Goal: Information Seeking & Learning: Learn about a topic

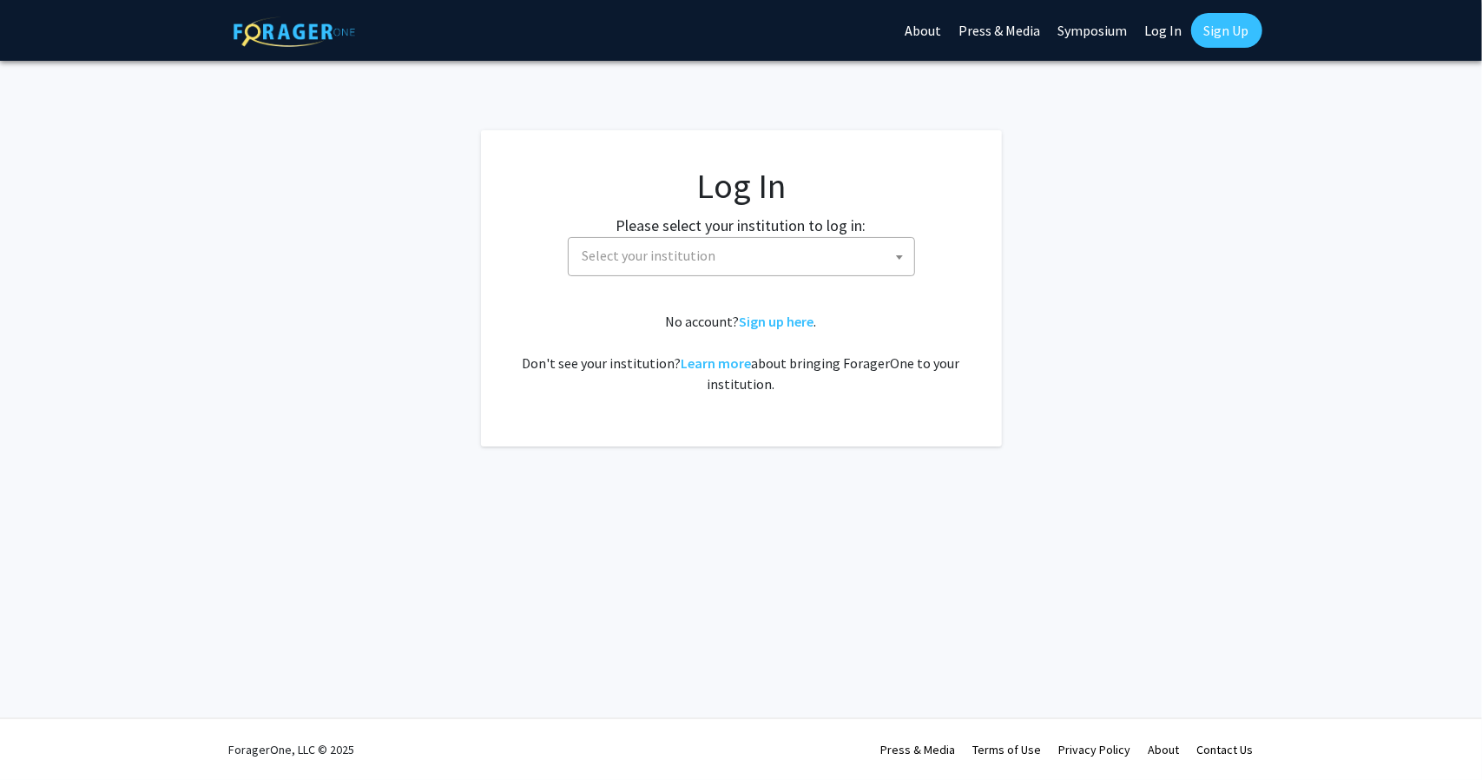
click at [694, 250] on span "Select your institution" at bounding box center [650, 255] width 134 height 17
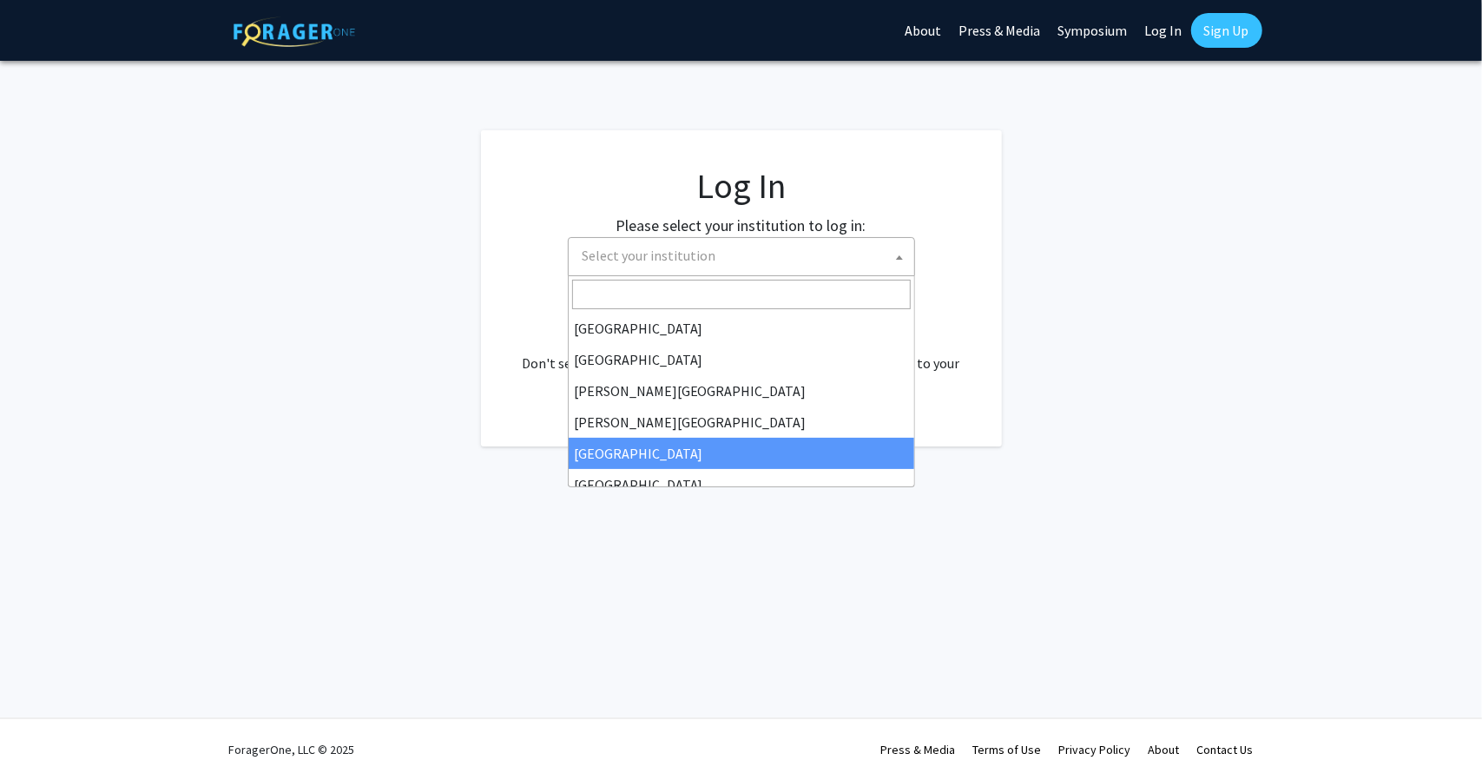
select select "6"
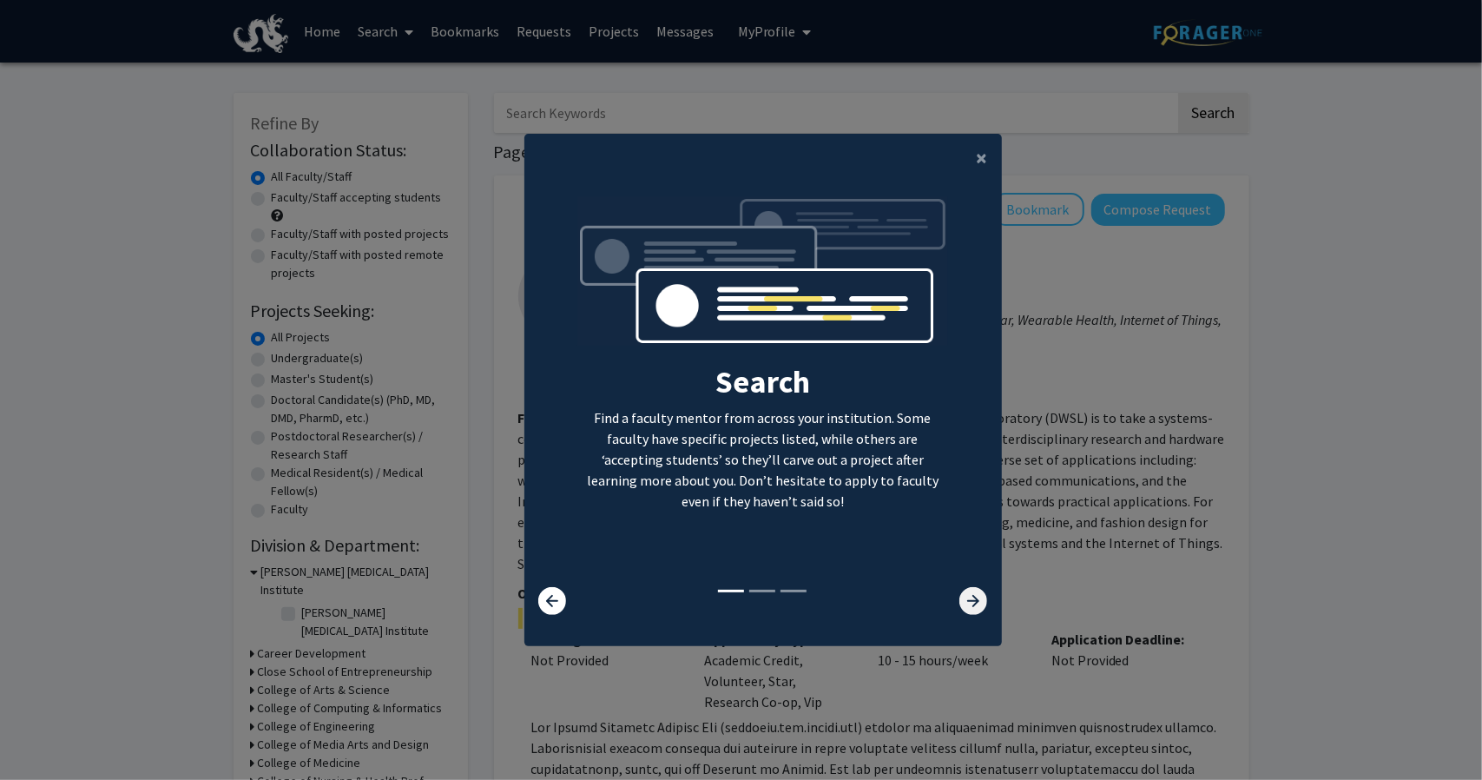
click at [965, 608] on icon at bounding box center [973, 601] width 28 height 28
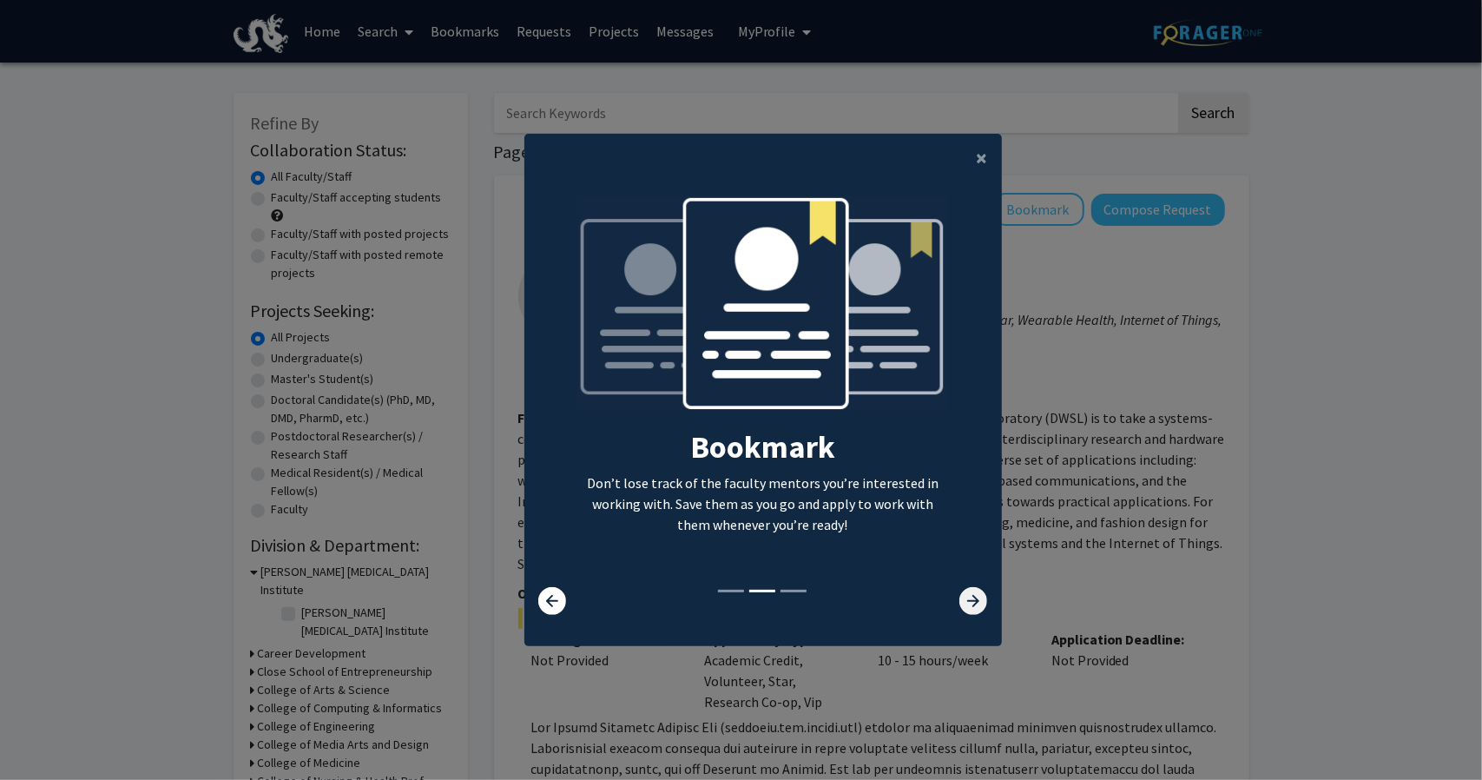
click at [965, 608] on icon at bounding box center [973, 601] width 28 height 28
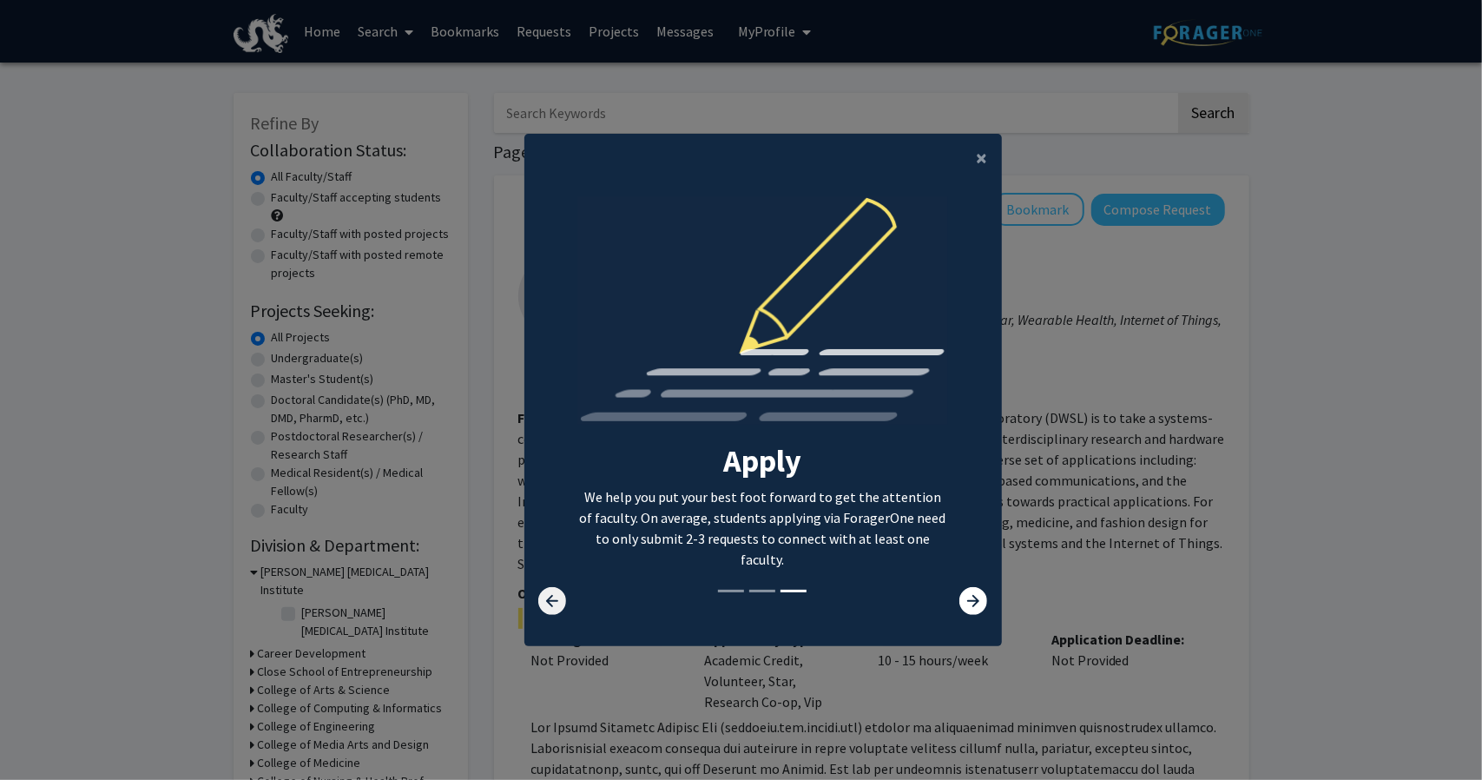
click at [552, 595] on icon at bounding box center [552, 601] width 28 height 28
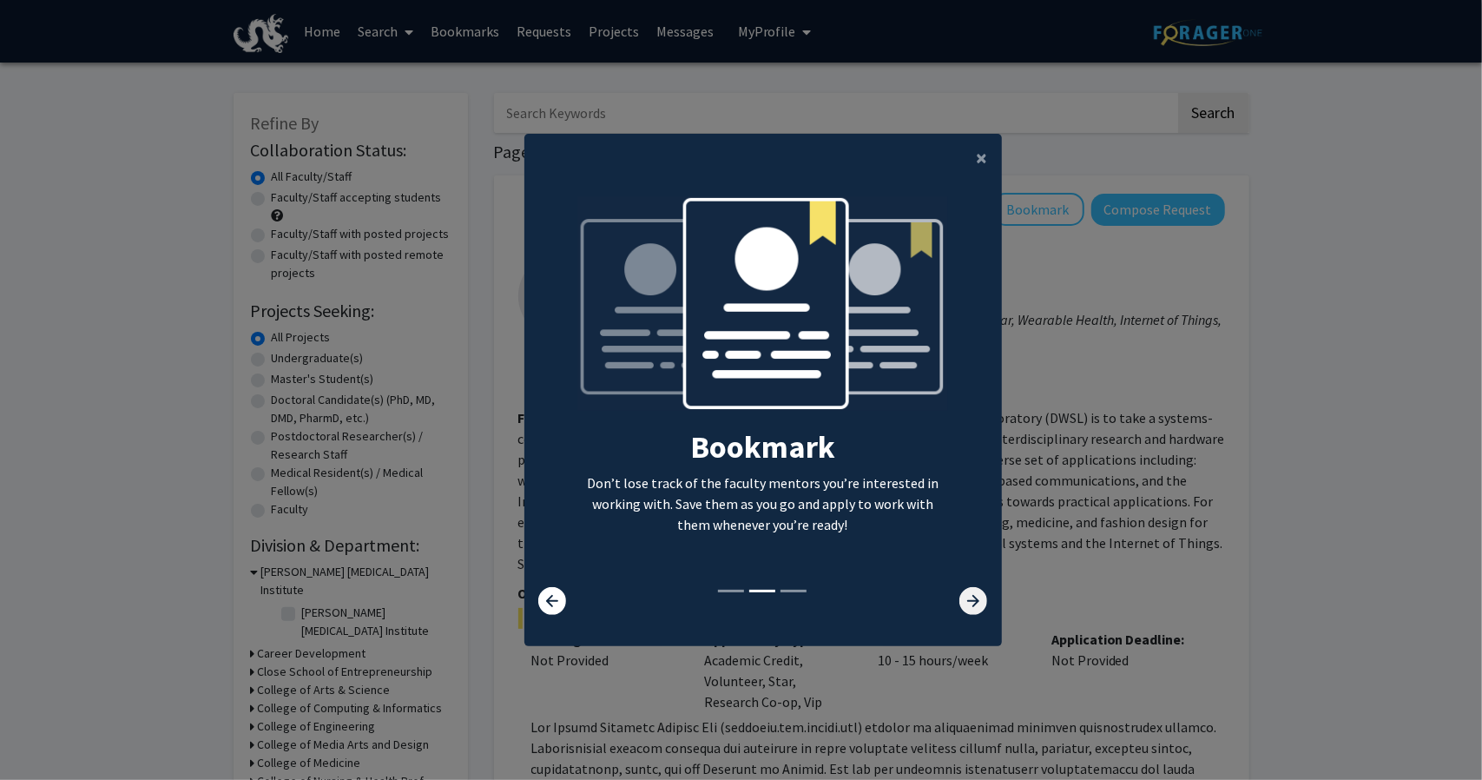
click at [972, 599] on icon at bounding box center [973, 601] width 28 height 28
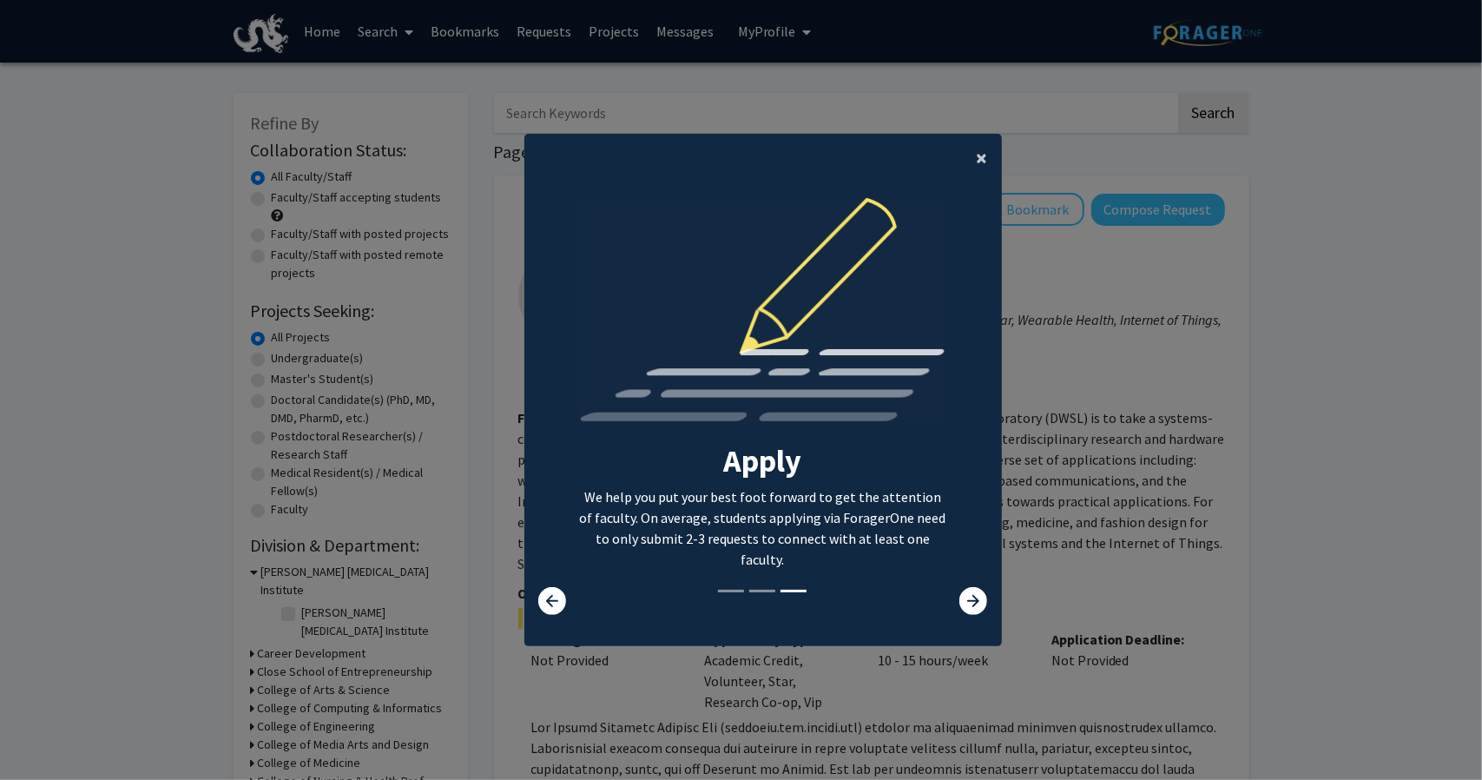
click at [977, 154] on span "×" at bounding box center [982, 157] width 11 height 27
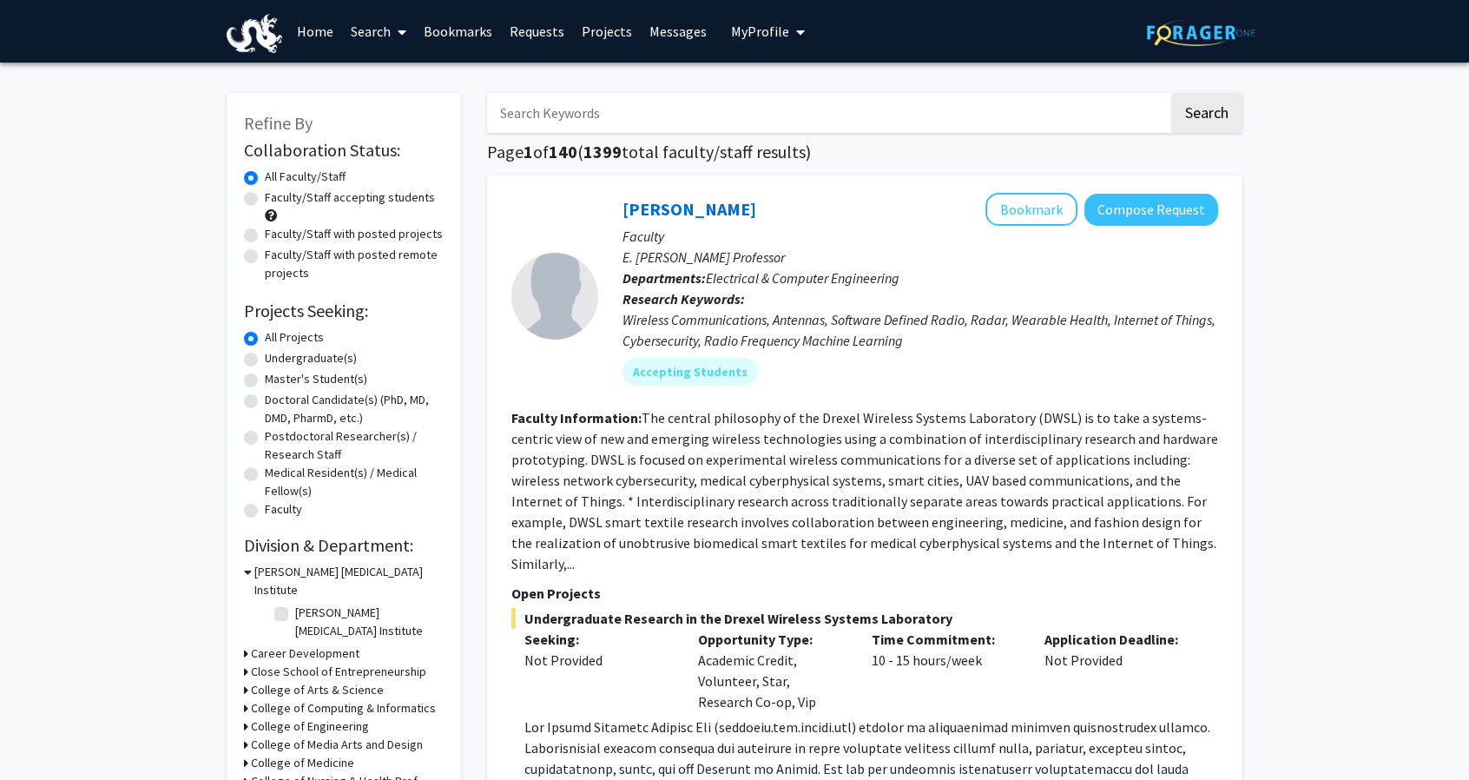
click at [880, 124] on input "Search Keywords" at bounding box center [828, 113] width 682 height 40
type input "VIP"
click at [1228, 104] on button "Search" at bounding box center [1206, 113] width 71 height 40
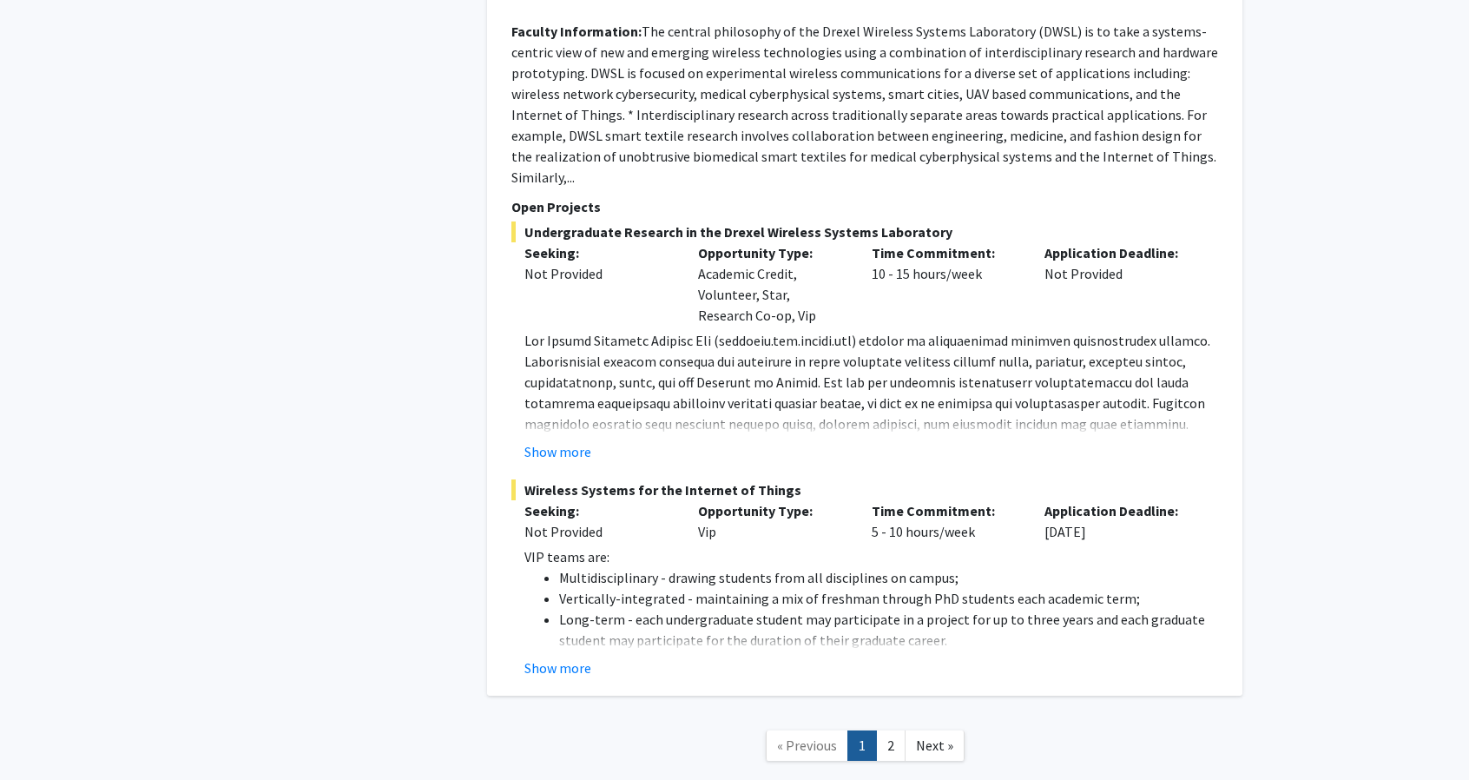
scroll to position [4743, 0]
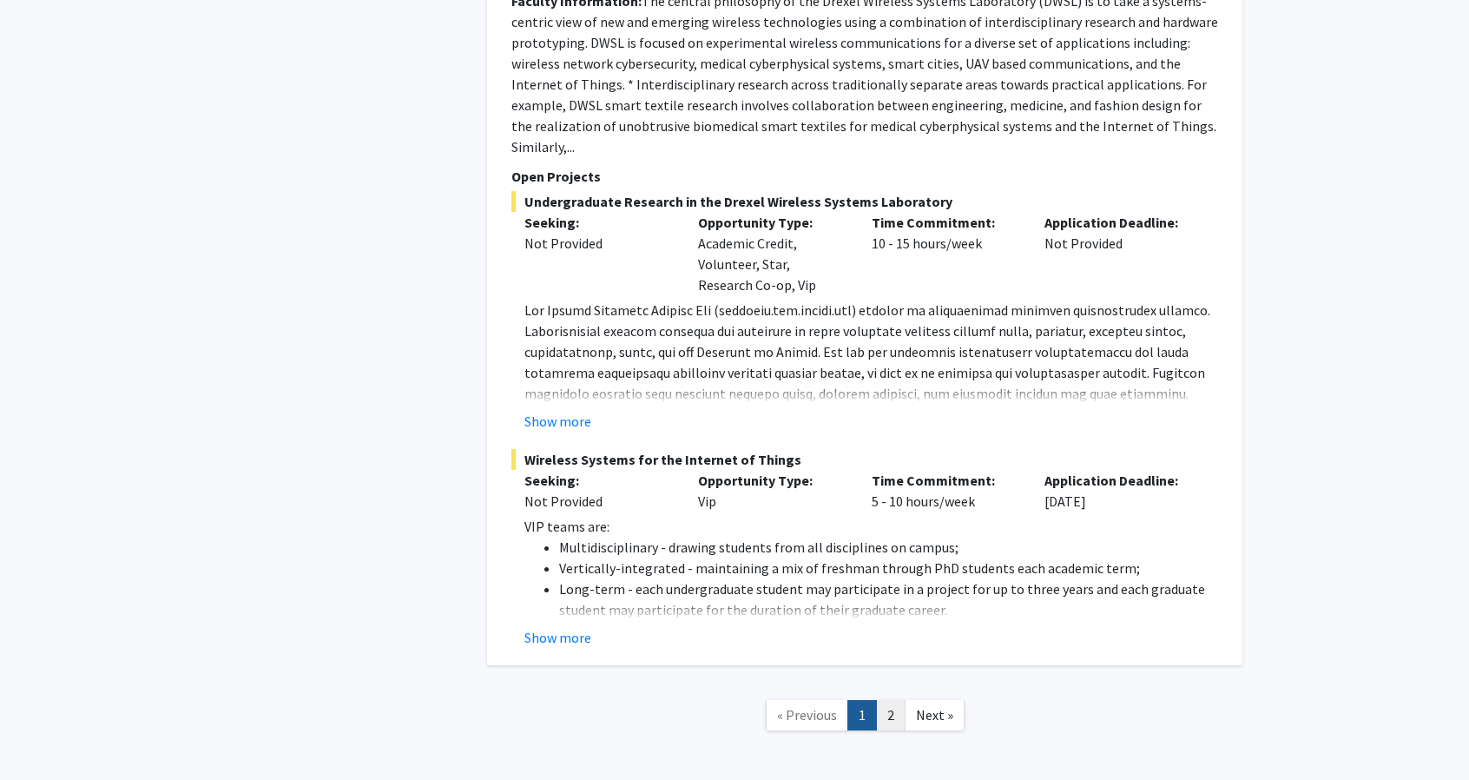
click at [891, 700] on link "2" at bounding box center [891, 715] width 30 height 30
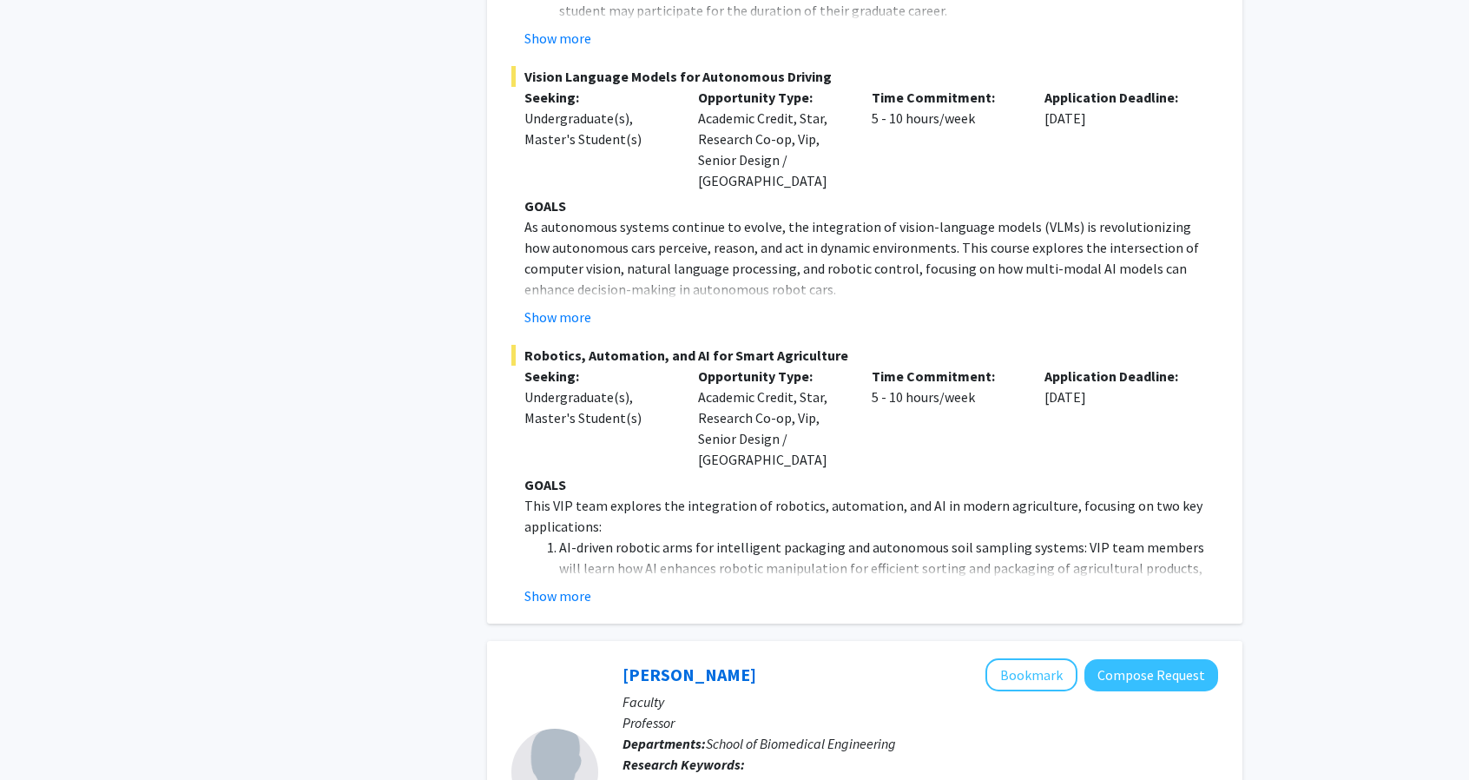
scroll to position [2050, 0]
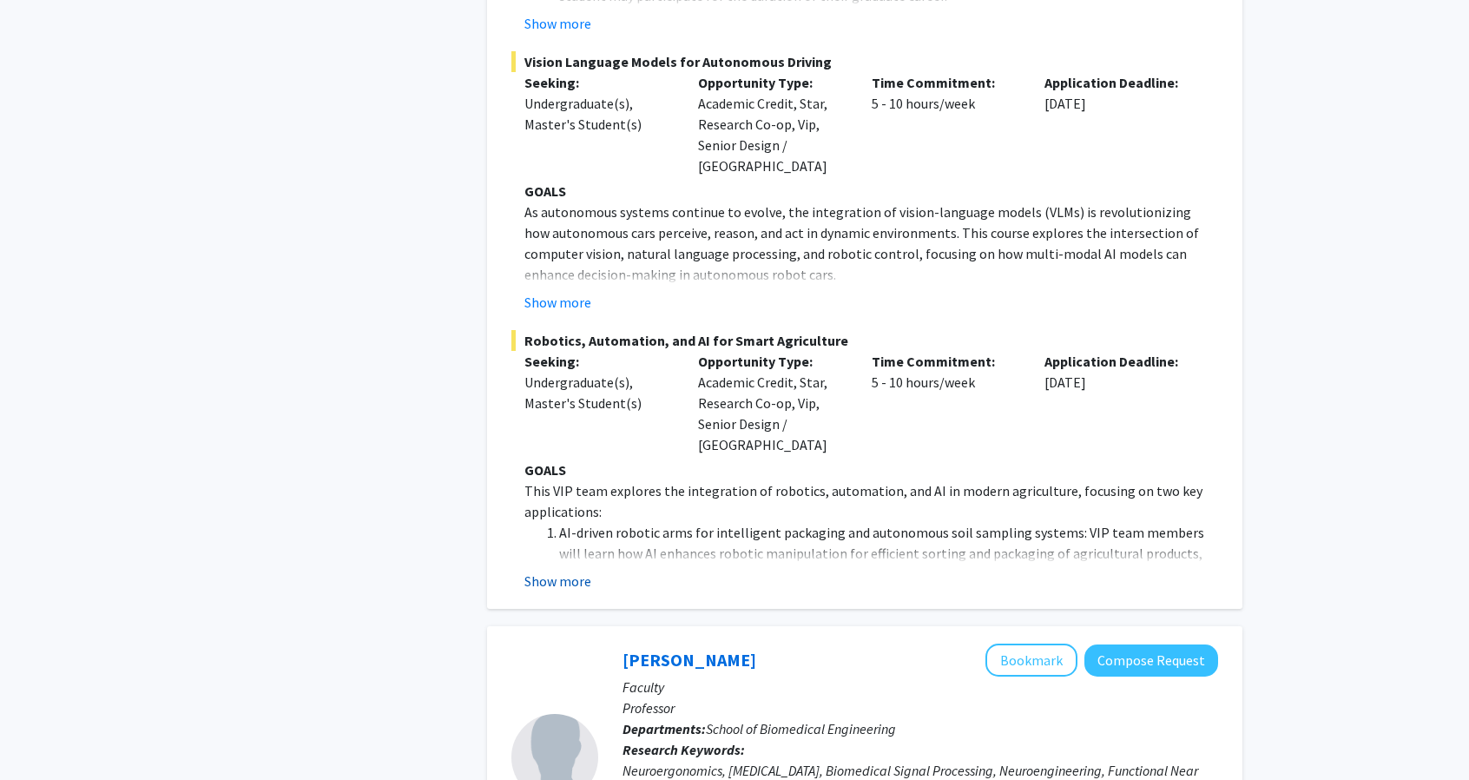
click at [573, 570] on button "Show more" at bounding box center [557, 580] width 67 height 21
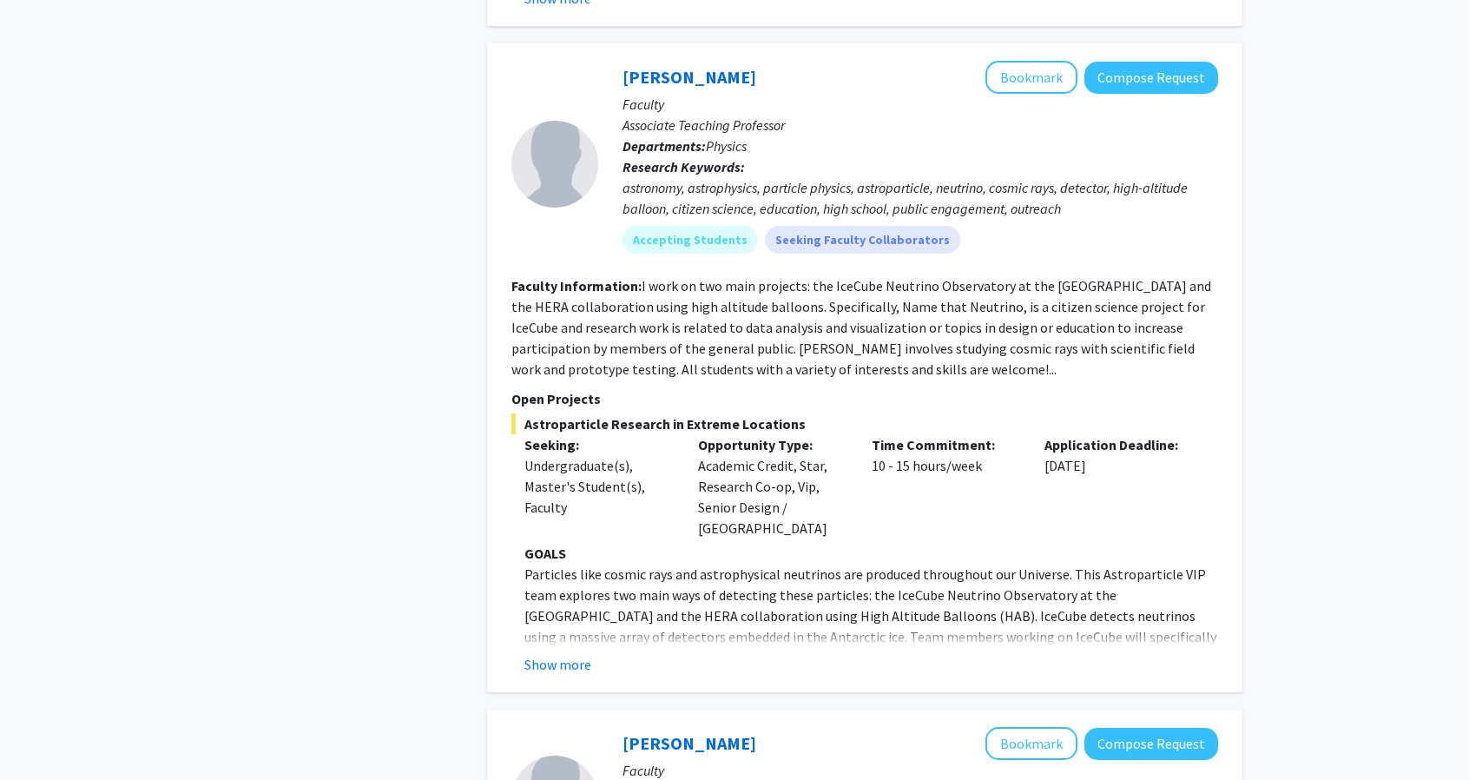
scroll to position [894, 0]
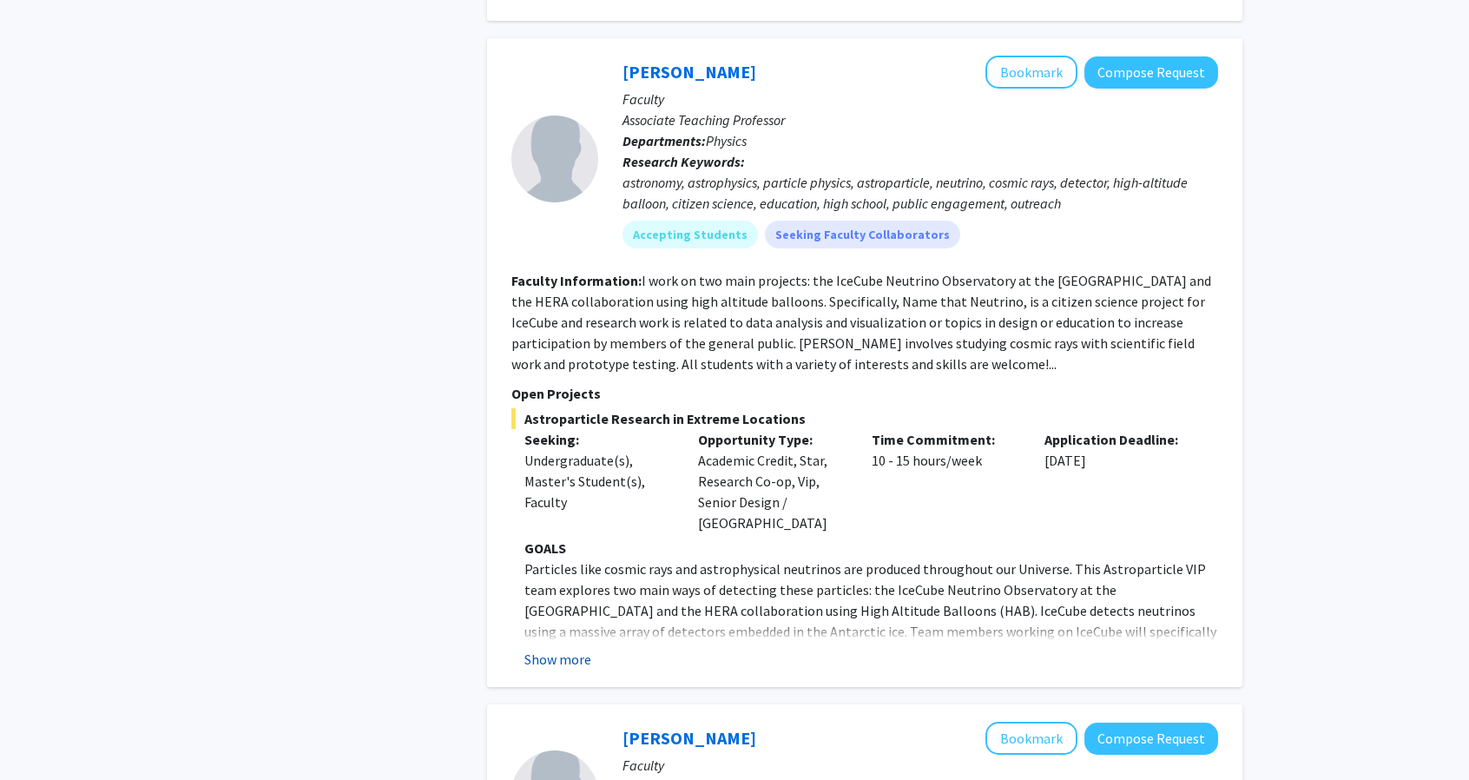
click at [562, 649] on button "Show more" at bounding box center [557, 659] width 67 height 21
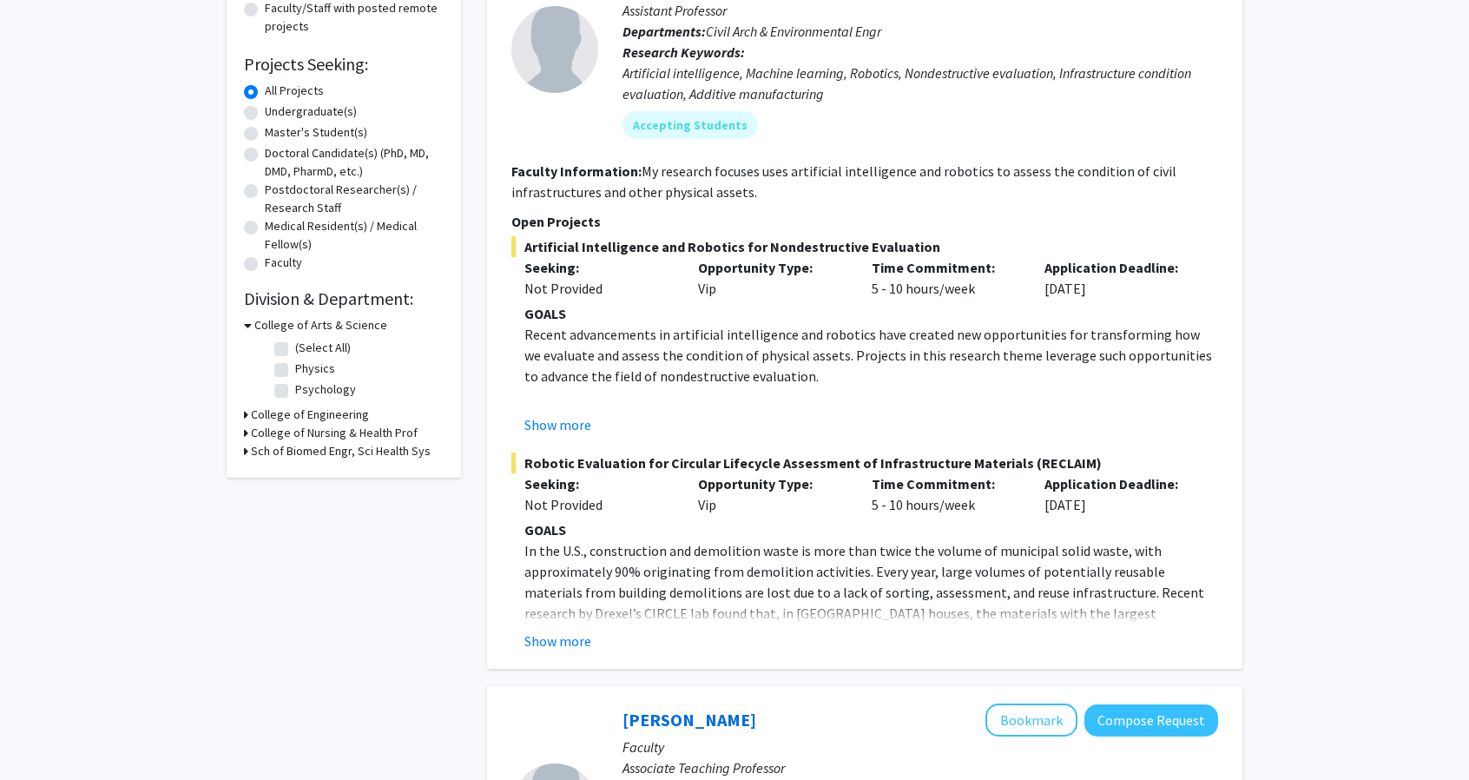
scroll to position [259, 0]
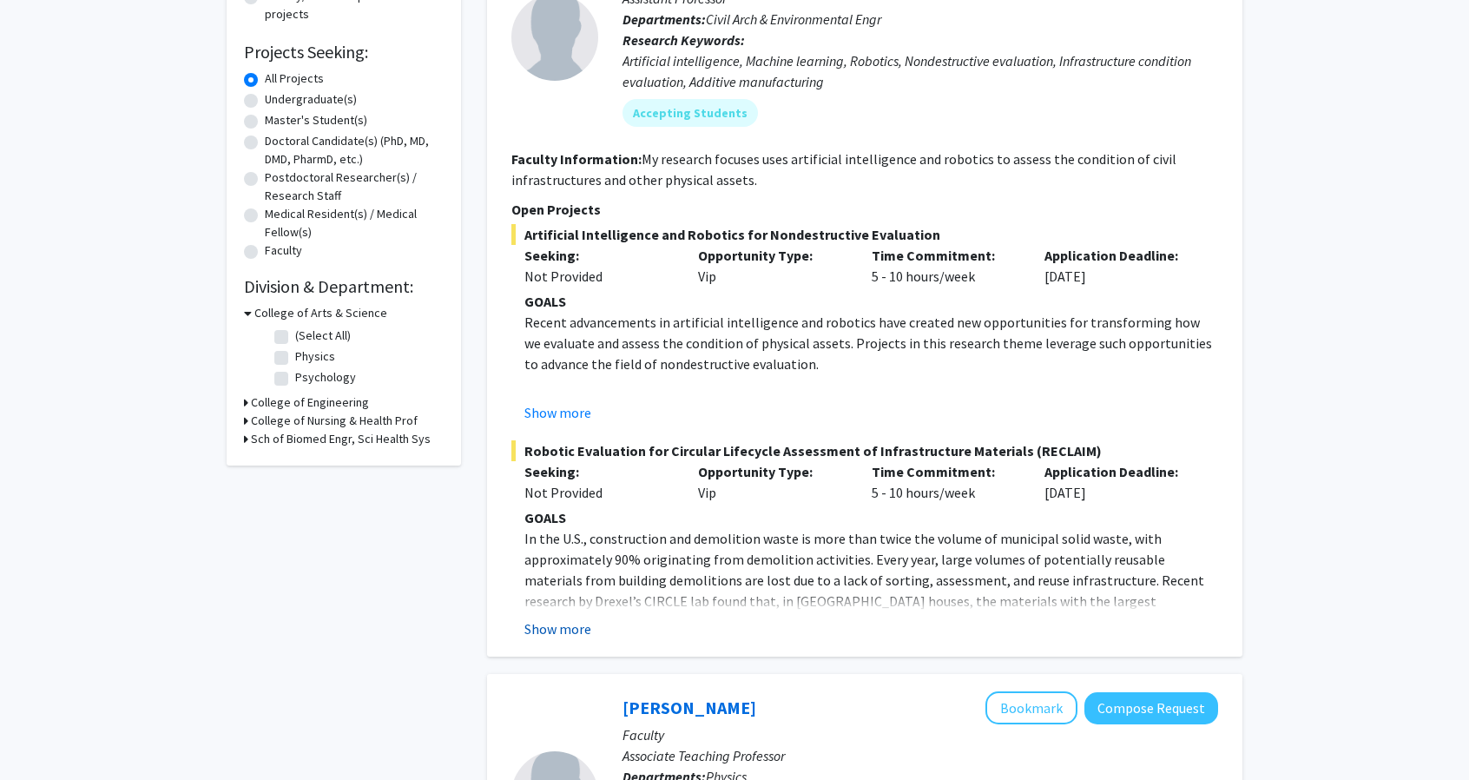
click at [573, 626] on button "Show more" at bounding box center [557, 628] width 67 height 21
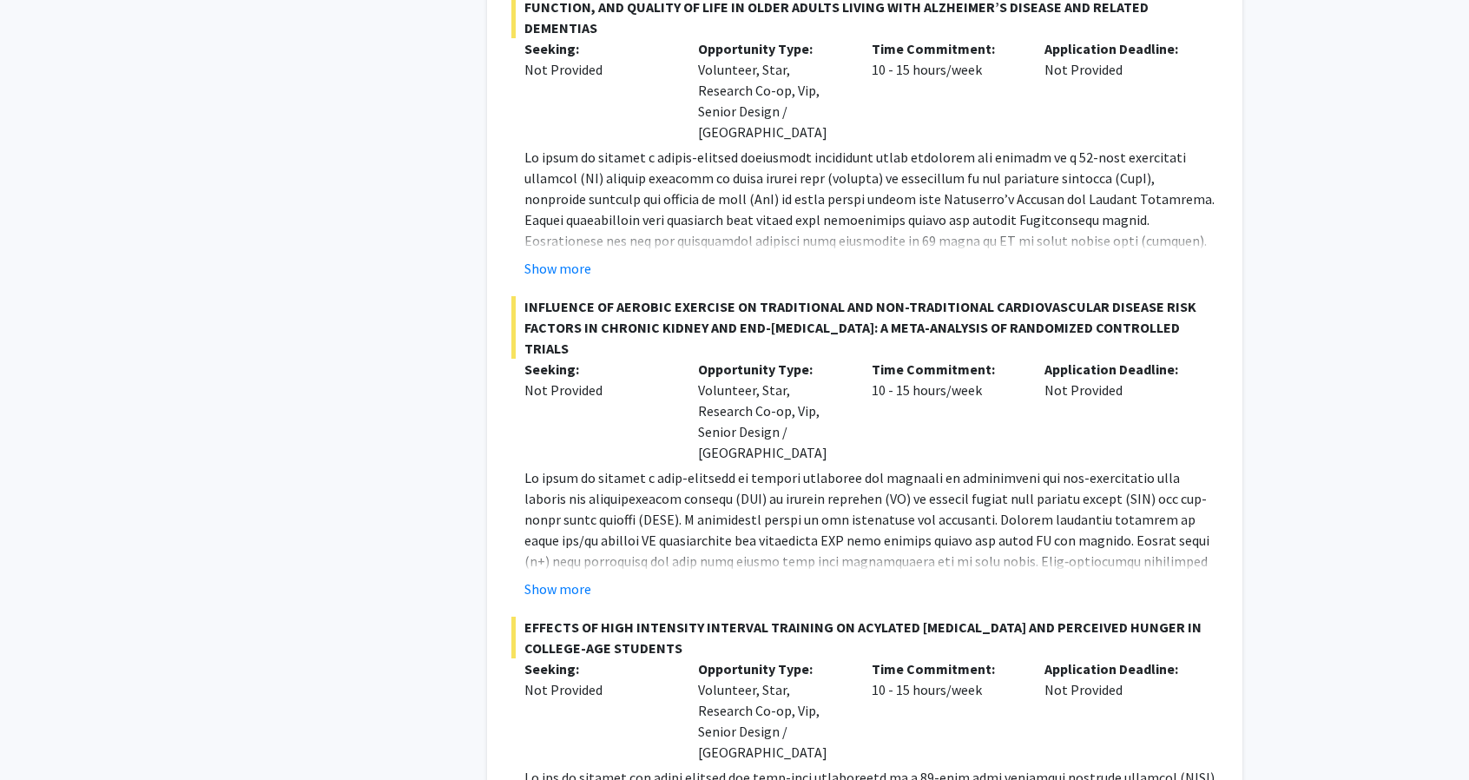
scroll to position [8018, 0]
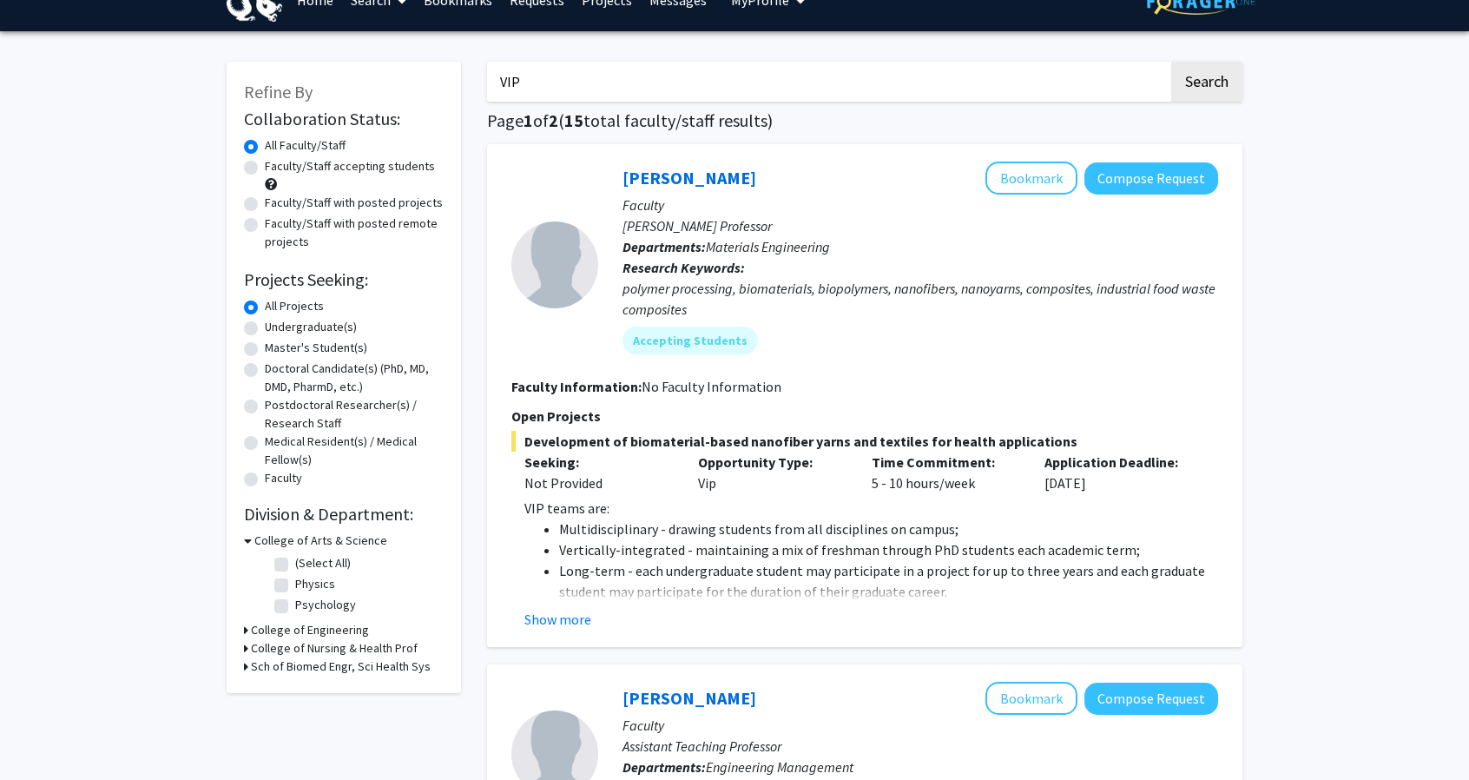
scroll to position [36, 0]
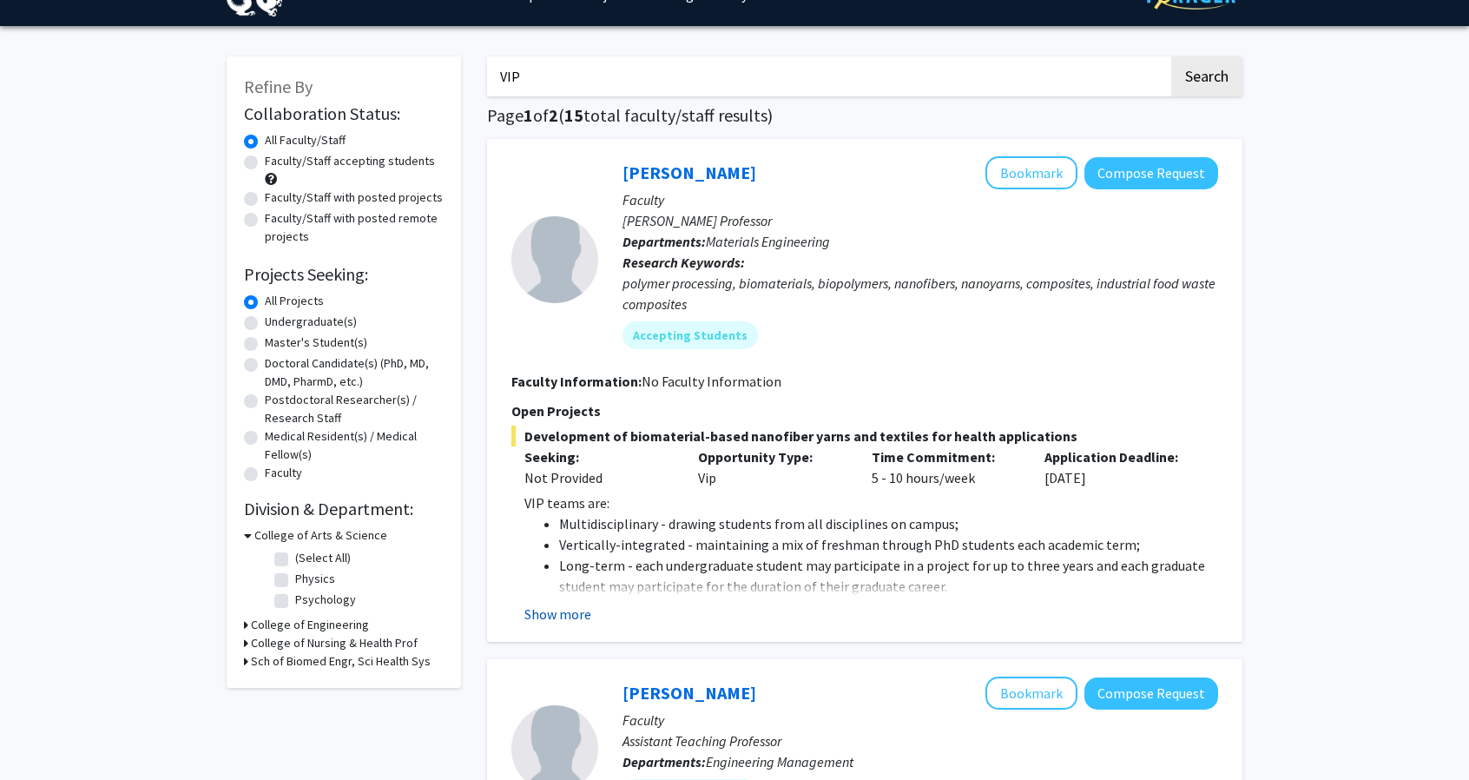
click at [575, 617] on button "Show more" at bounding box center [557, 613] width 67 height 21
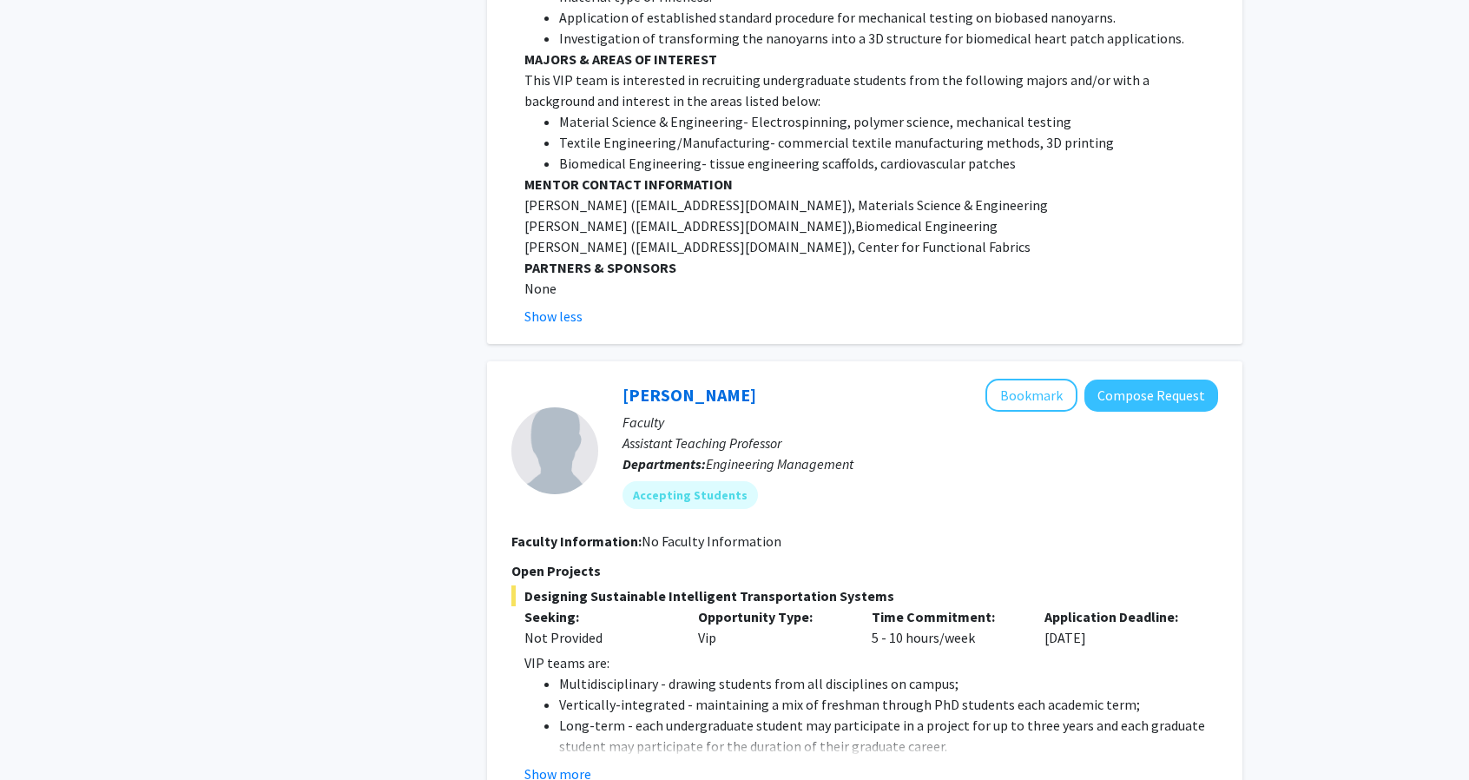
scroll to position [1616, 0]
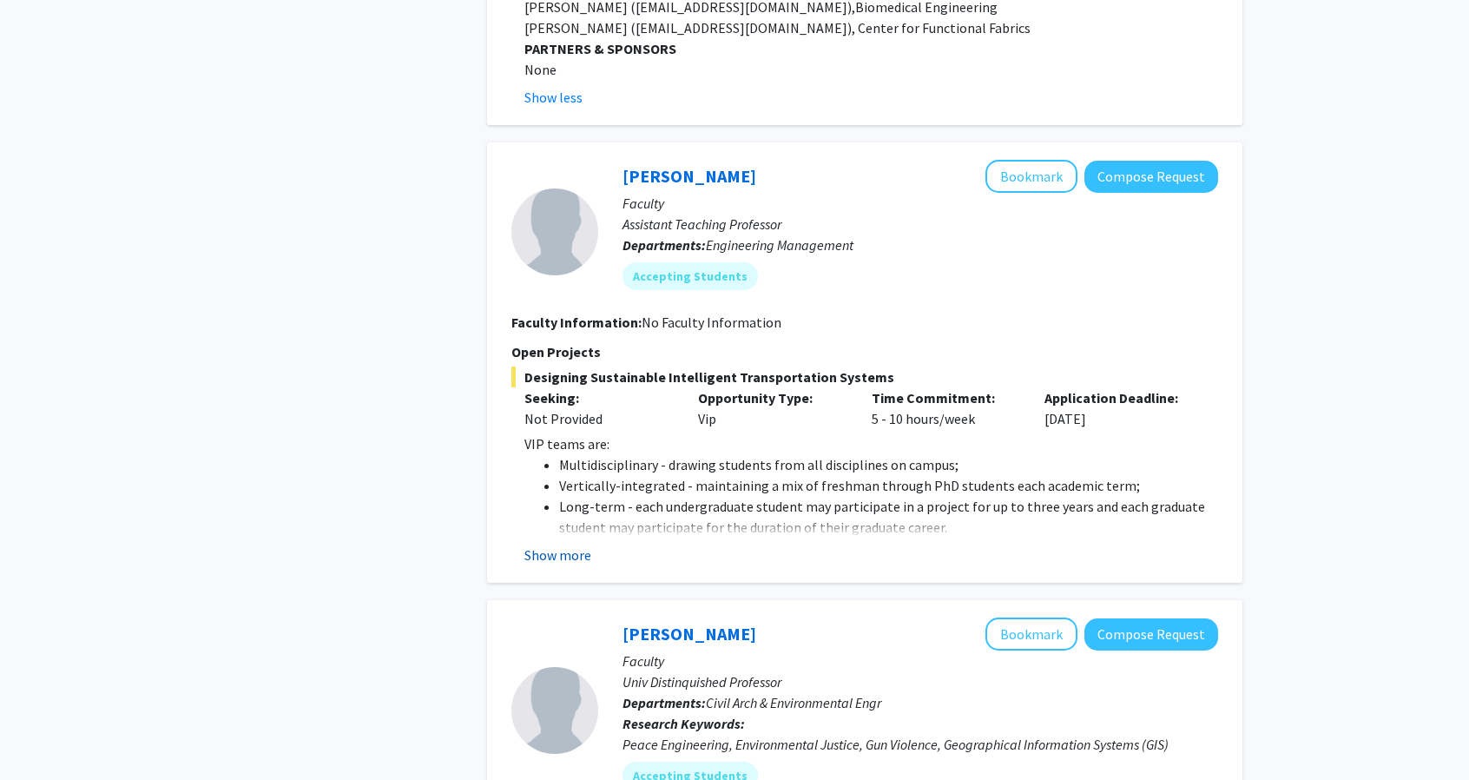
click at [571, 544] on button "Show more" at bounding box center [557, 554] width 67 height 21
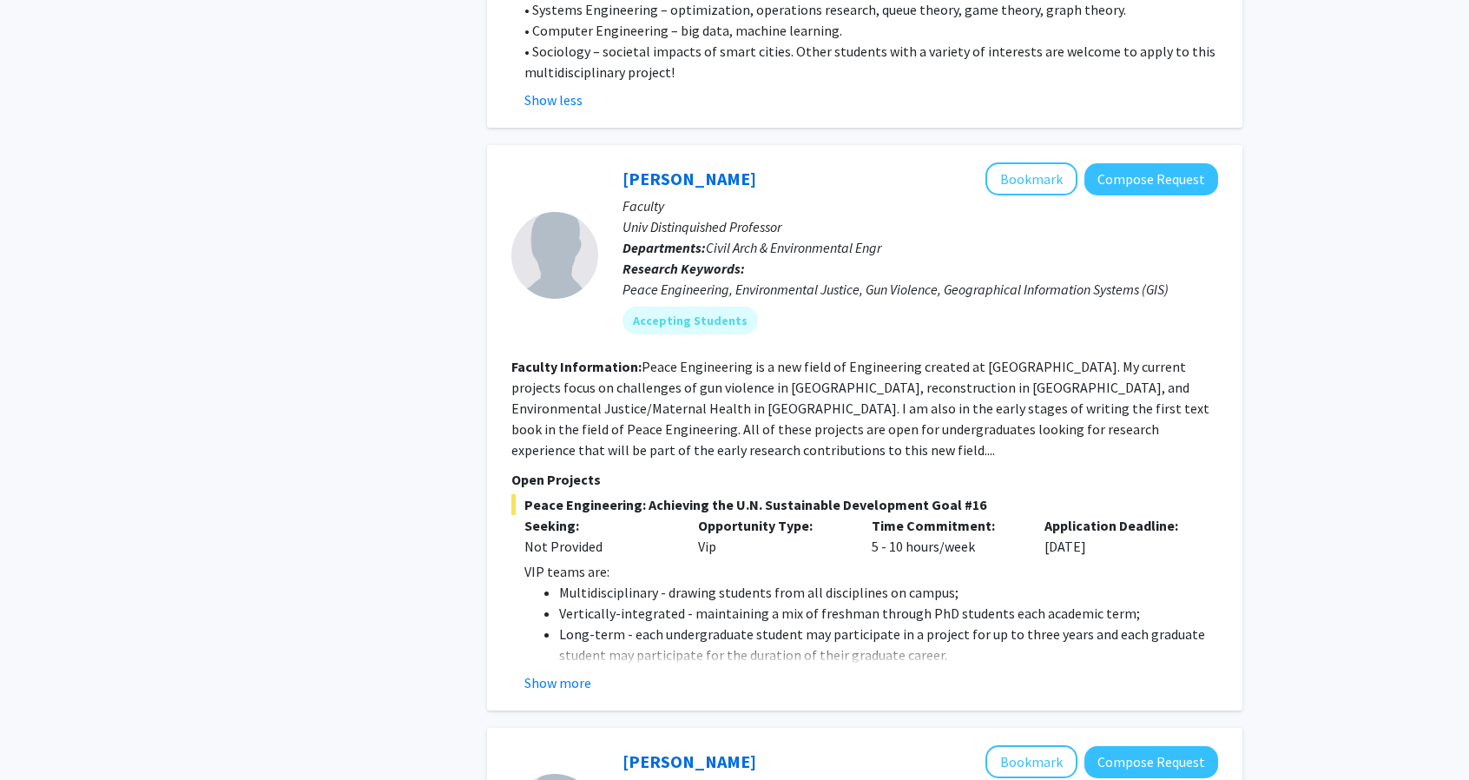
scroll to position [3207, 0]
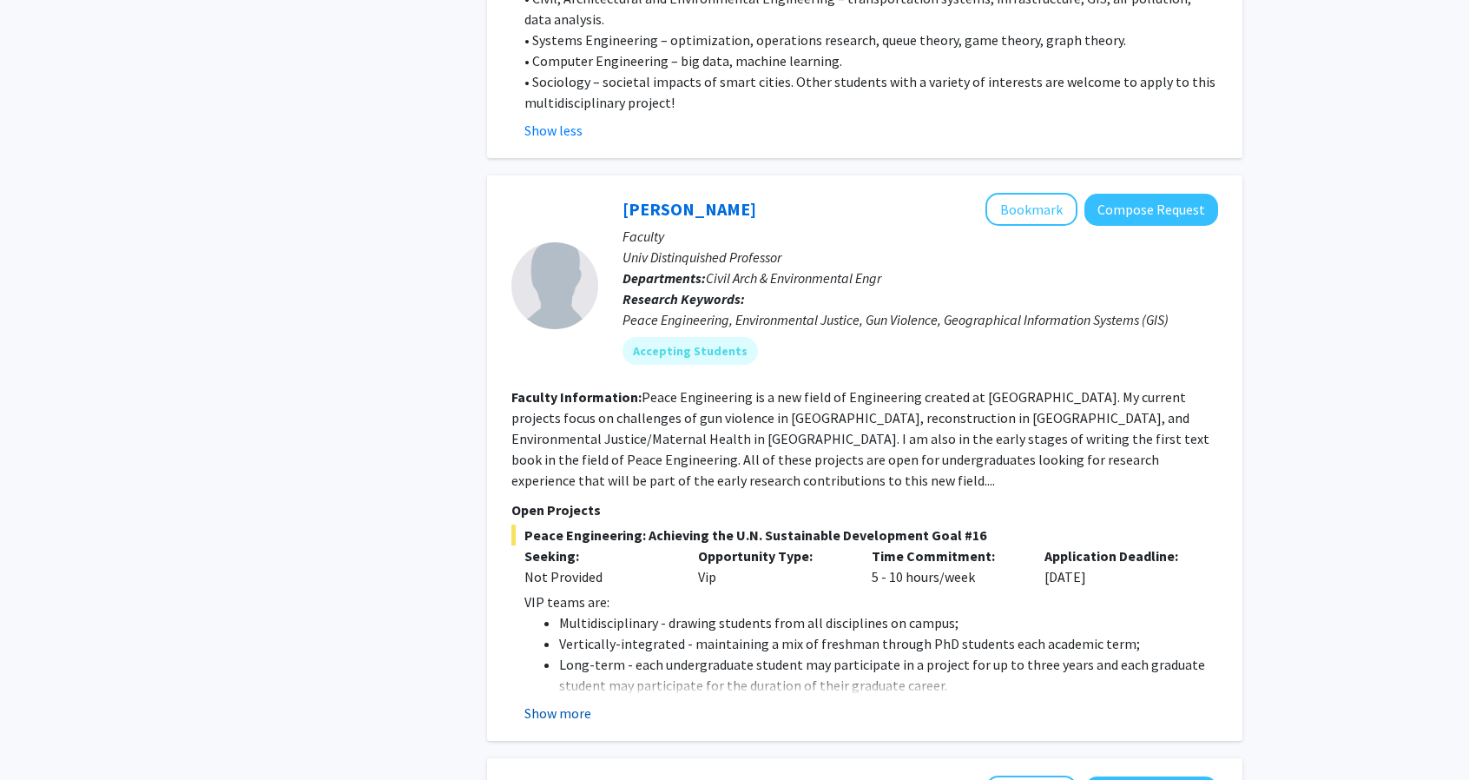
click at [563, 702] on button "Show more" at bounding box center [557, 712] width 67 height 21
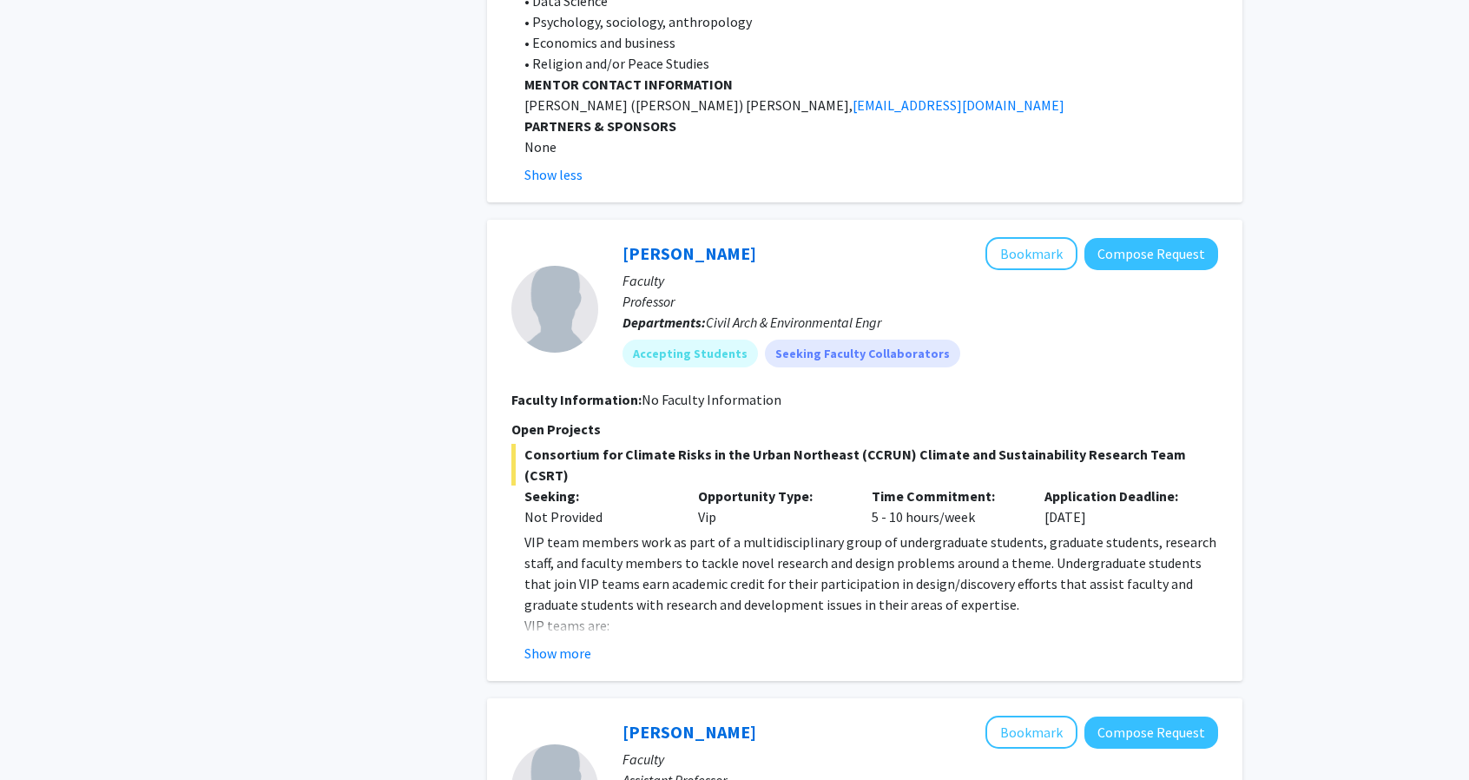
scroll to position [5310, 0]
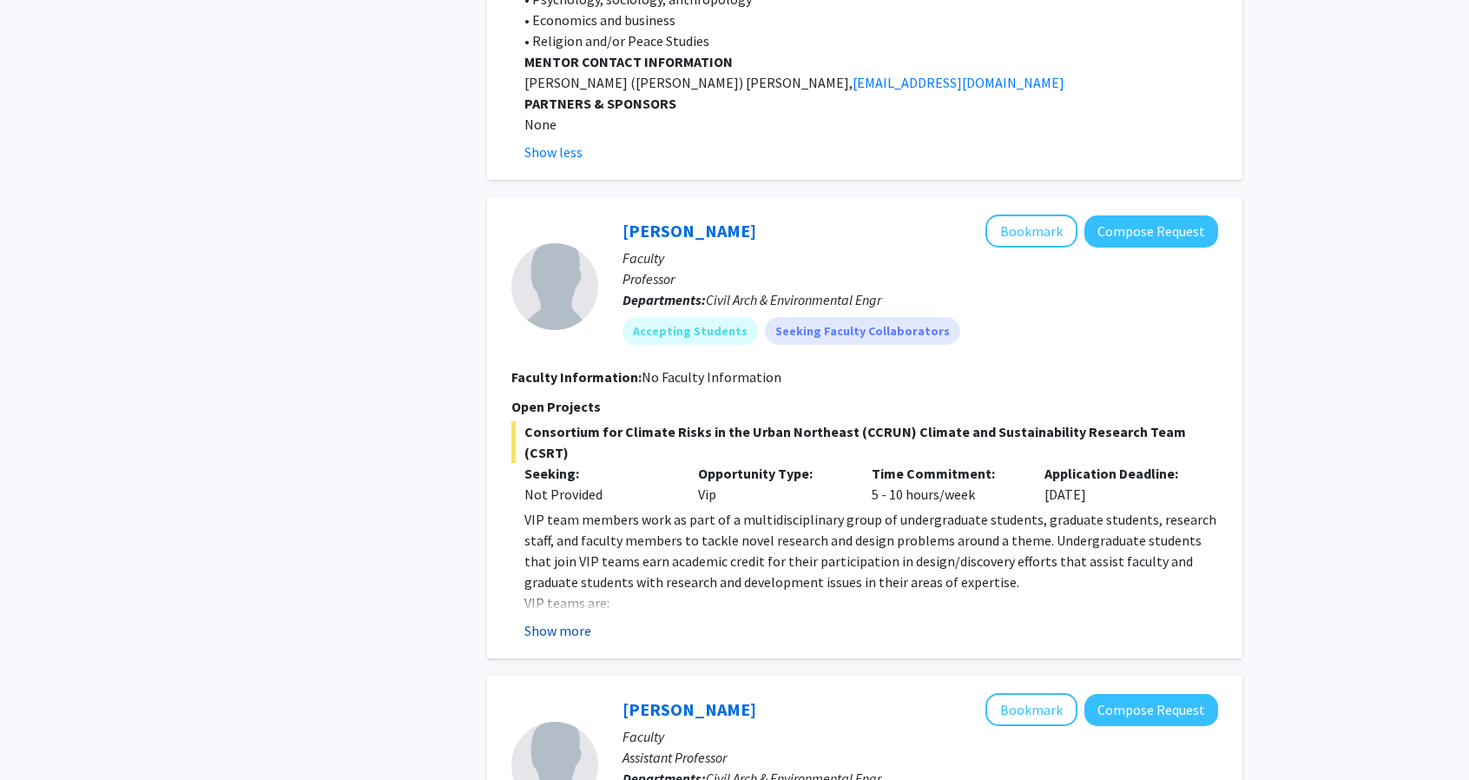
click at [557, 620] on button "Show more" at bounding box center [557, 630] width 67 height 21
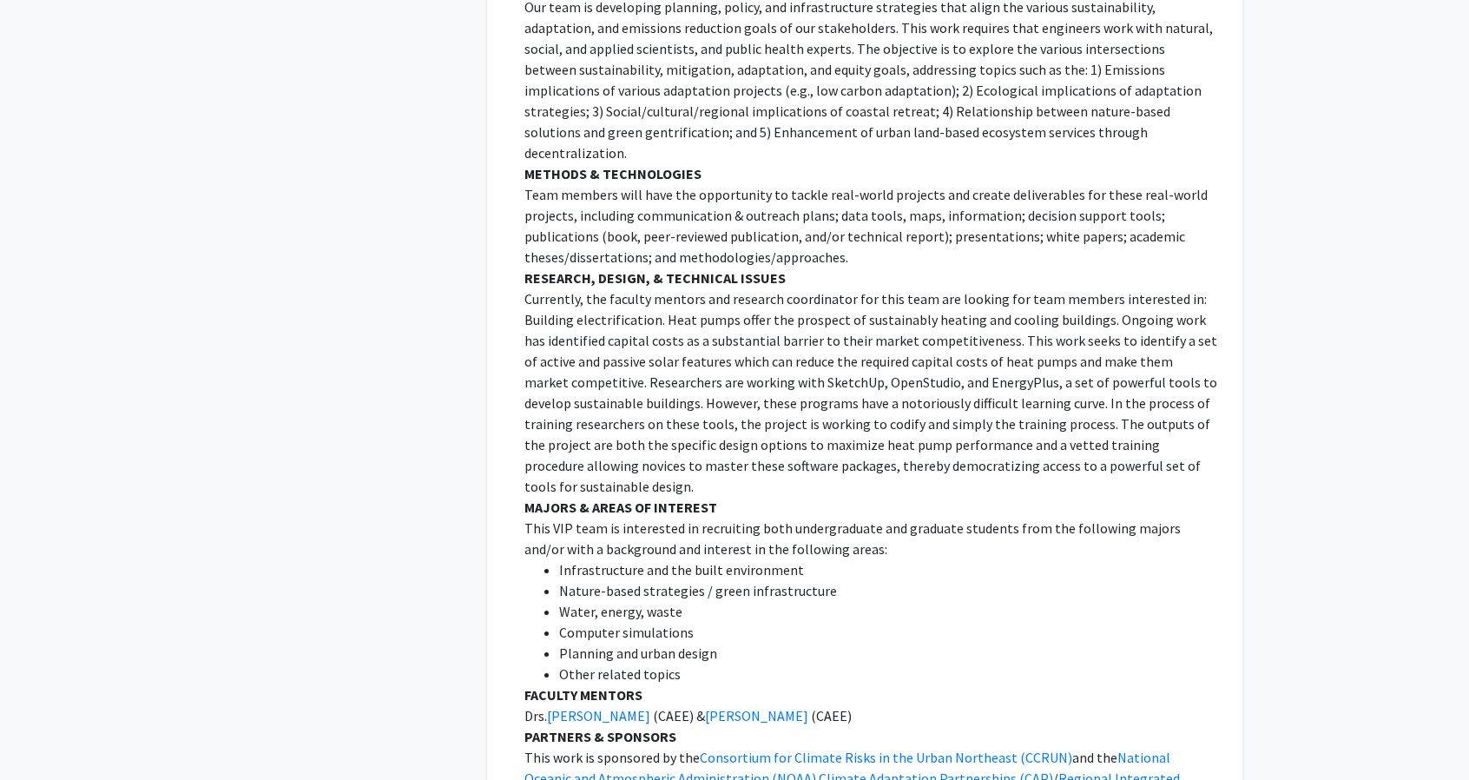
scroll to position [6540, 0]
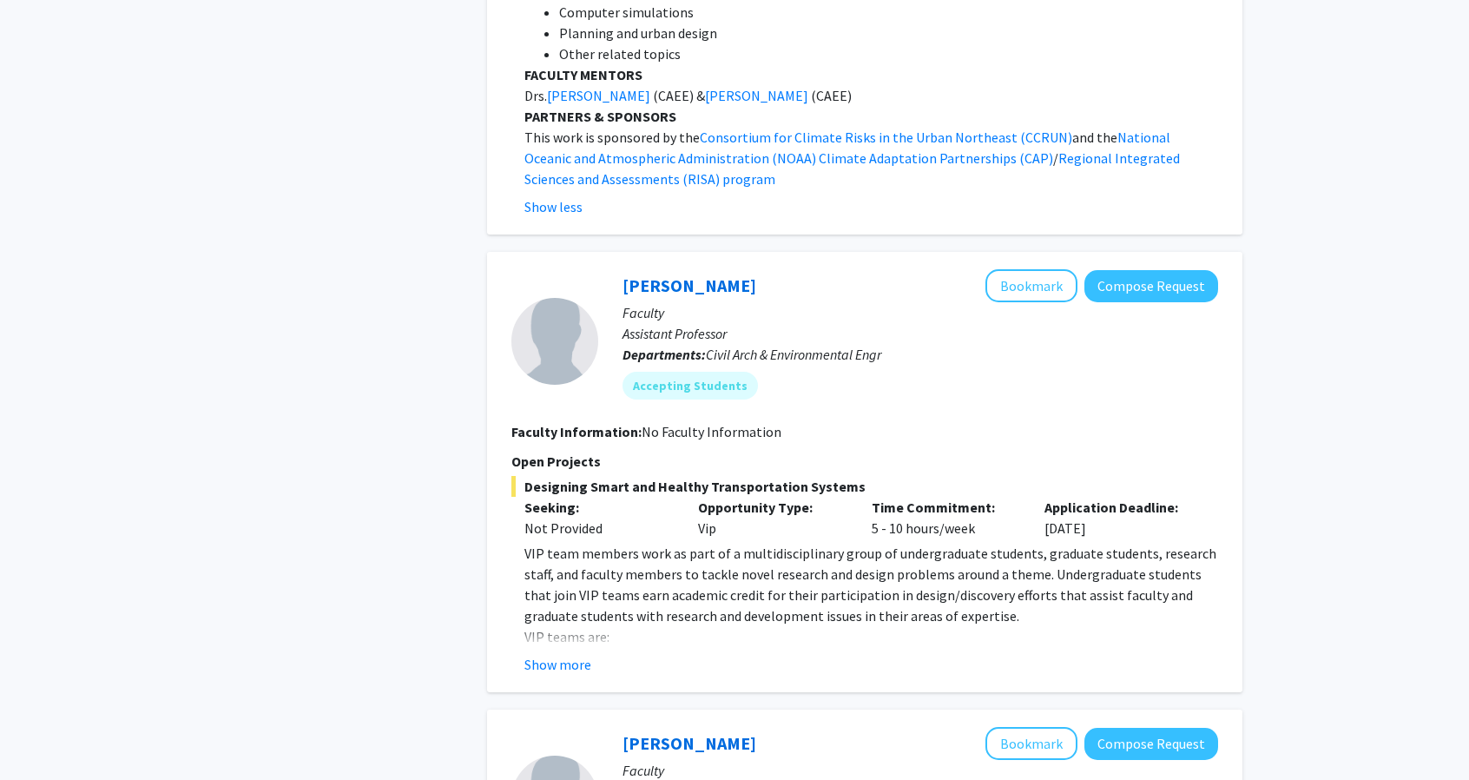
scroll to position [7165, 0]
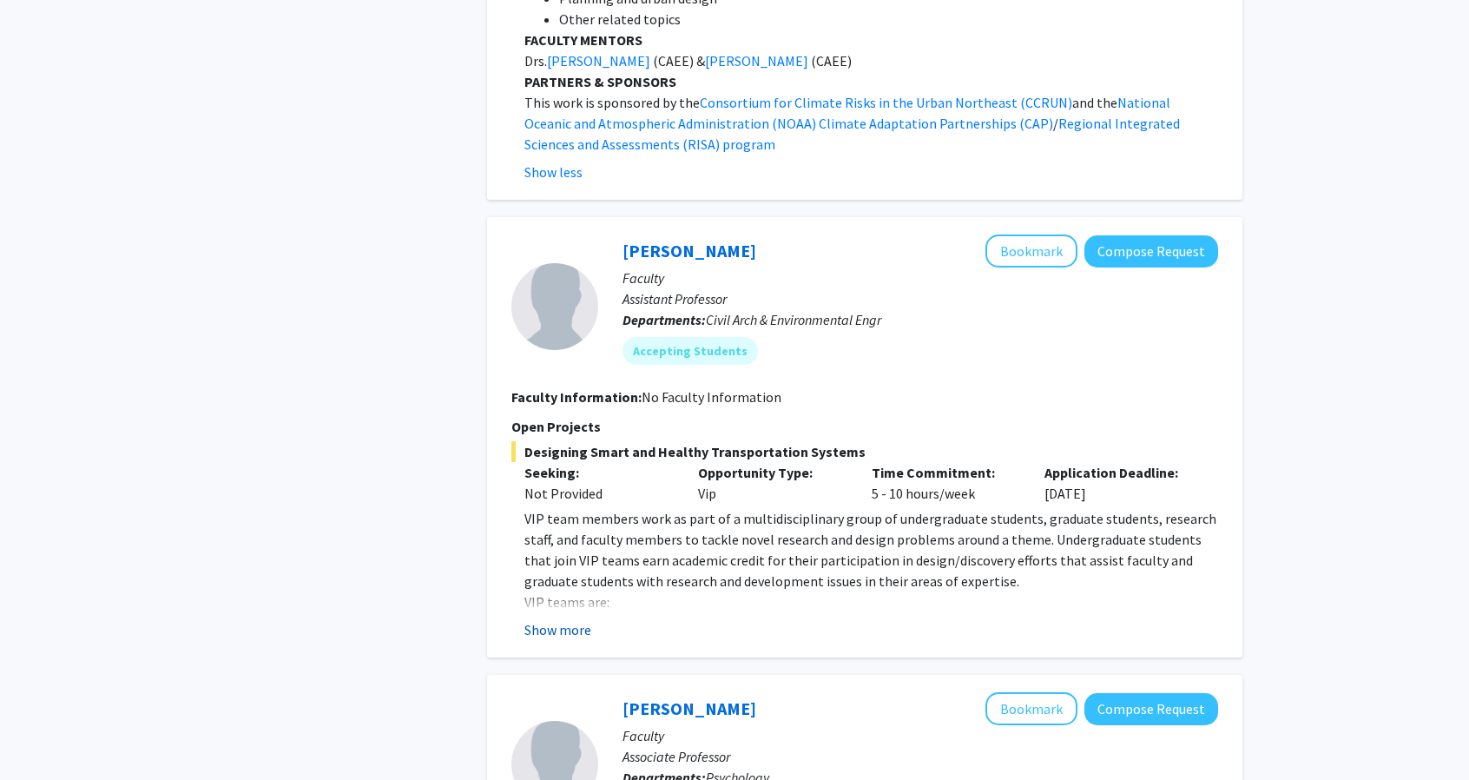
click at [585, 619] on button "Show more" at bounding box center [557, 629] width 67 height 21
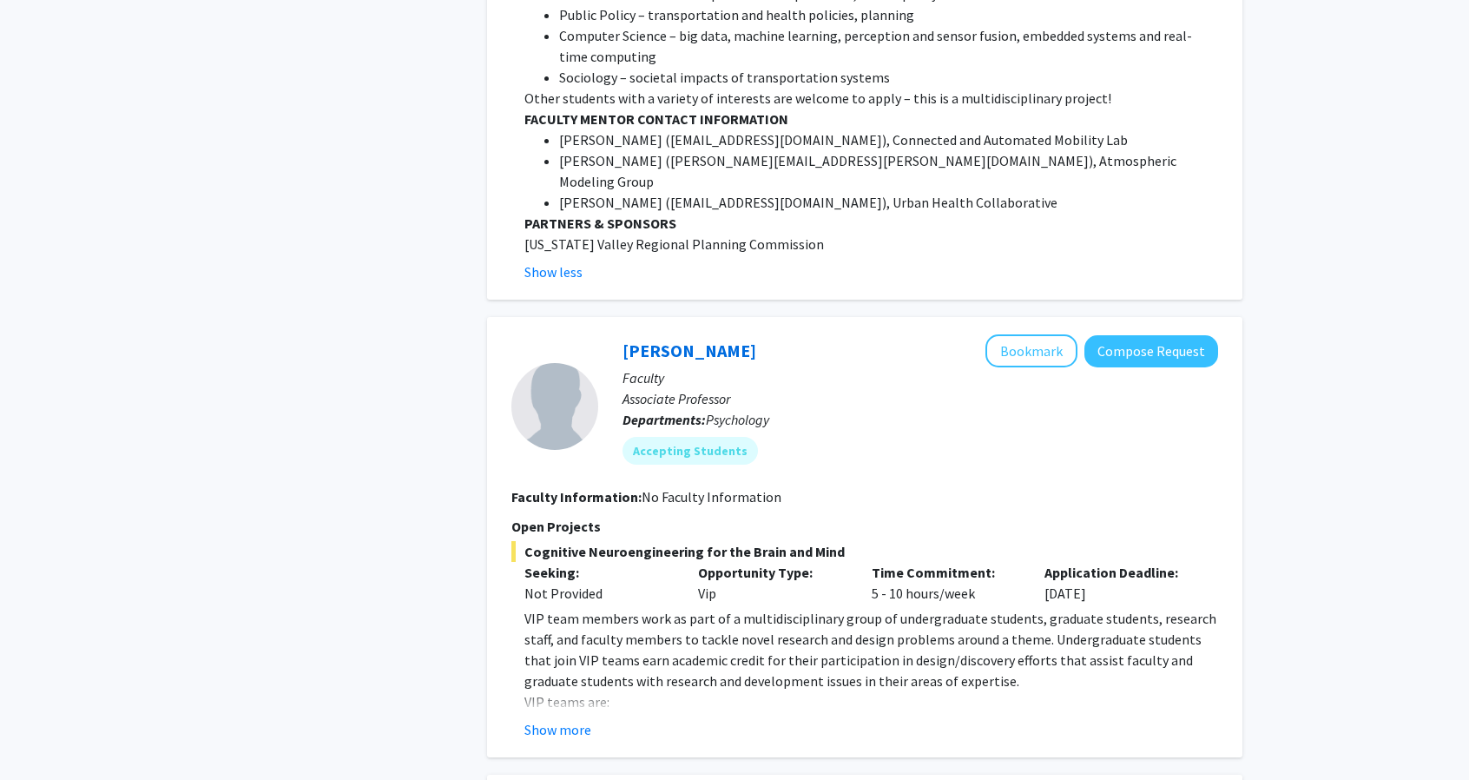
scroll to position [9135, 0]
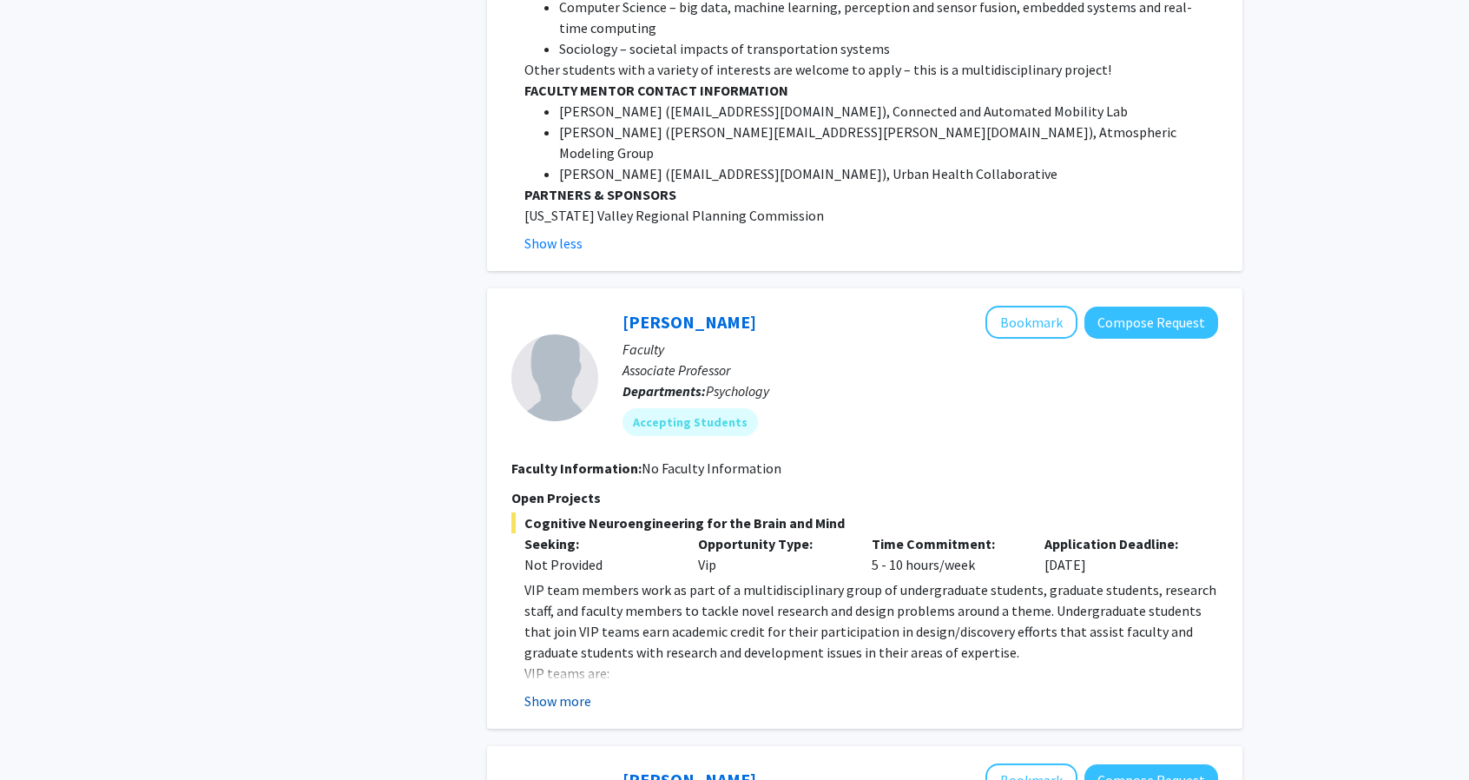
click at [551, 690] on button "Show more" at bounding box center [557, 700] width 67 height 21
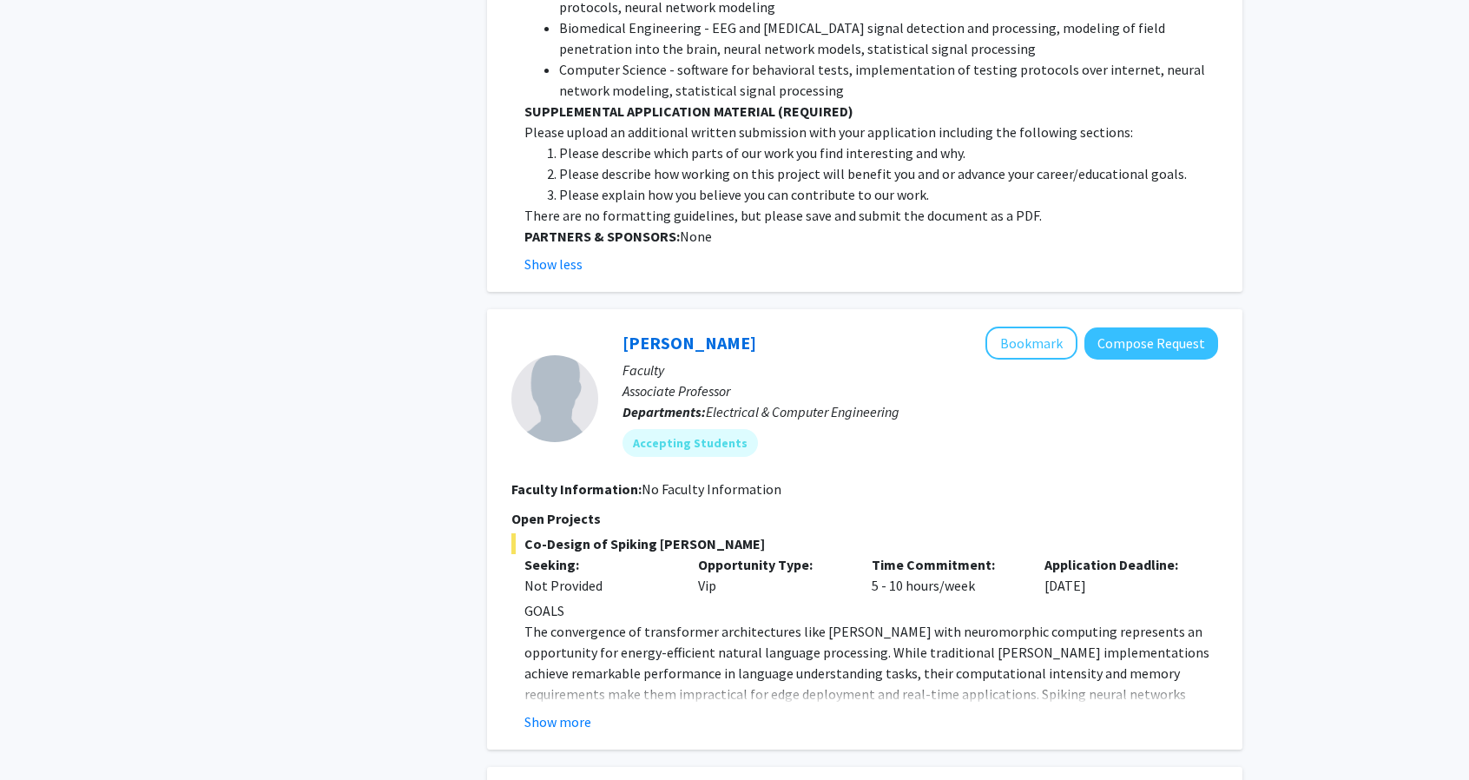
scroll to position [11772, 0]
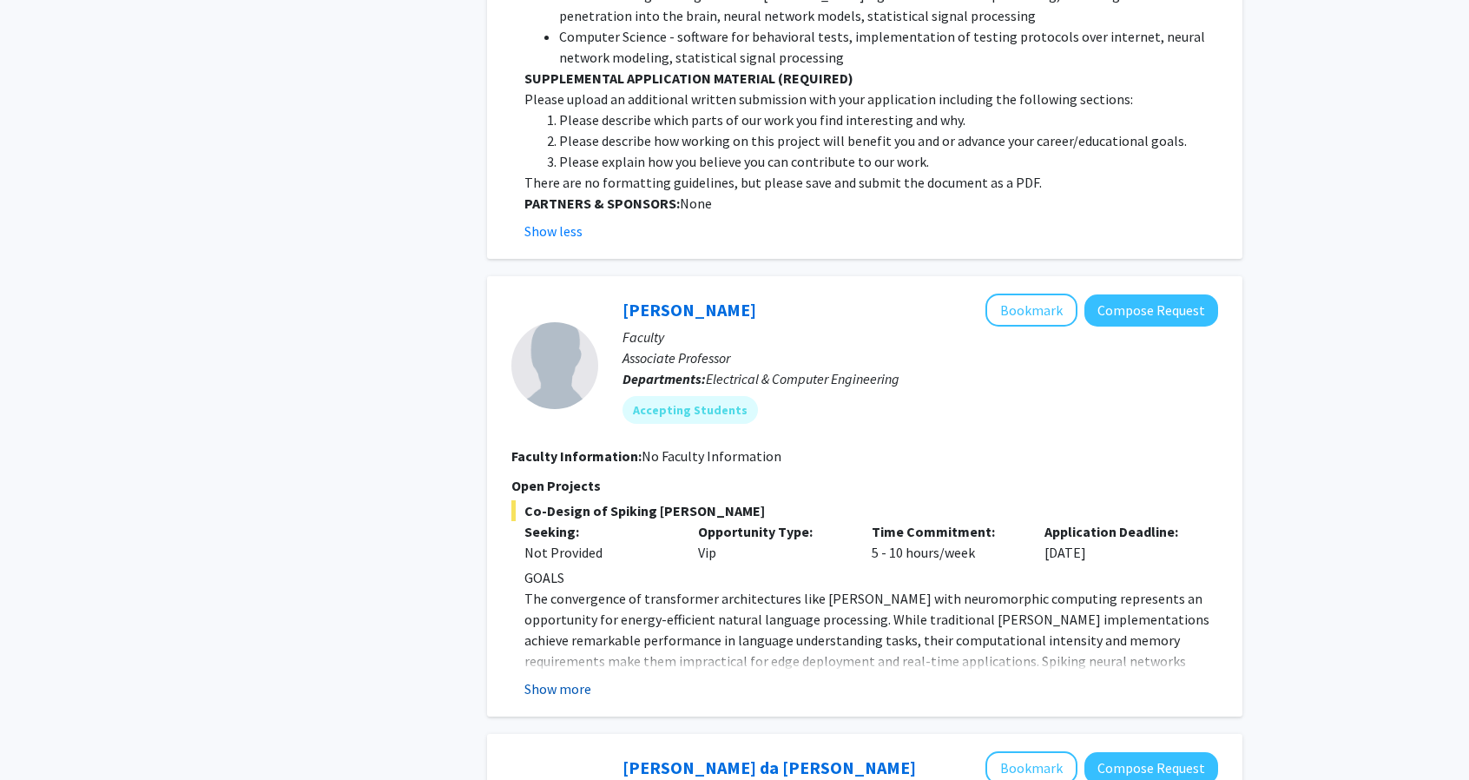
click at [578, 678] on button "Show more" at bounding box center [557, 688] width 67 height 21
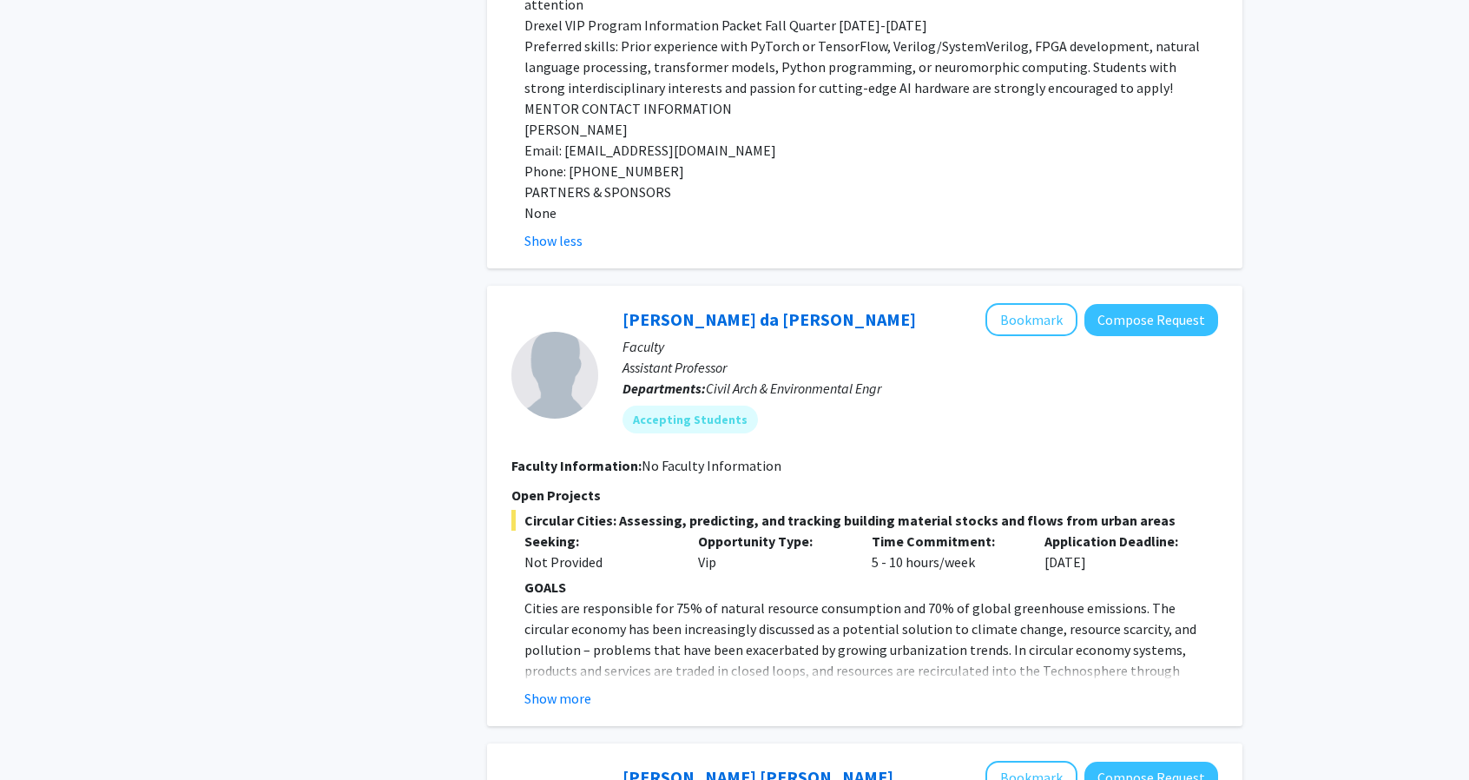
scroll to position [13239, 0]
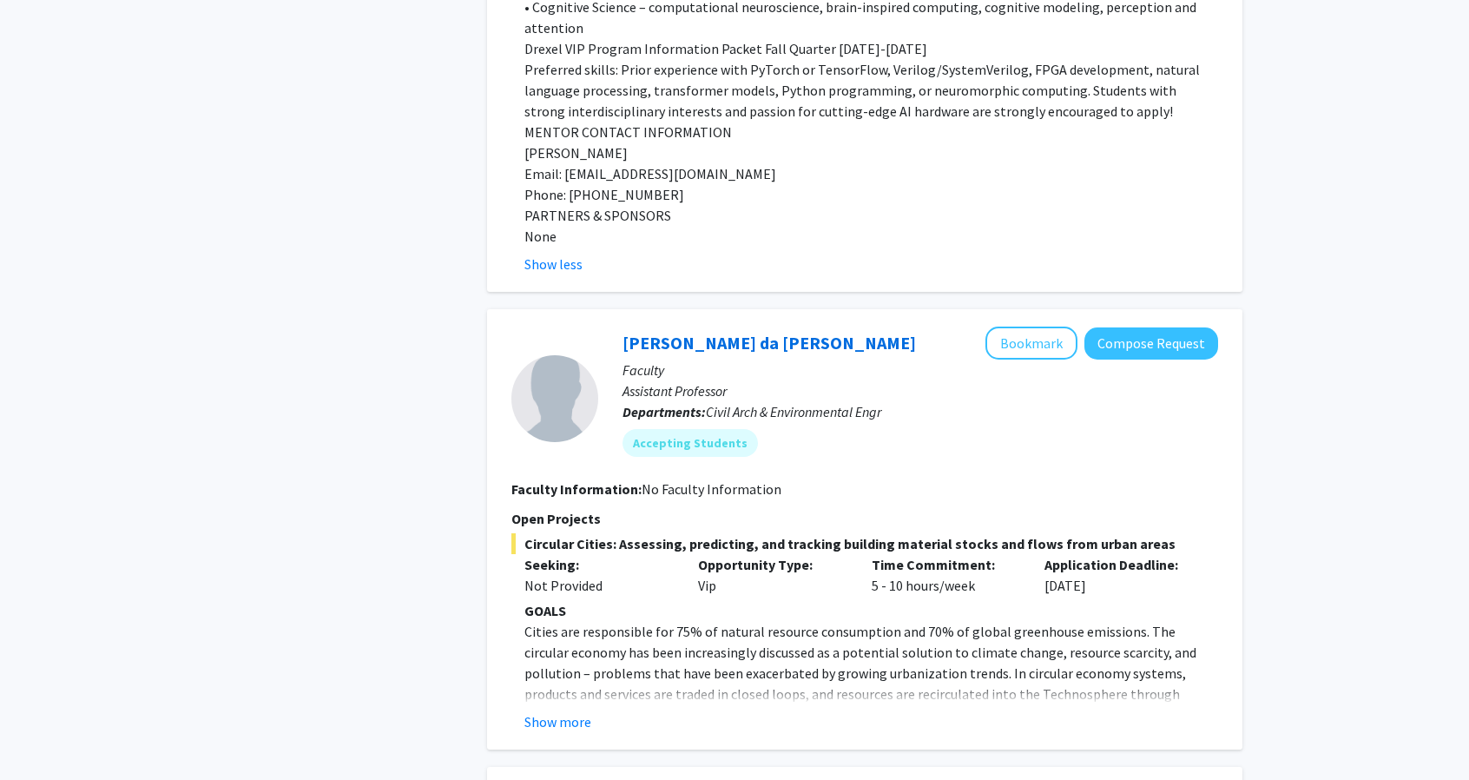
click at [570, 600] on fg-read-more "GOALS Cities are responsible for 75% of natural resource consumption and 70% of…" at bounding box center [864, 666] width 707 height 132
click at [575, 711] on button "Show more" at bounding box center [557, 721] width 67 height 21
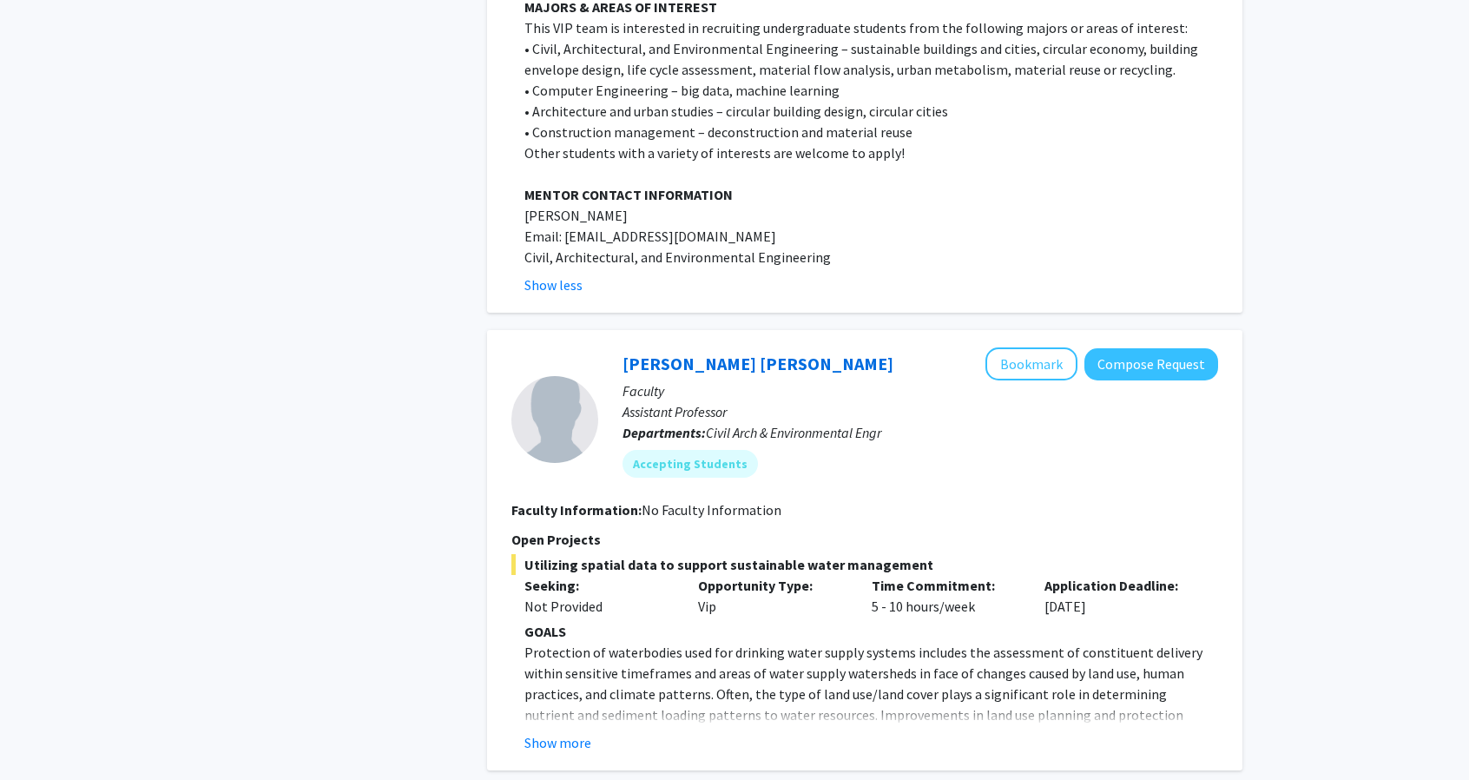
scroll to position [14542, 0]
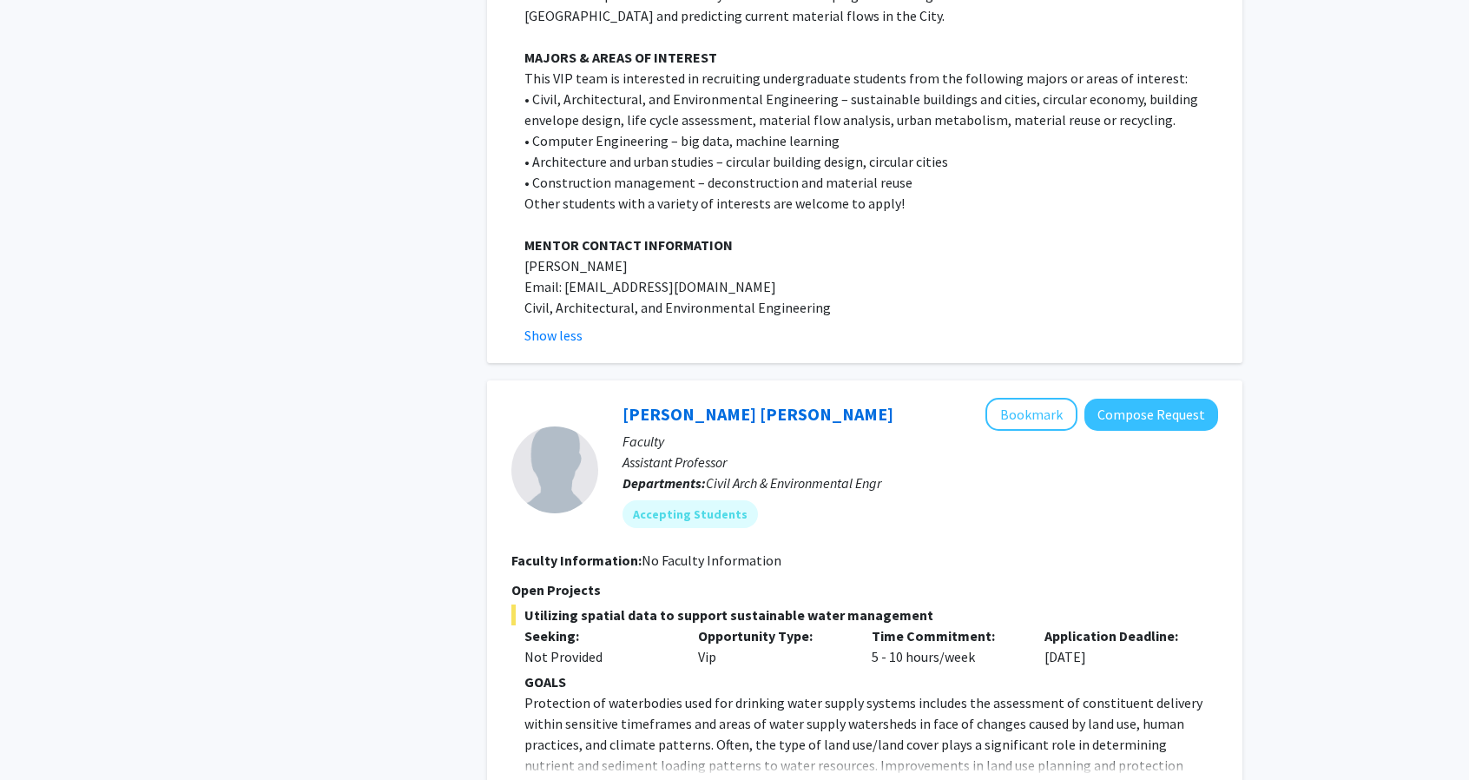
click at [564, 779] on button "Show more" at bounding box center [557, 792] width 67 height 21
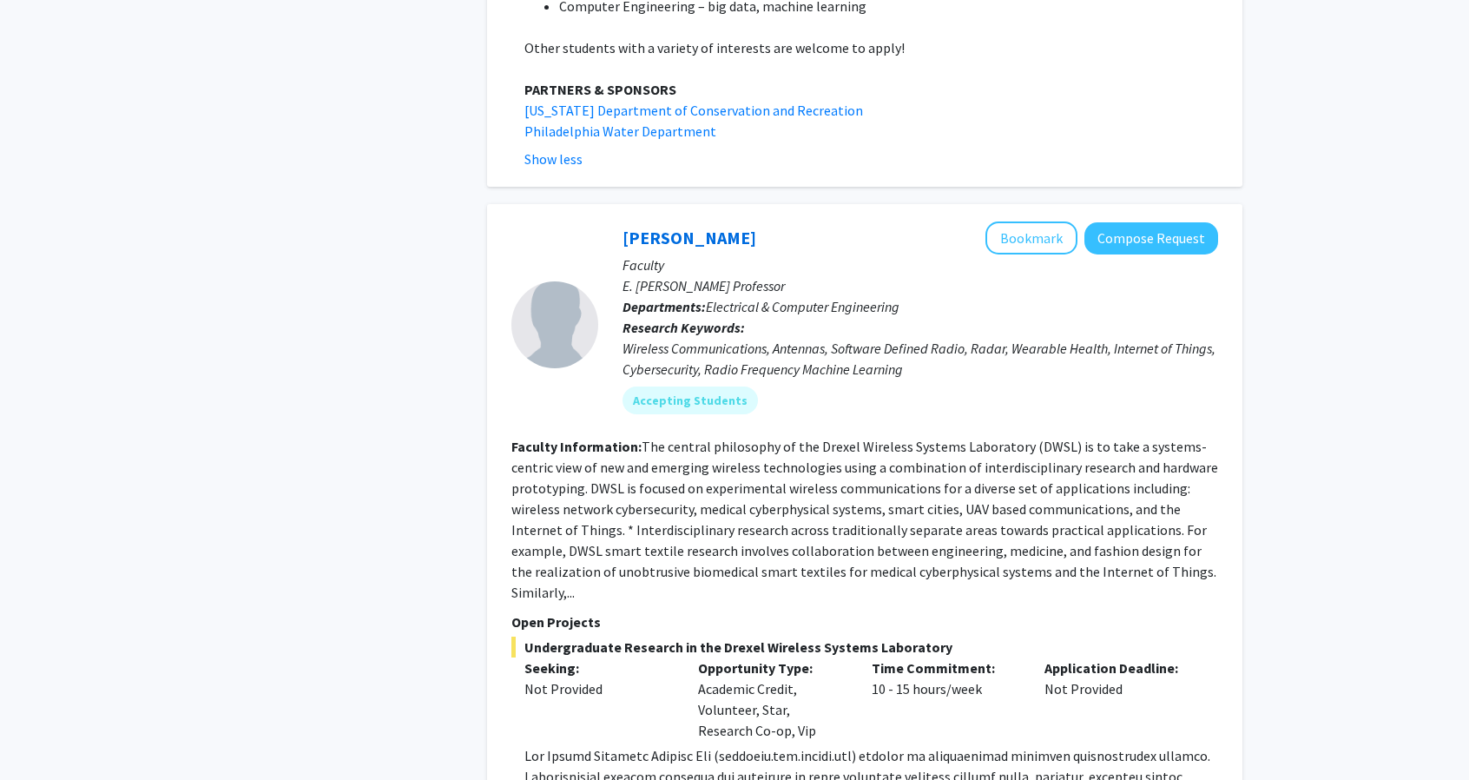
scroll to position [16162, 0]
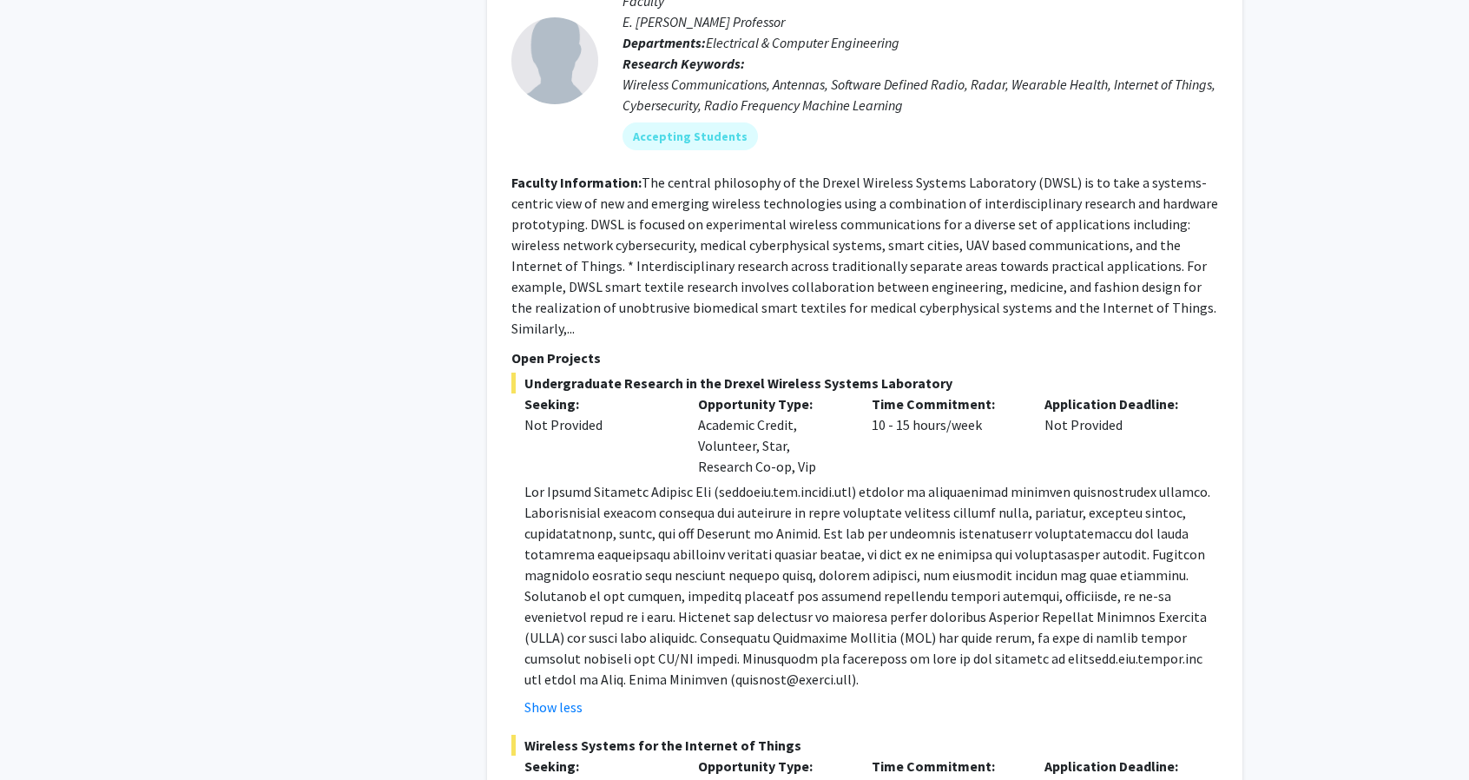
scroll to position [16405, 0]
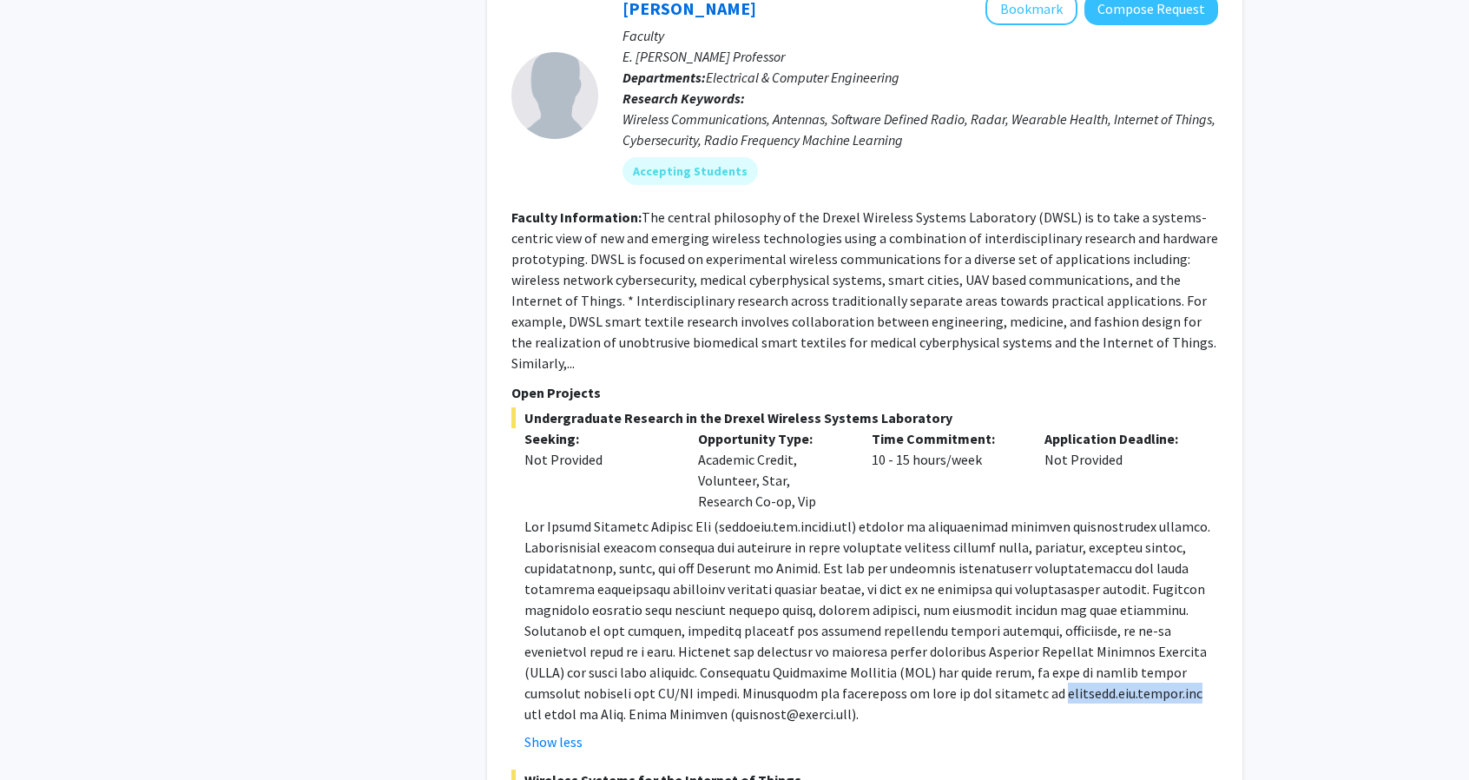
drag, startPoint x: 830, startPoint y: 375, endPoint x: 961, endPoint y: 388, distance: 131.8
click at [961, 516] on p at bounding box center [871, 620] width 694 height 208
copy p "[DOMAIN_NAME]"
click at [555, 669] on div "[PERSON_NAME] Bookmark Compose Request Faculty E. [PERSON_NAME] Professor Depar…" at bounding box center [864, 480] width 755 height 1011
click at [563, 662] on div "[PERSON_NAME] Bookmark Compose Request Faculty E. [PERSON_NAME] Professor Depar…" at bounding box center [864, 480] width 755 height 1011
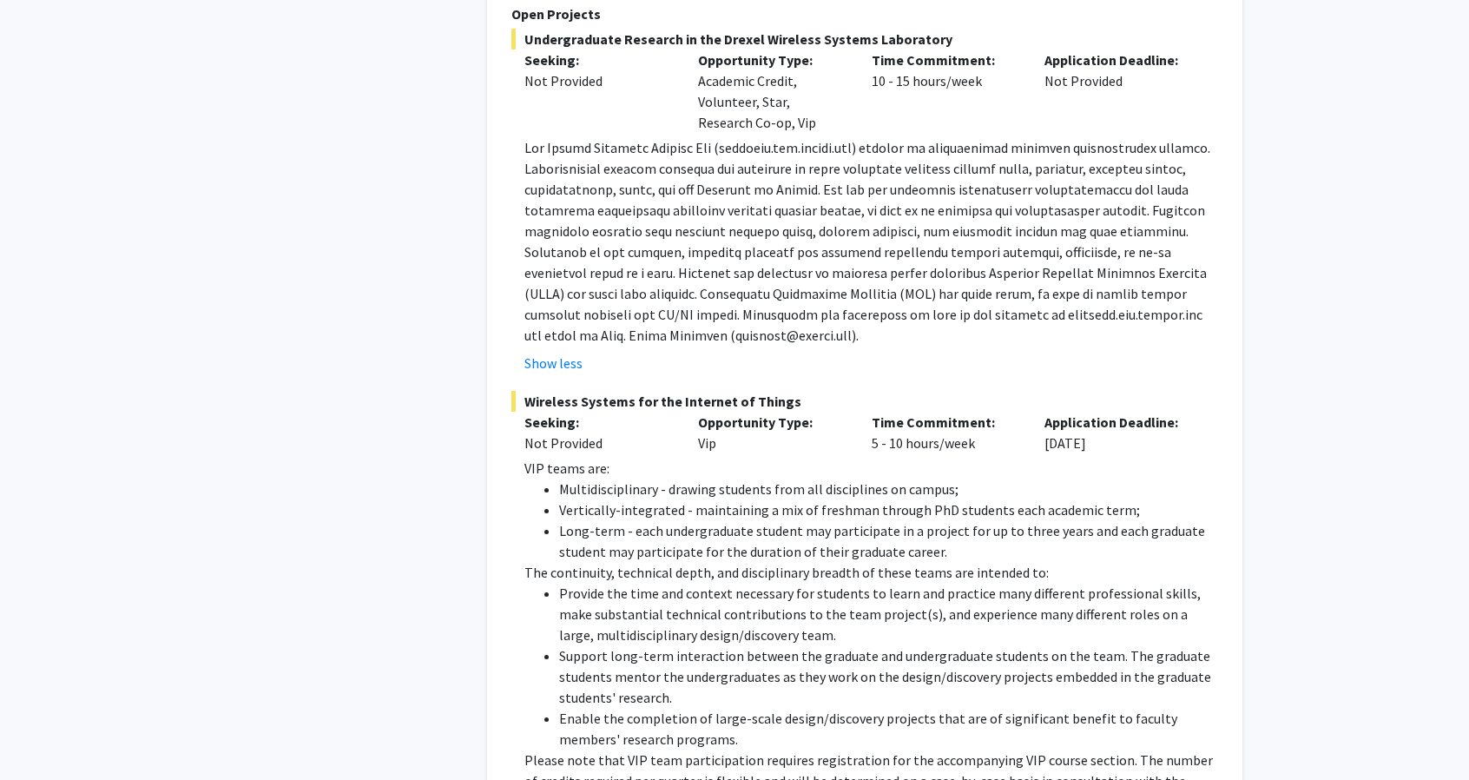
scroll to position [17365, 0]
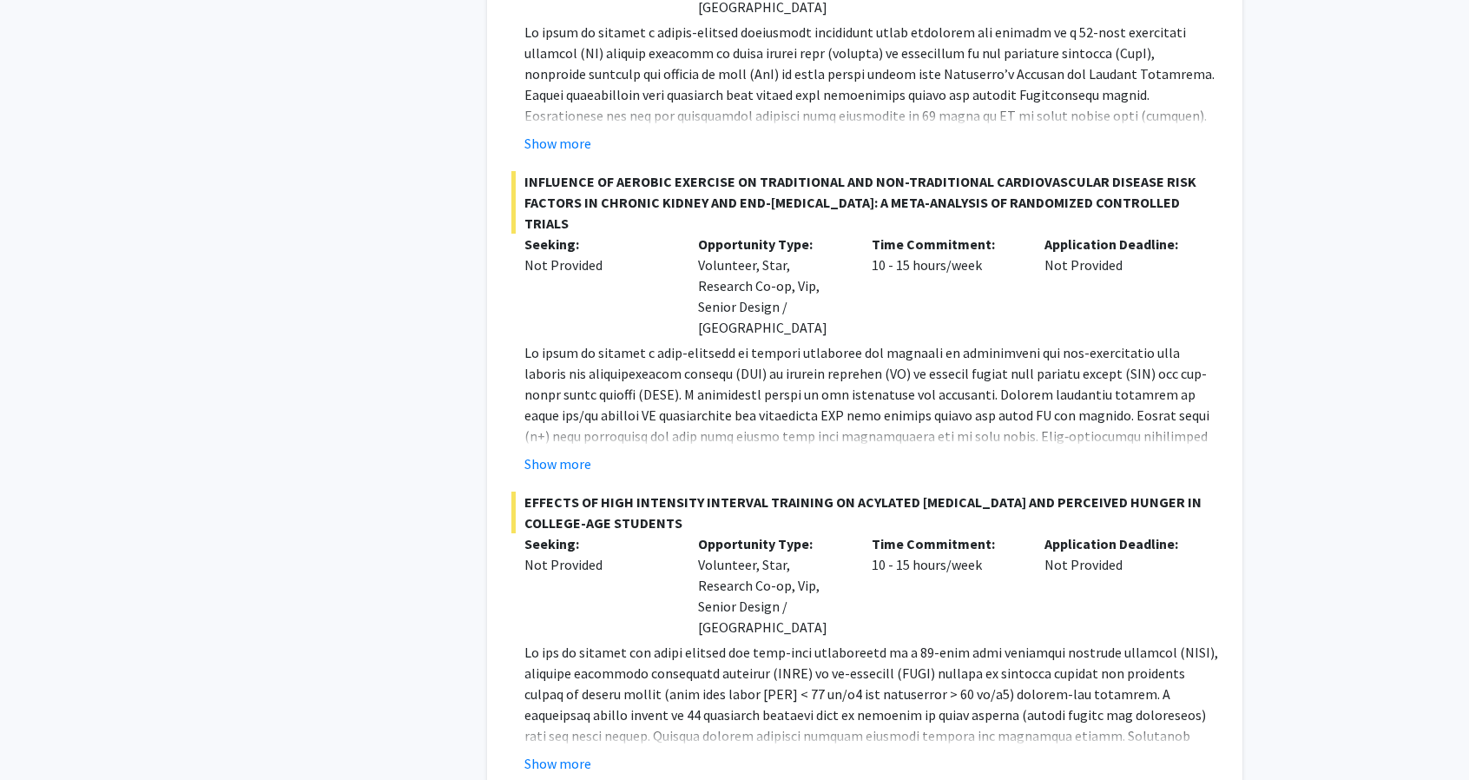
scroll to position [4204, 0]
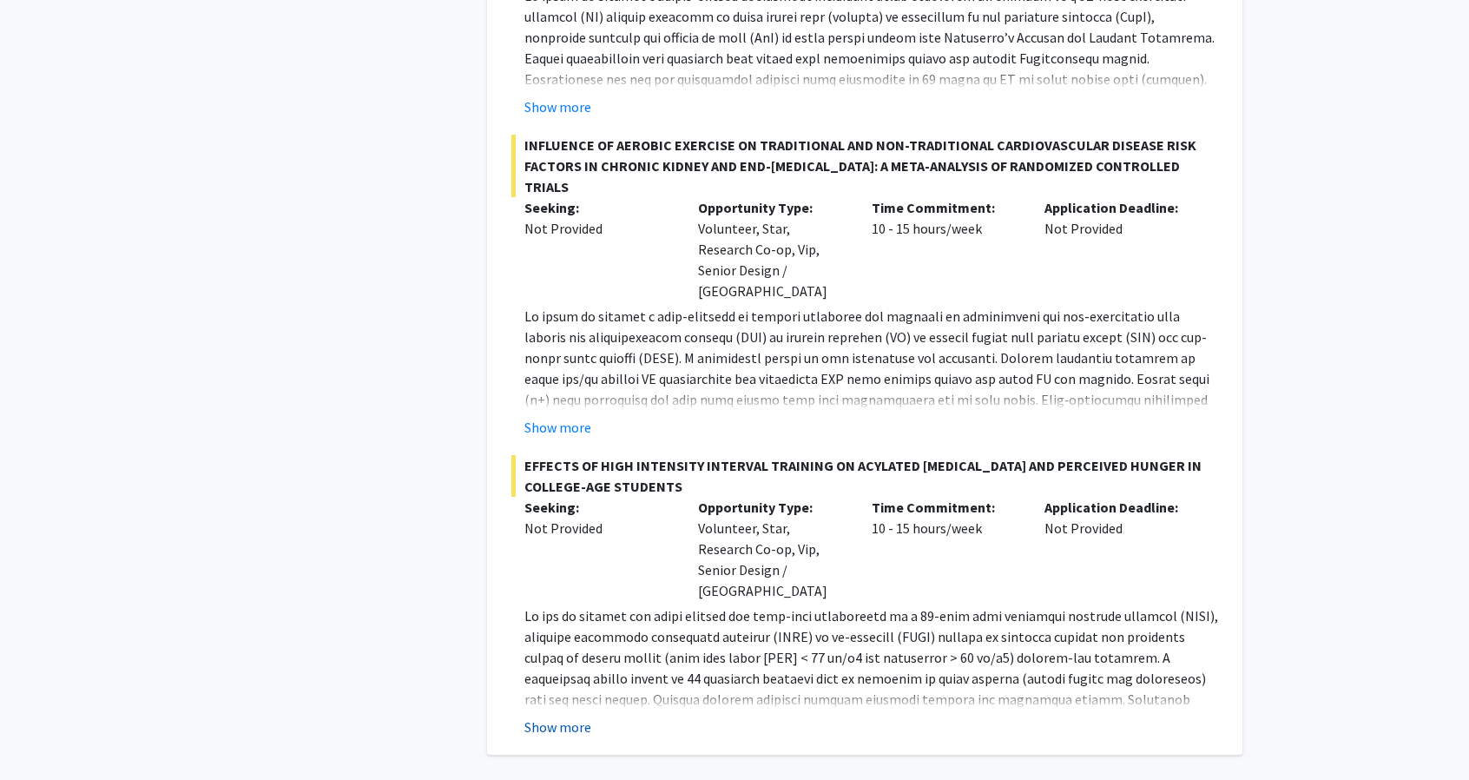
click at [555, 716] on button "Show more" at bounding box center [557, 726] width 67 height 21
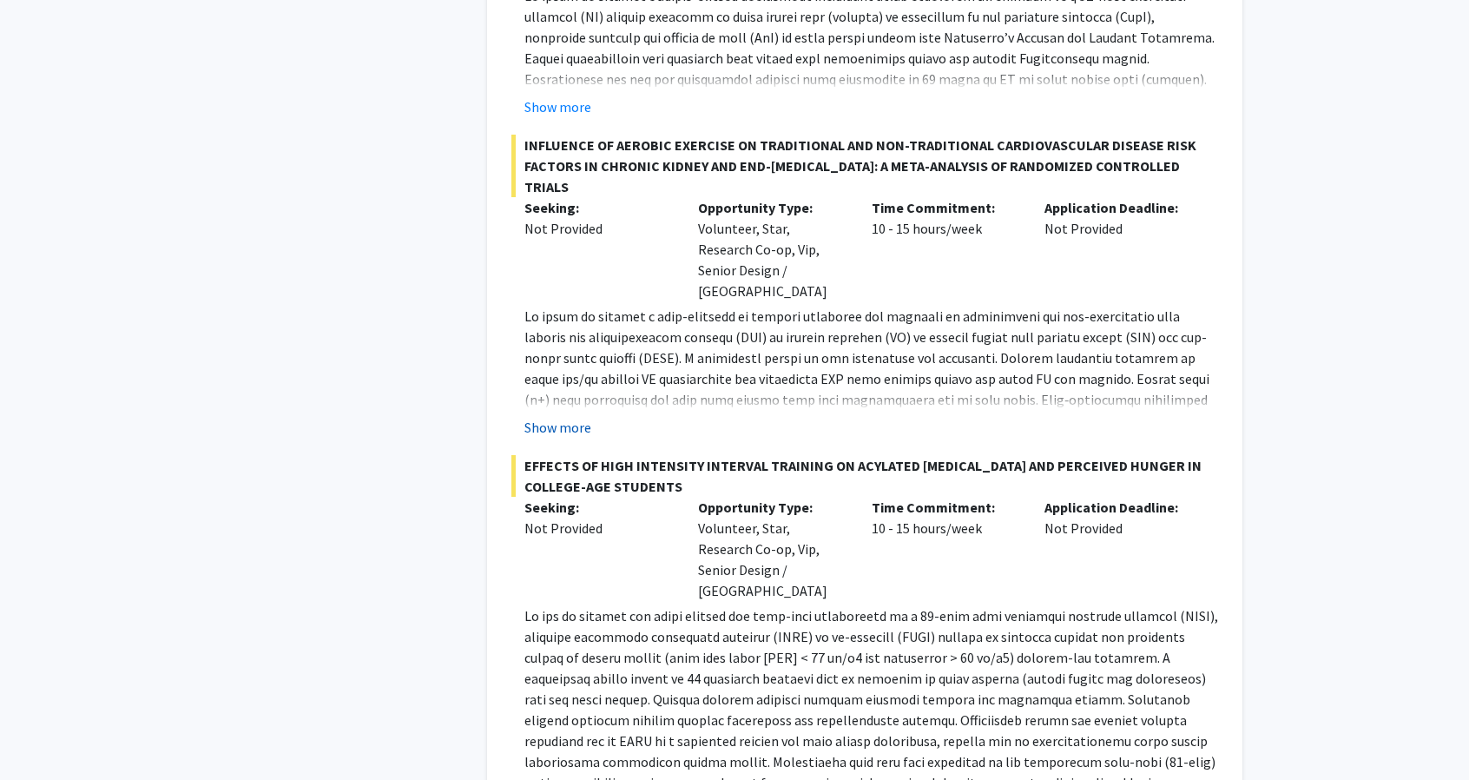
click at [571, 417] on button "Show more" at bounding box center [557, 427] width 67 height 21
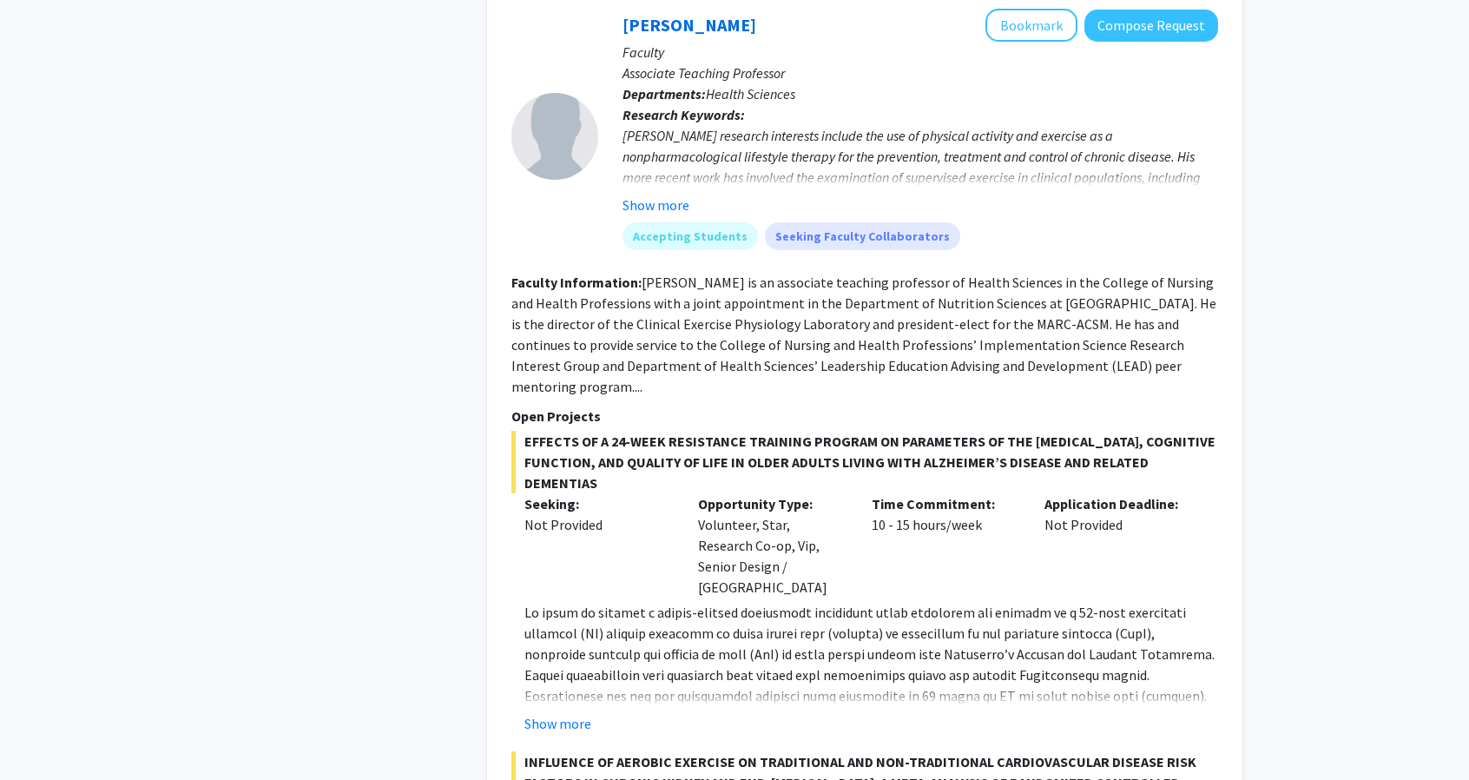
scroll to position [3571, 0]
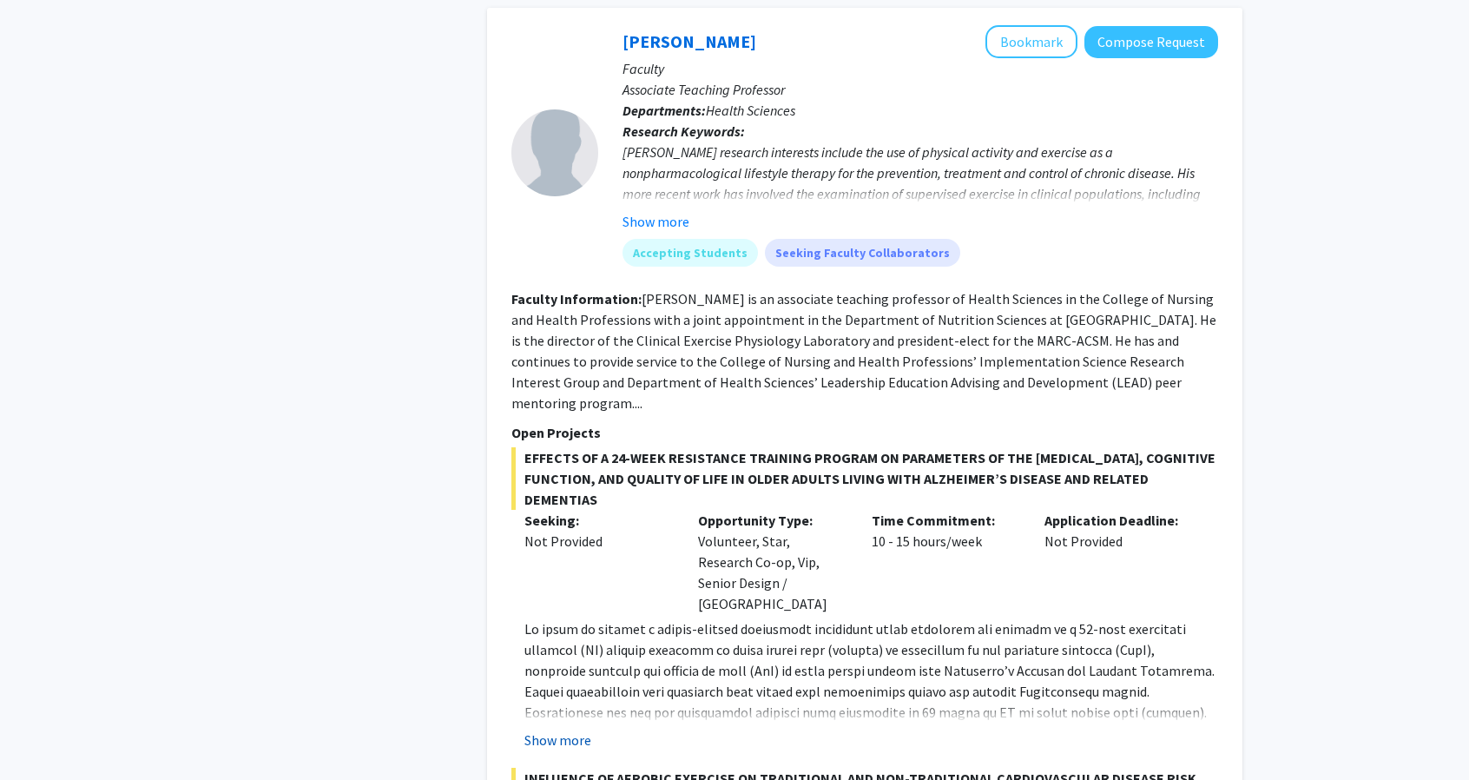
click at [577, 729] on button "Show more" at bounding box center [557, 739] width 67 height 21
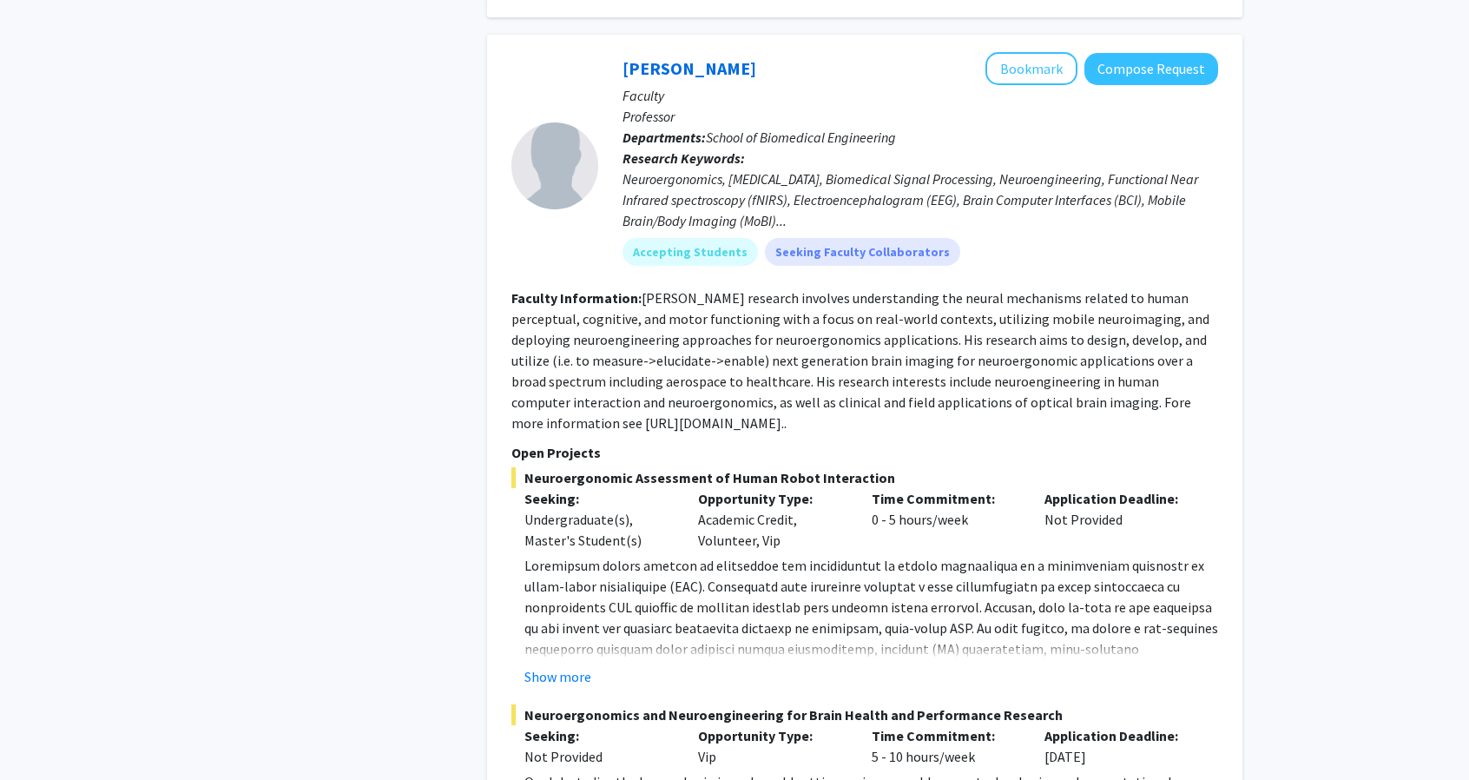
scroll to position [2655, 0]
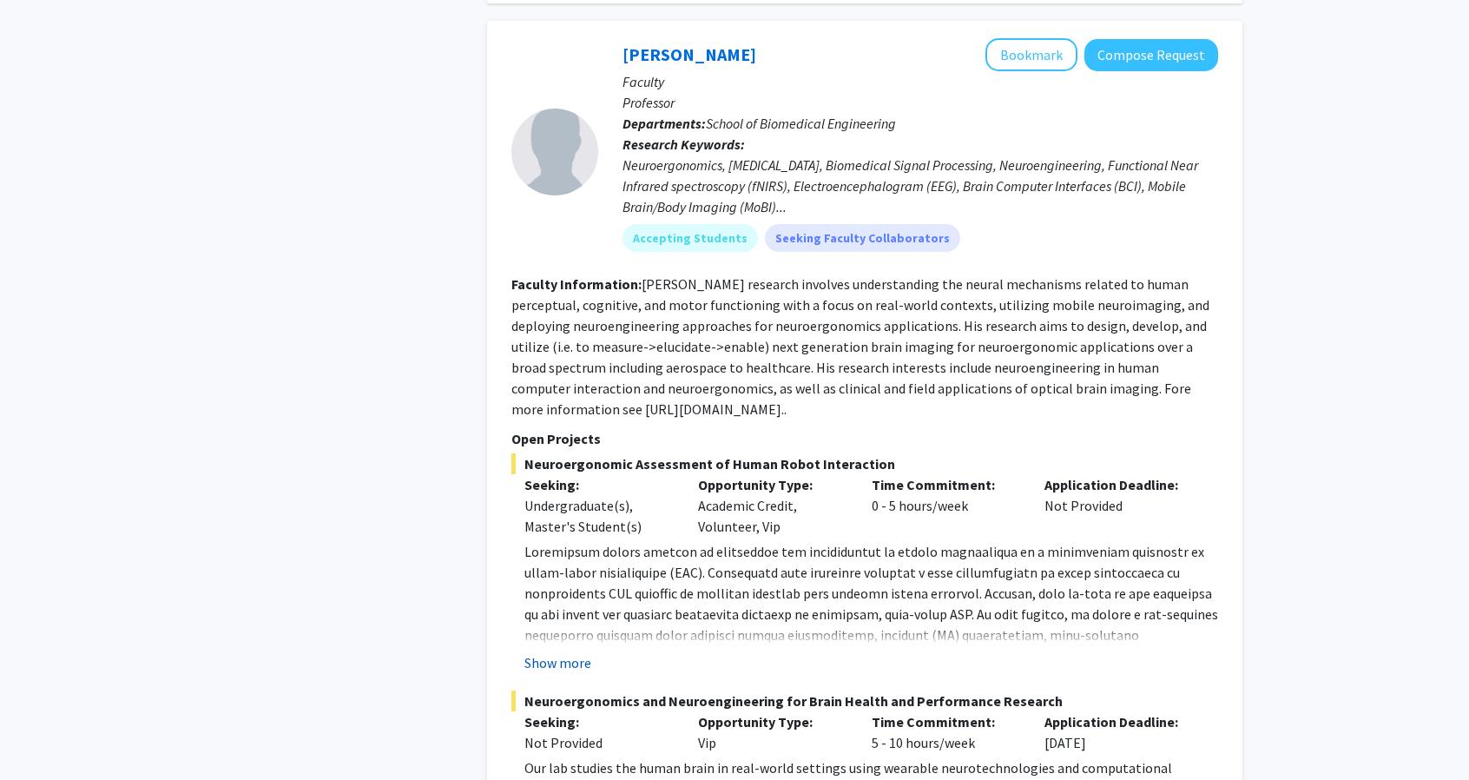
click at [573, 652] on button "Show more" at bounding box center [557, 662] width 67 height 21
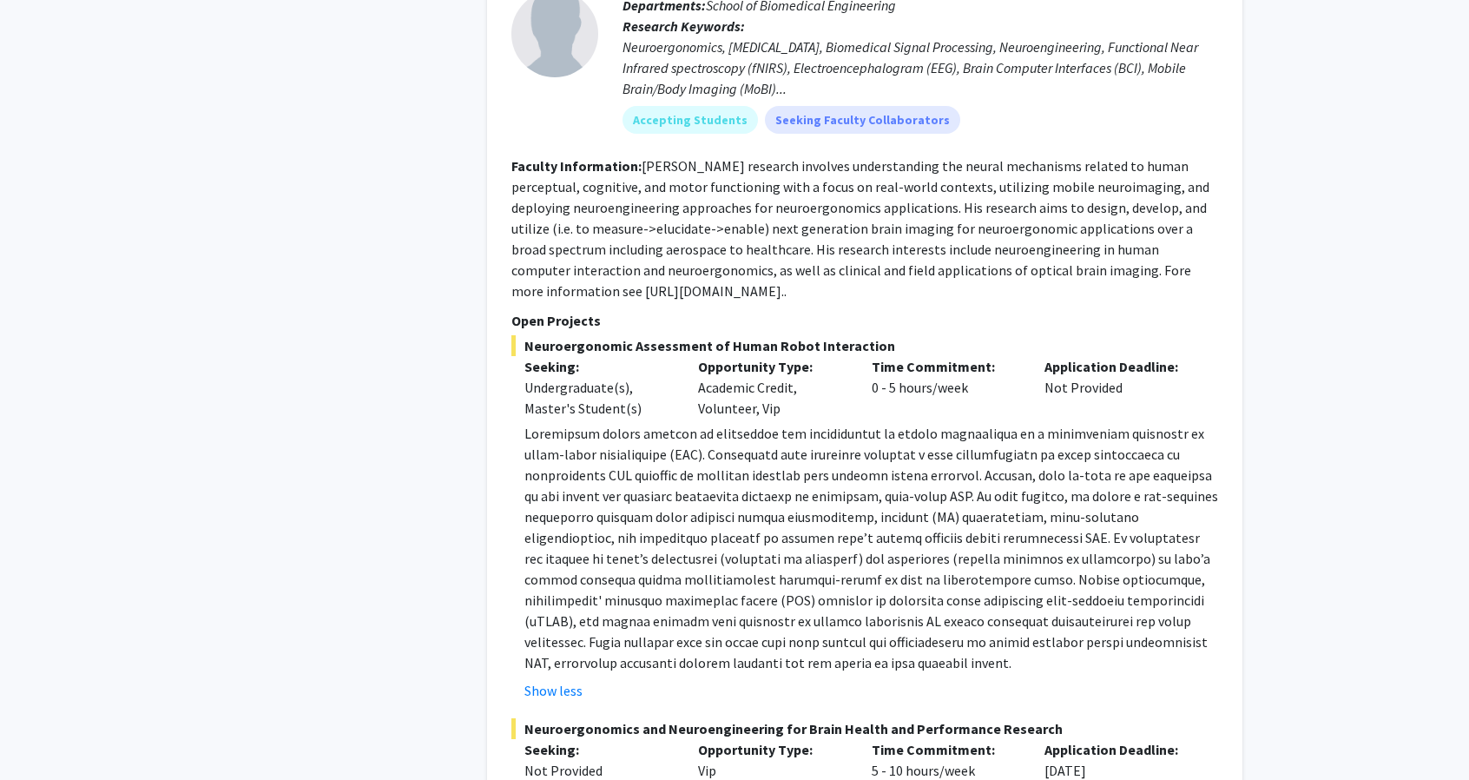
scroll to position [2901, 0]
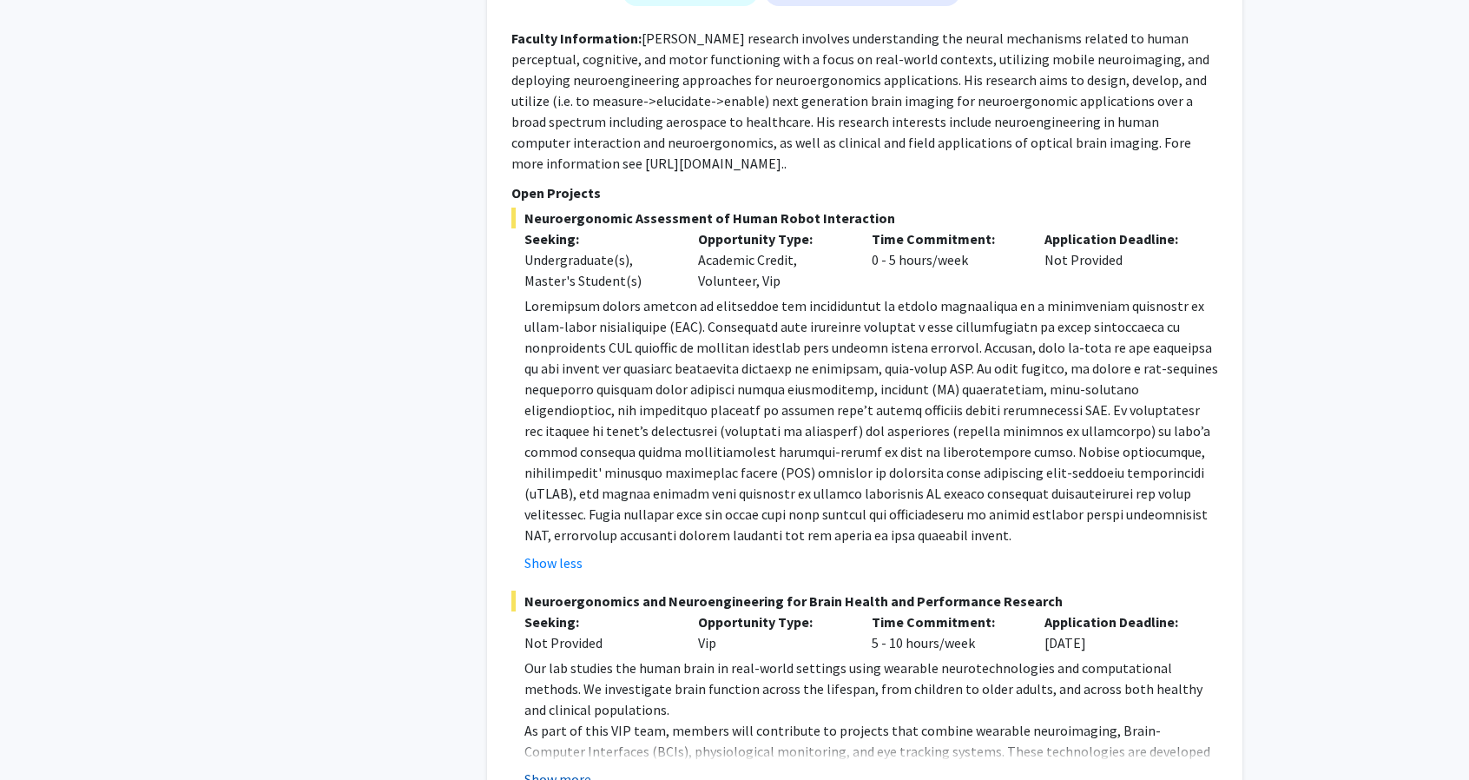
click at [559, 768] on button "Show more" at bounding box center [557, 778] width 67 height 21
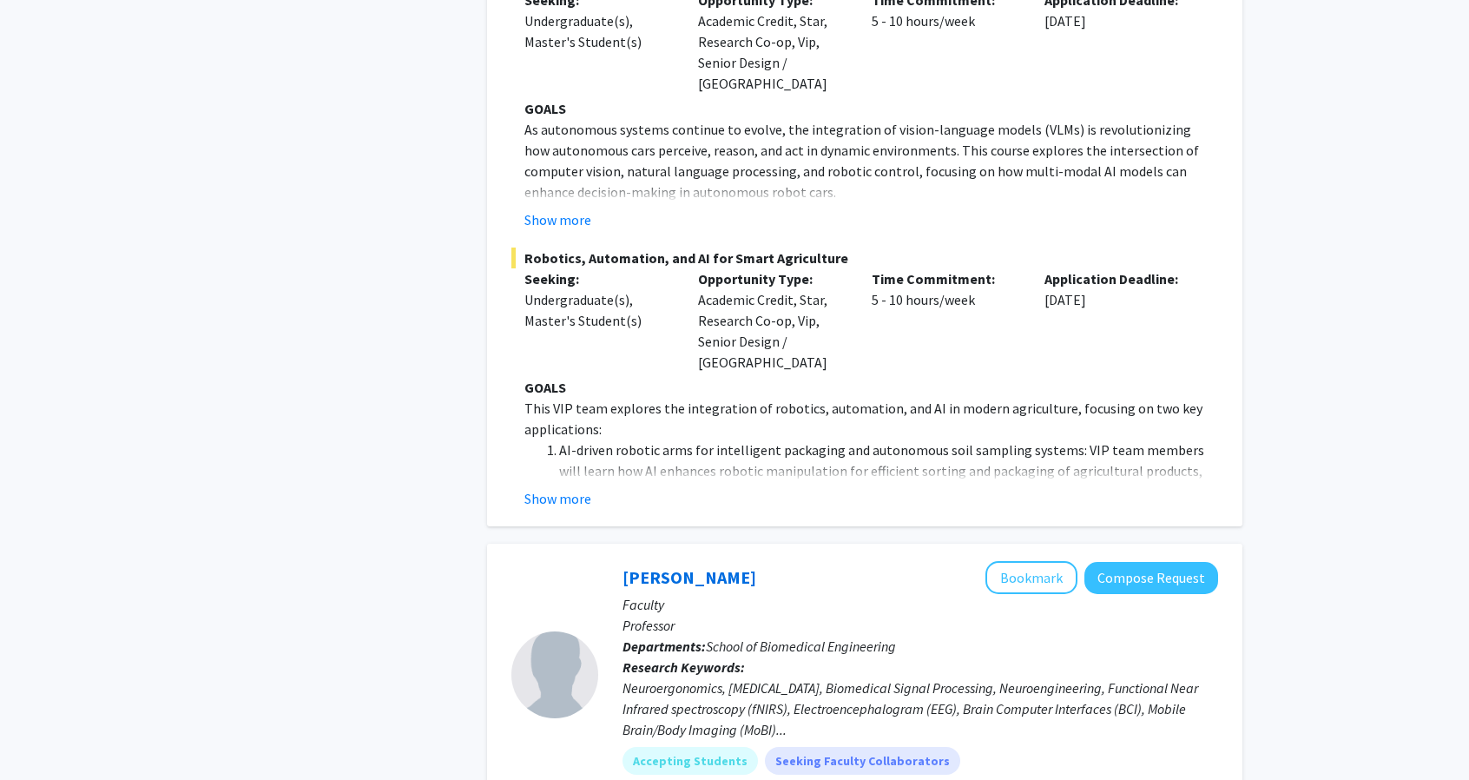
scroll to position [2149, 0]
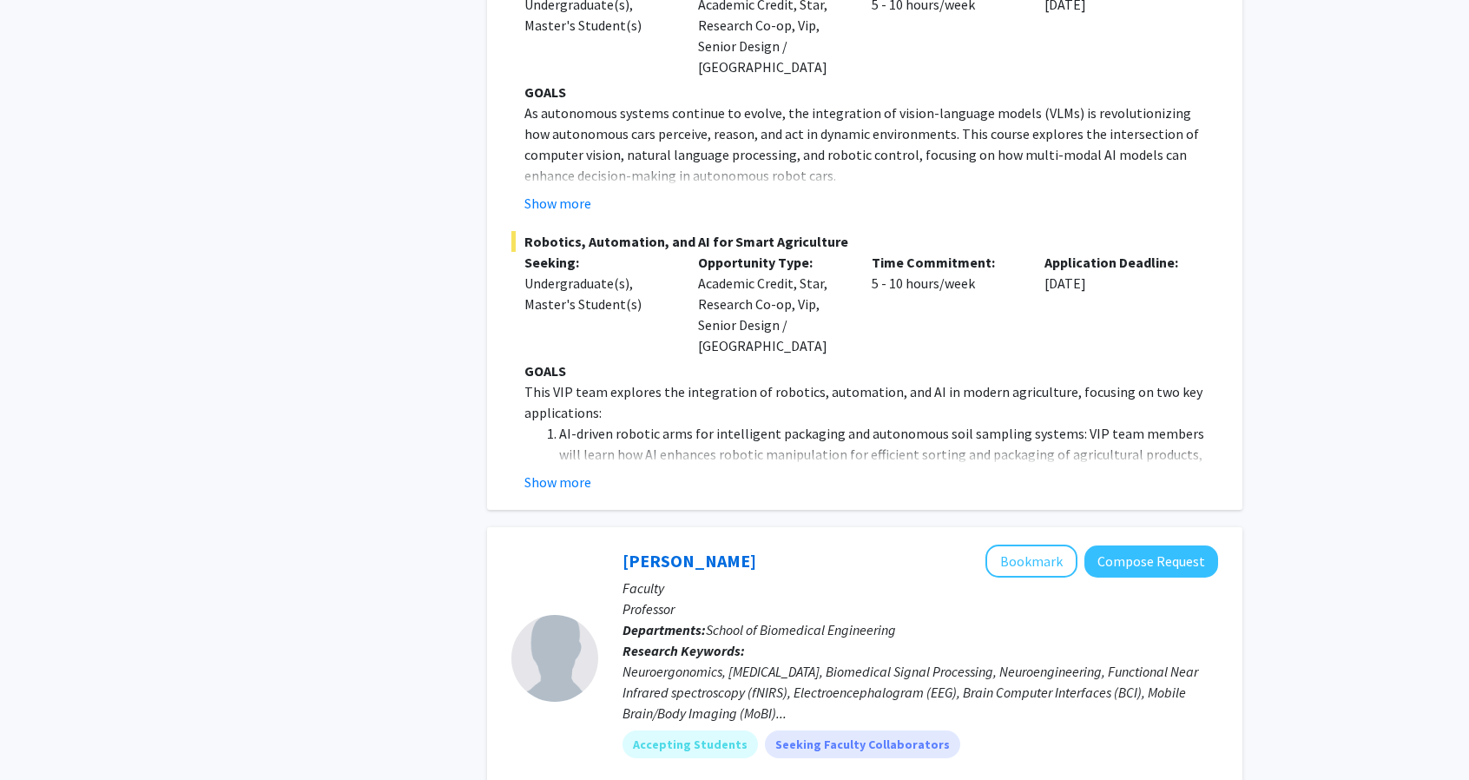
click at [564, 386] on fg-read-more "GOALS This VIP team explores the integration of robotics, automation, and AI in…" at bounding box center [864, 426] width 707 height 132
click at [554, 471] on button "Show more" at bounding box center [557, 481] width 67 height 21
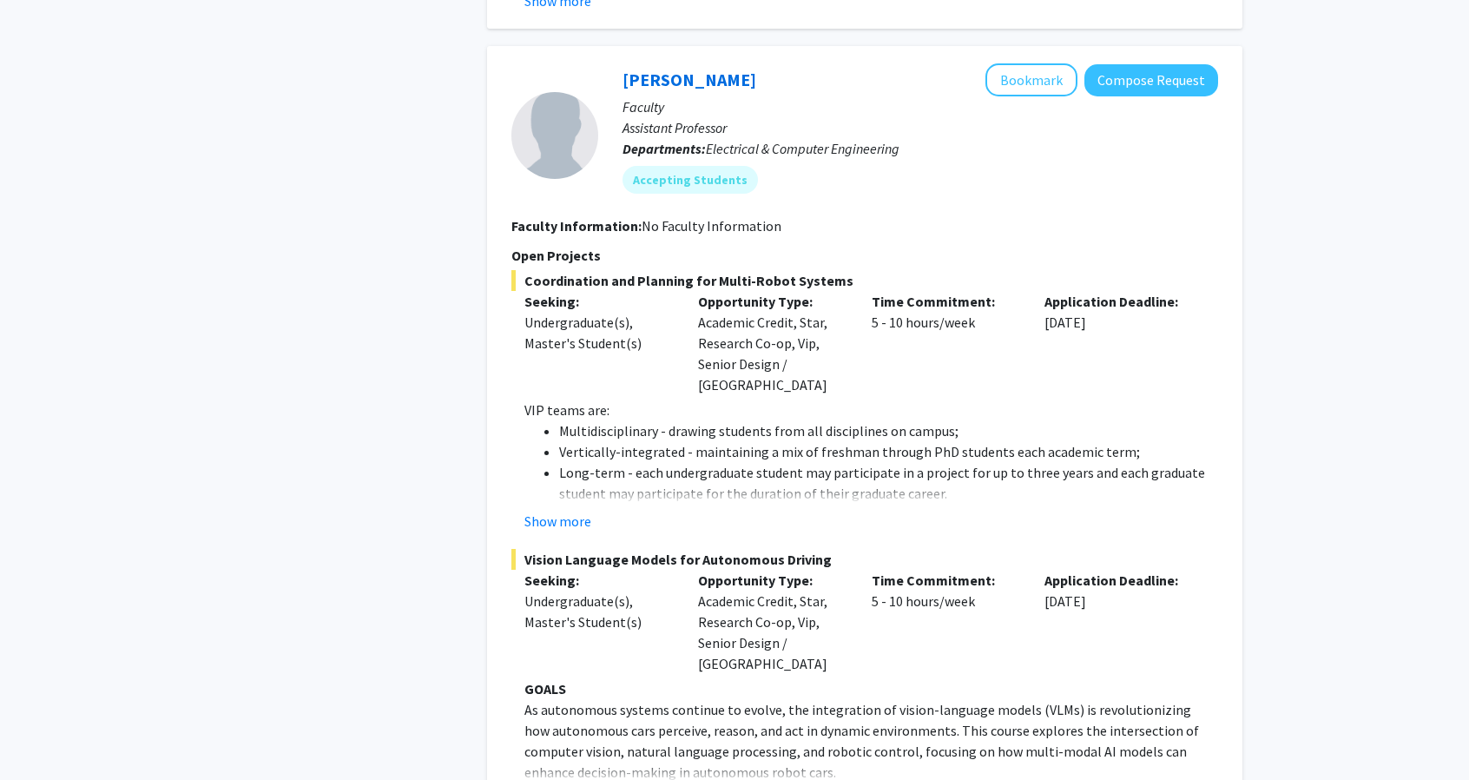
scroll to position [1733, 0]
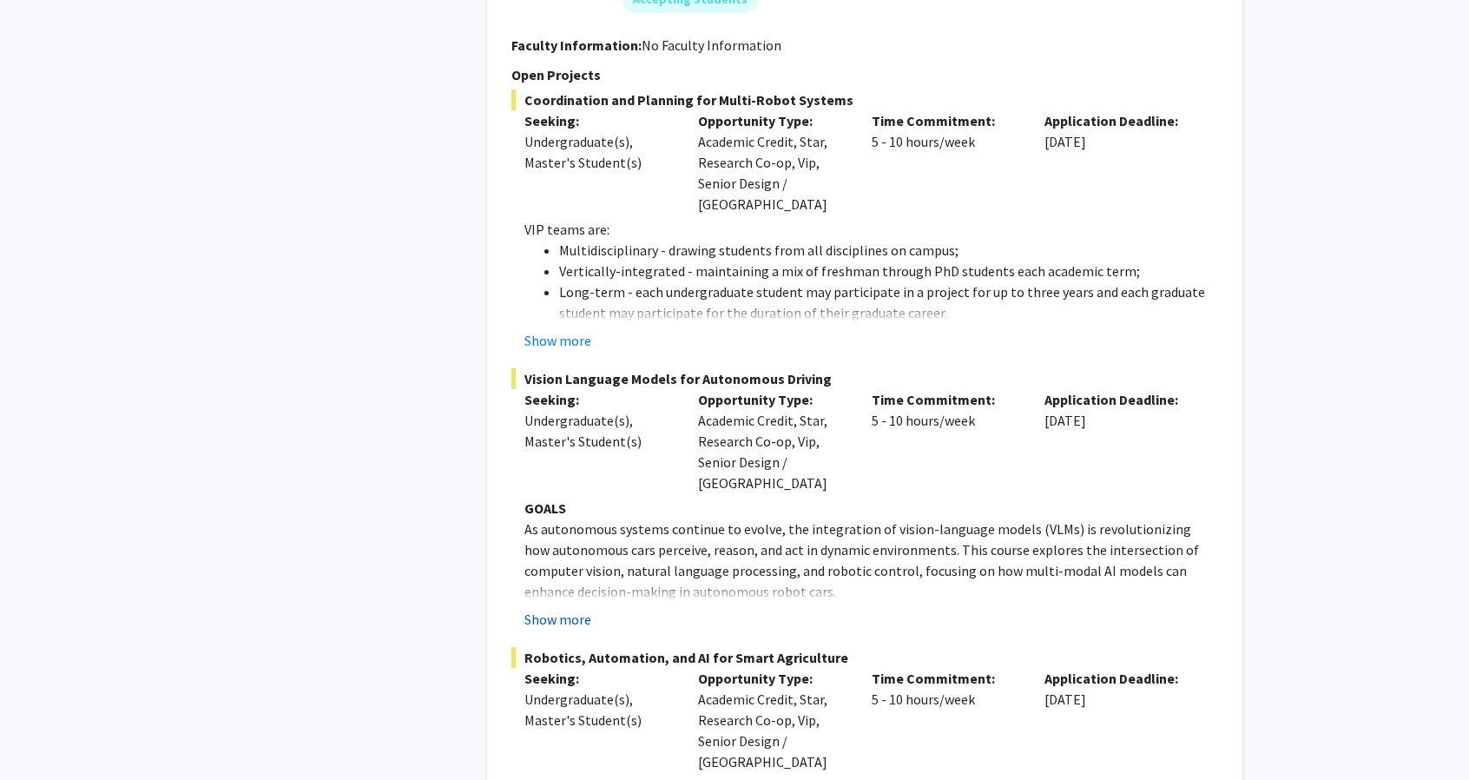
click at [552, 609] on button "Show more" at bounding box center [557, 619] width 67 height 21
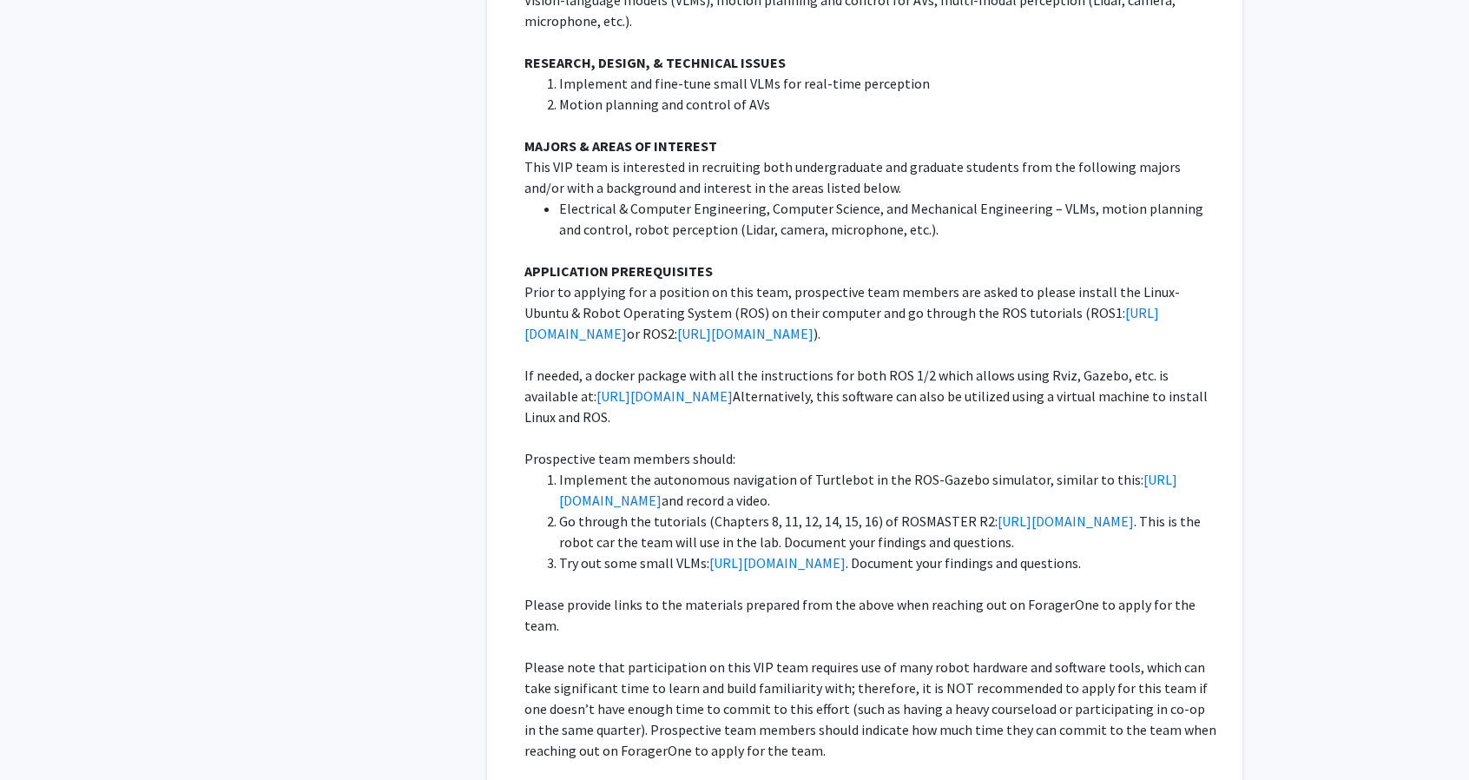
scroll to position [2596, 0]
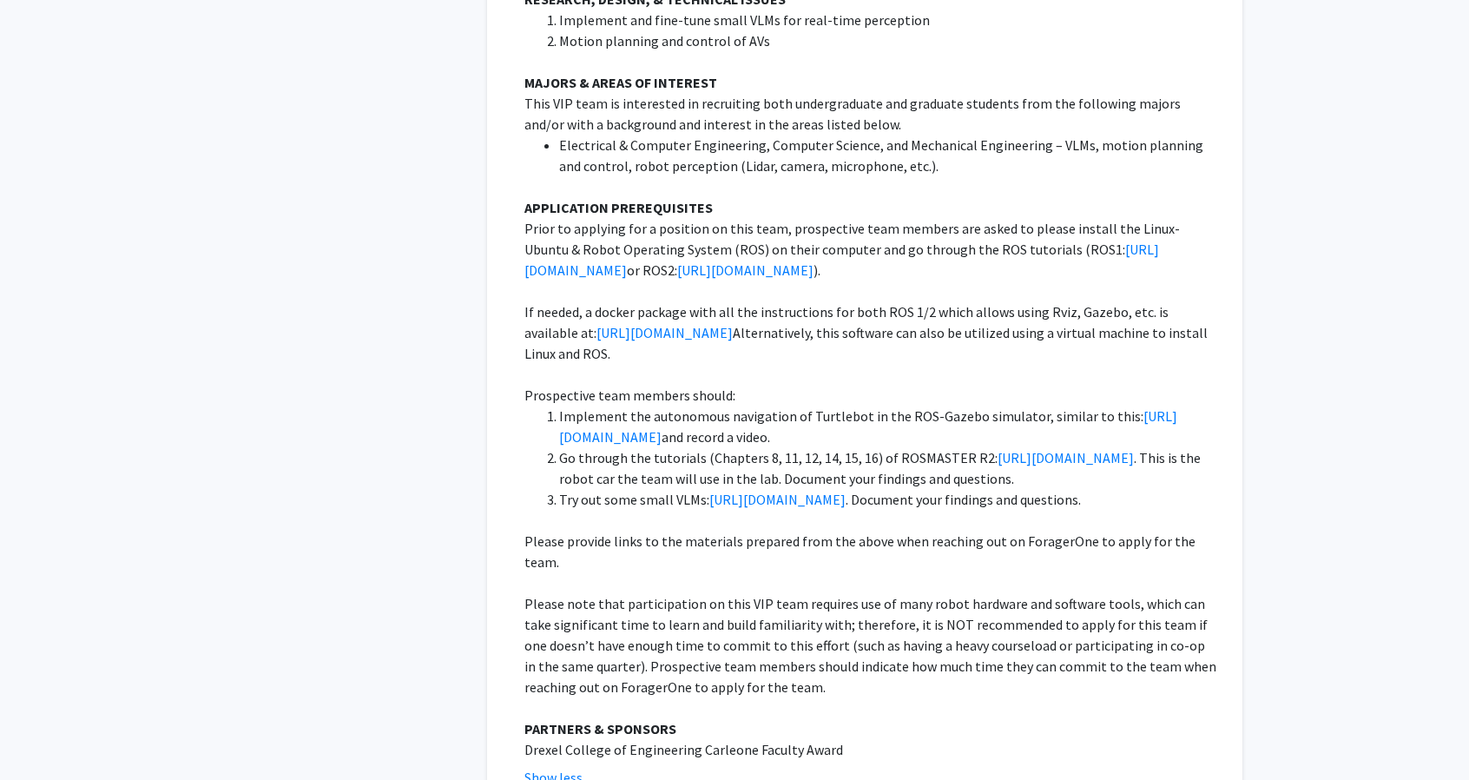
drag, startPoint x: 783, startPoint y: 267, endPoint x: 813, endPoint y: 320, distance: 61.4
drag, startPoint x: 813, startPoint y: 320, endPoint x: 773, endPoint y: 305, distance: 42.9
drag, startPoint x: 773, startPoint y: 305, endPoint x: 716, endPoint y: 369, distance: 85.5
drag, startPoint x: 716, startPoint y: 369, endPoint x: 736, endPoint y: 379, distance: 22.5
click at [736, 407] on link "[URL][DOMAIN_NAME]" at bounding box center [868, 426] width 618 height 38
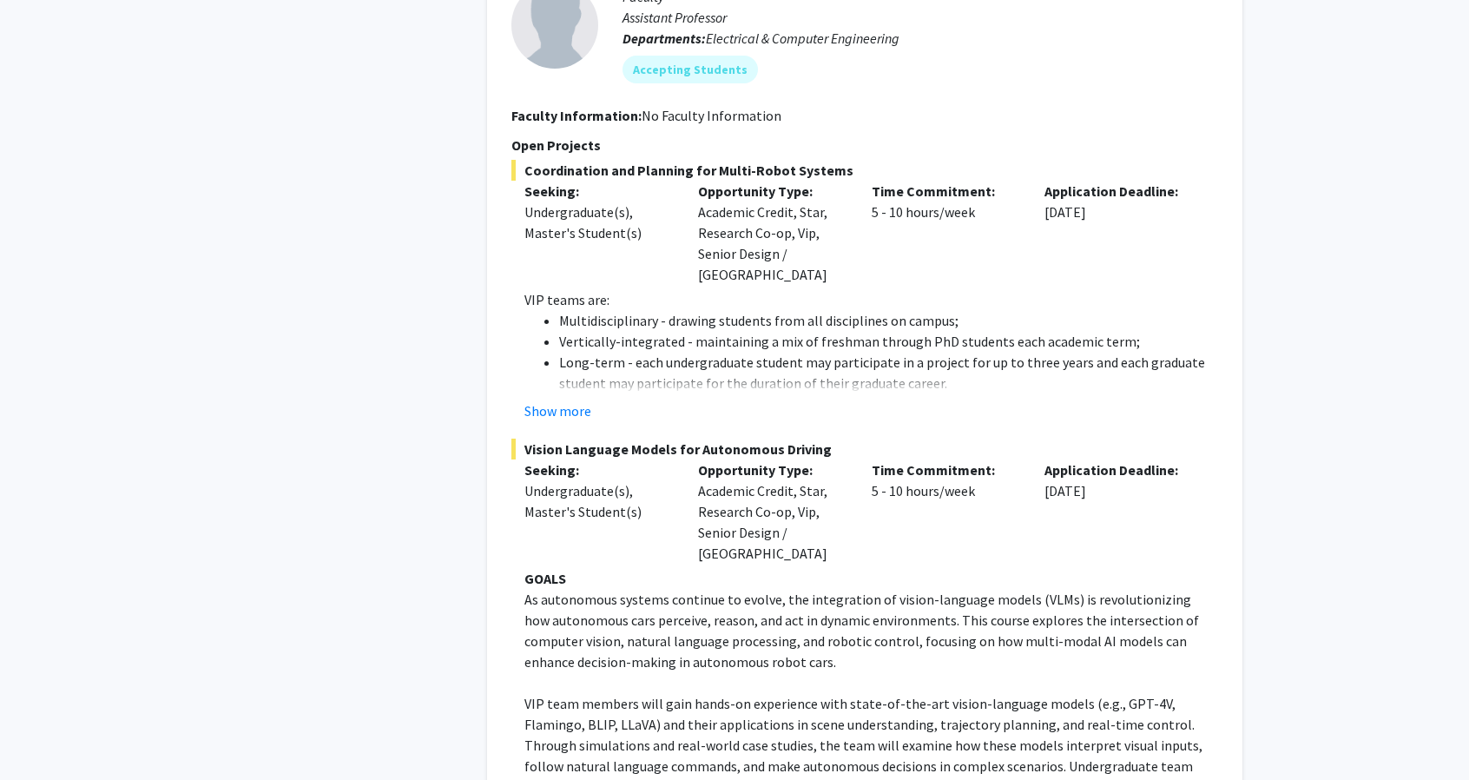
scroll to position [1658, 0]
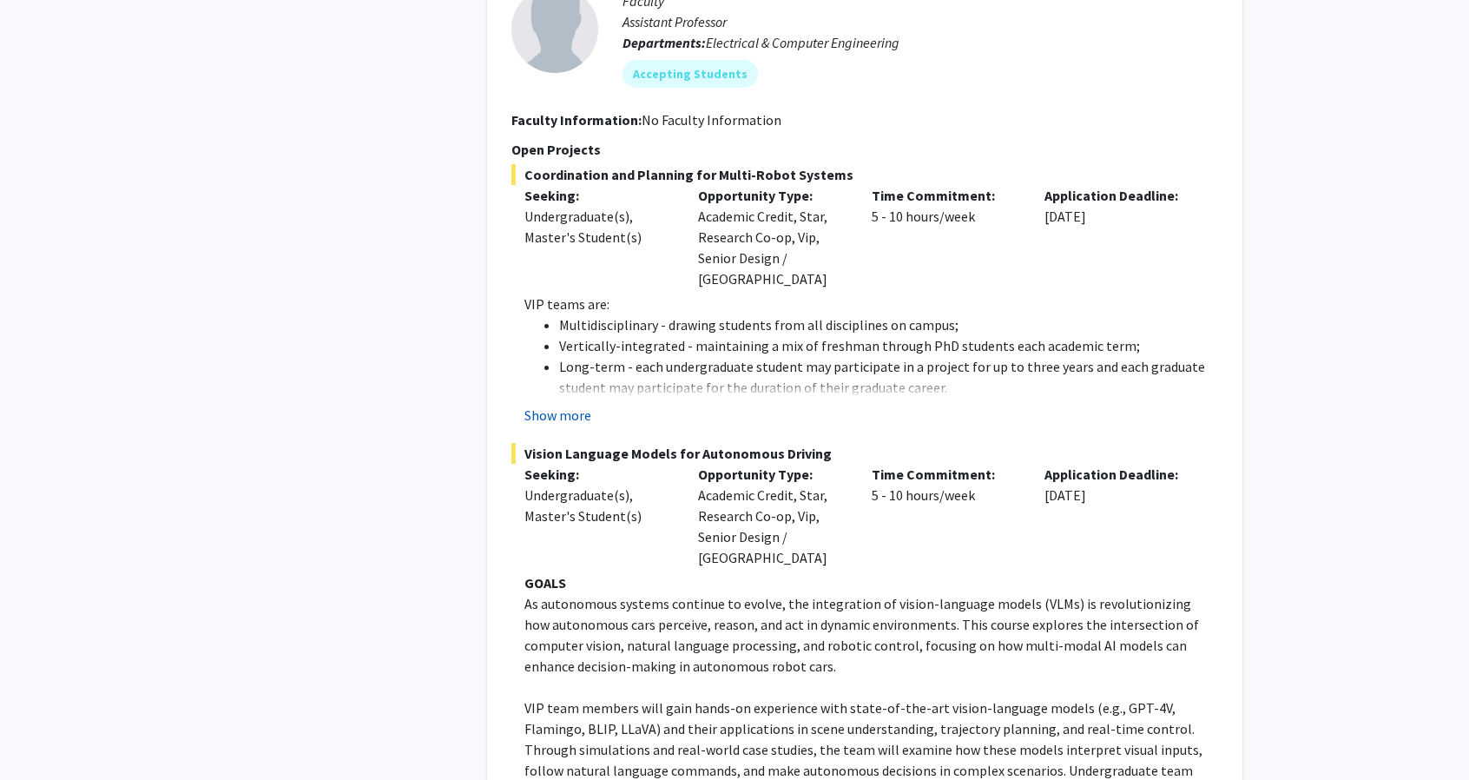
click at [537, 405] on button "Show more" at bounding box center [557, 415] width 67 height 21
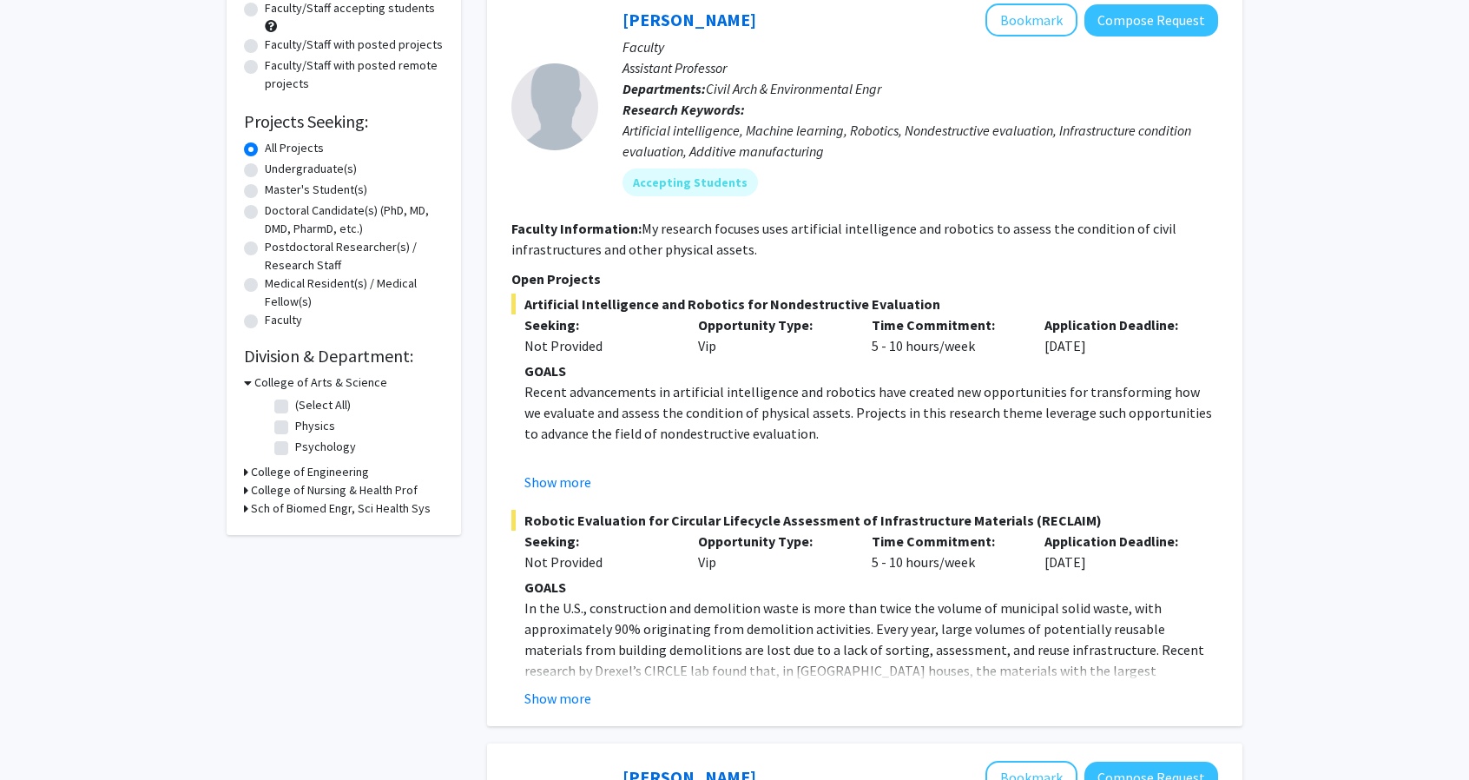
scroll to position [199, 0]
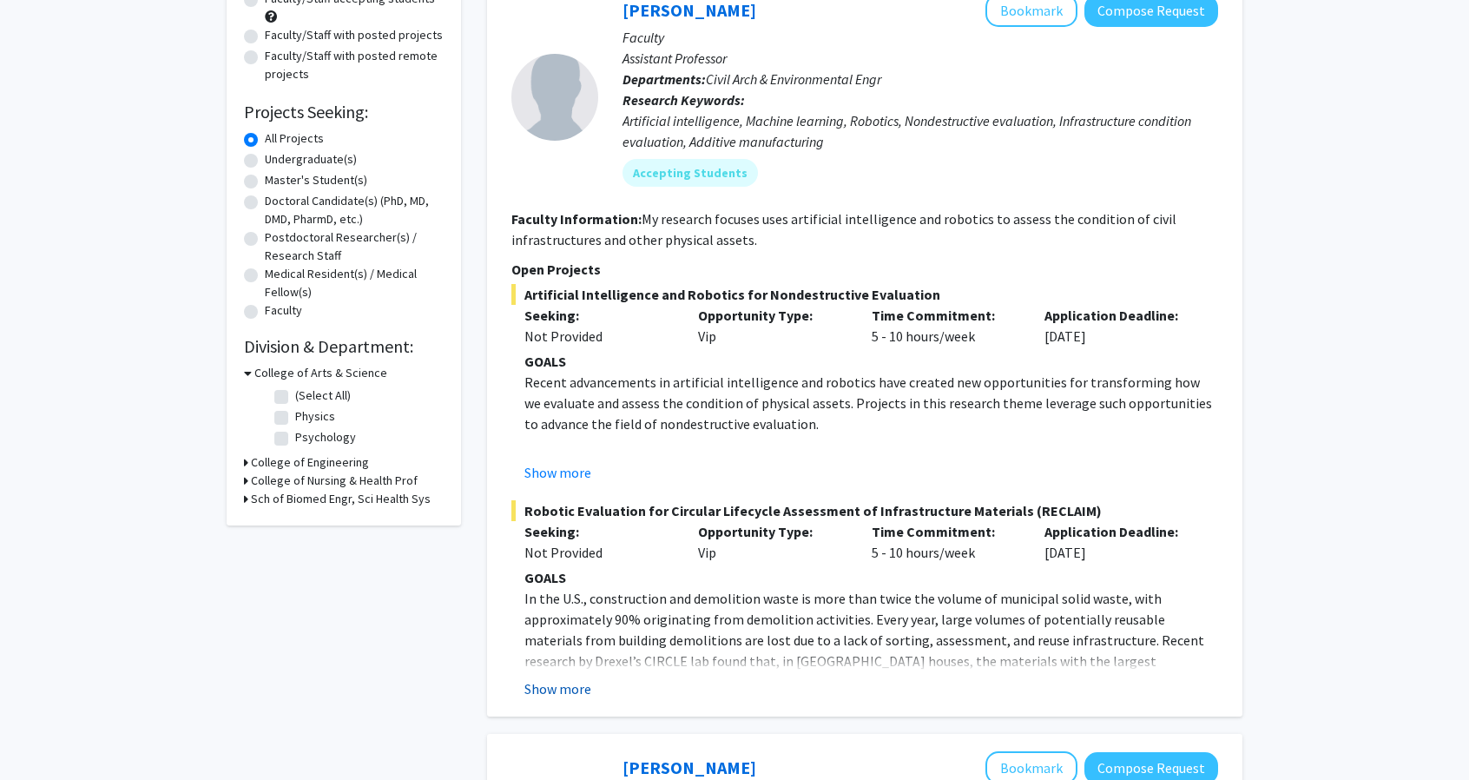
click at [563, 688] on button "Show more" at bounding box center [557, 688] width 67 height 21
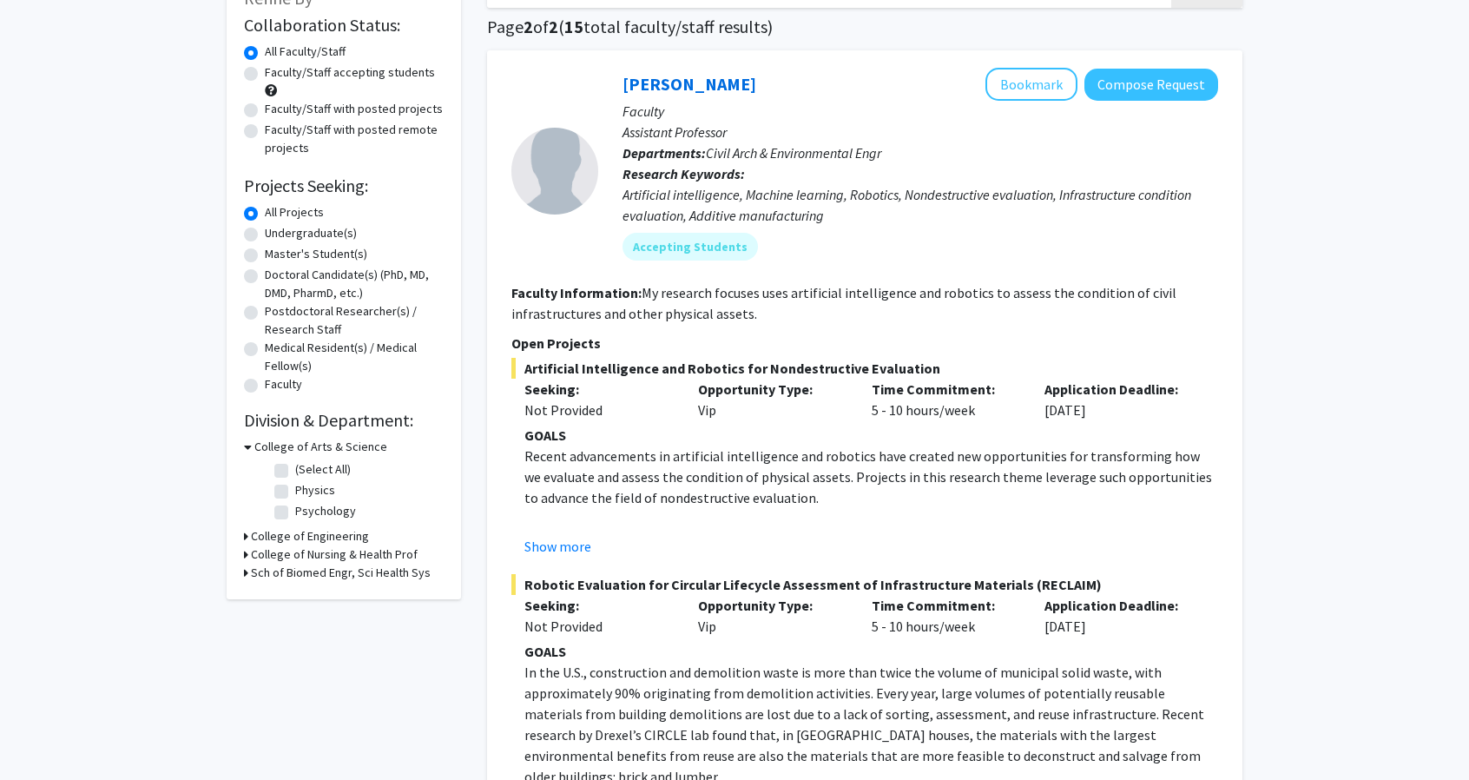
scroll to position [511, 0]
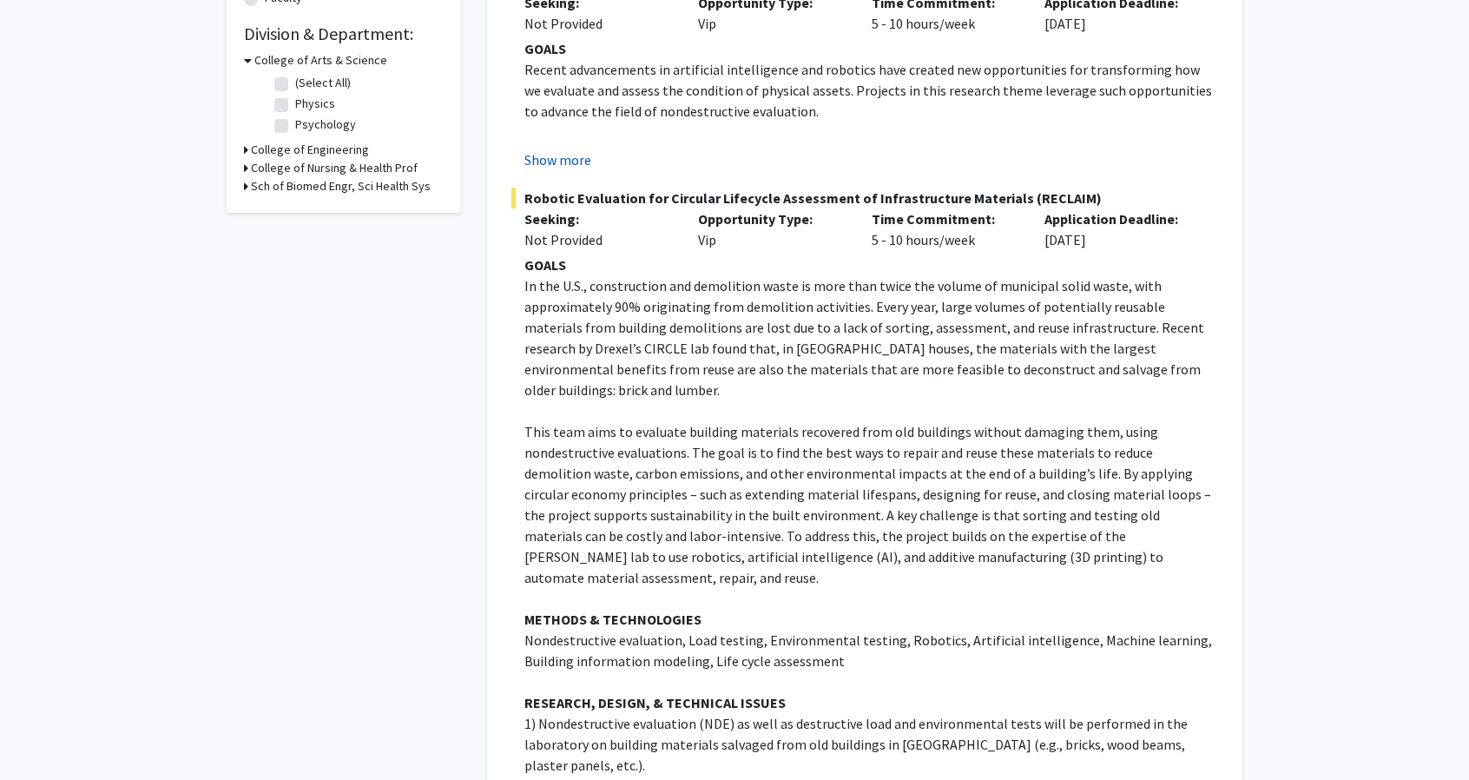
click at [547, 155] on button "Show more" at bounding box center [557, 159] width 67 height 21
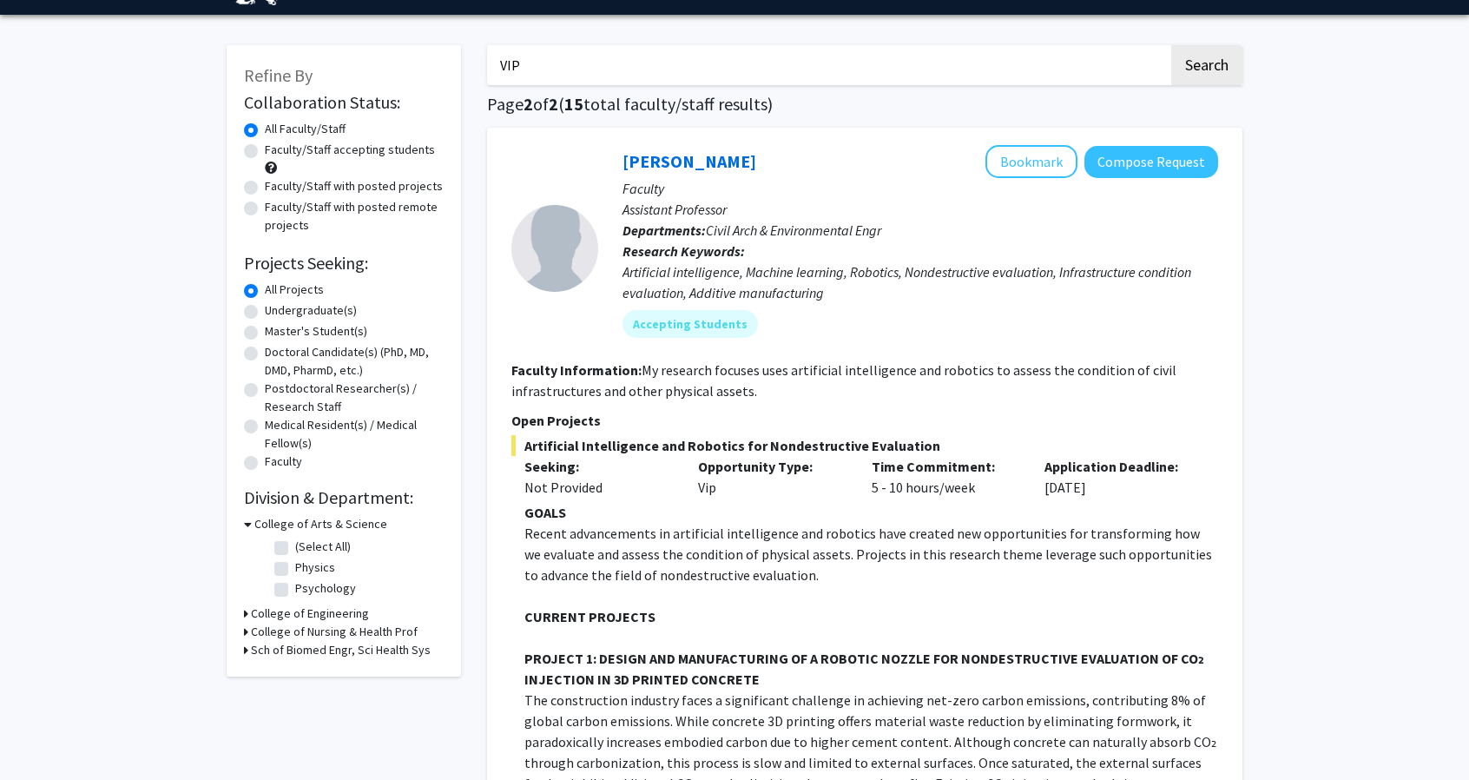
scroll to position [0, 0]
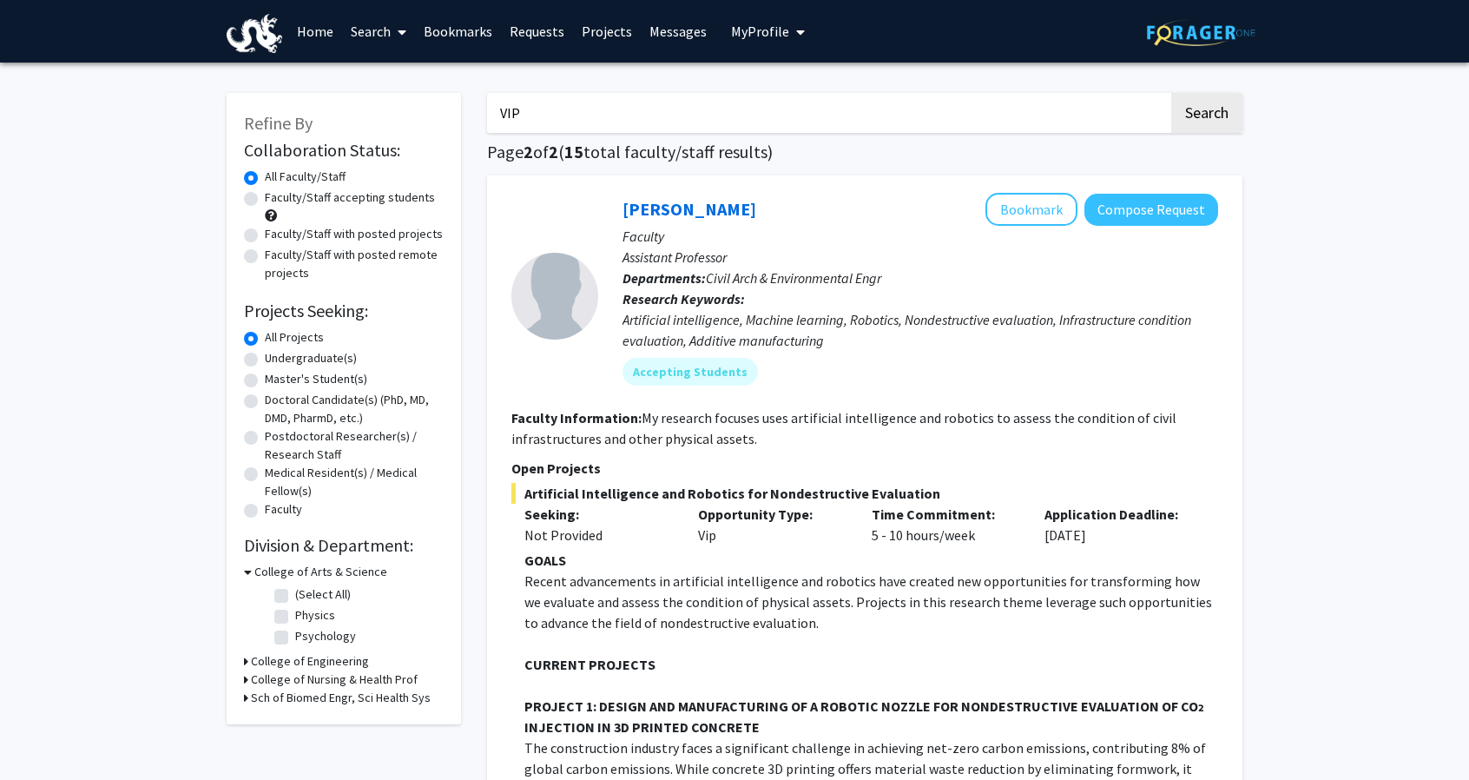
click at [388, 27] on link "Search" at bounding box center [378, 31] width 73 height 61
click at [314, 34] on link "Home" at bounding box center [315, 31] width 54 height 61
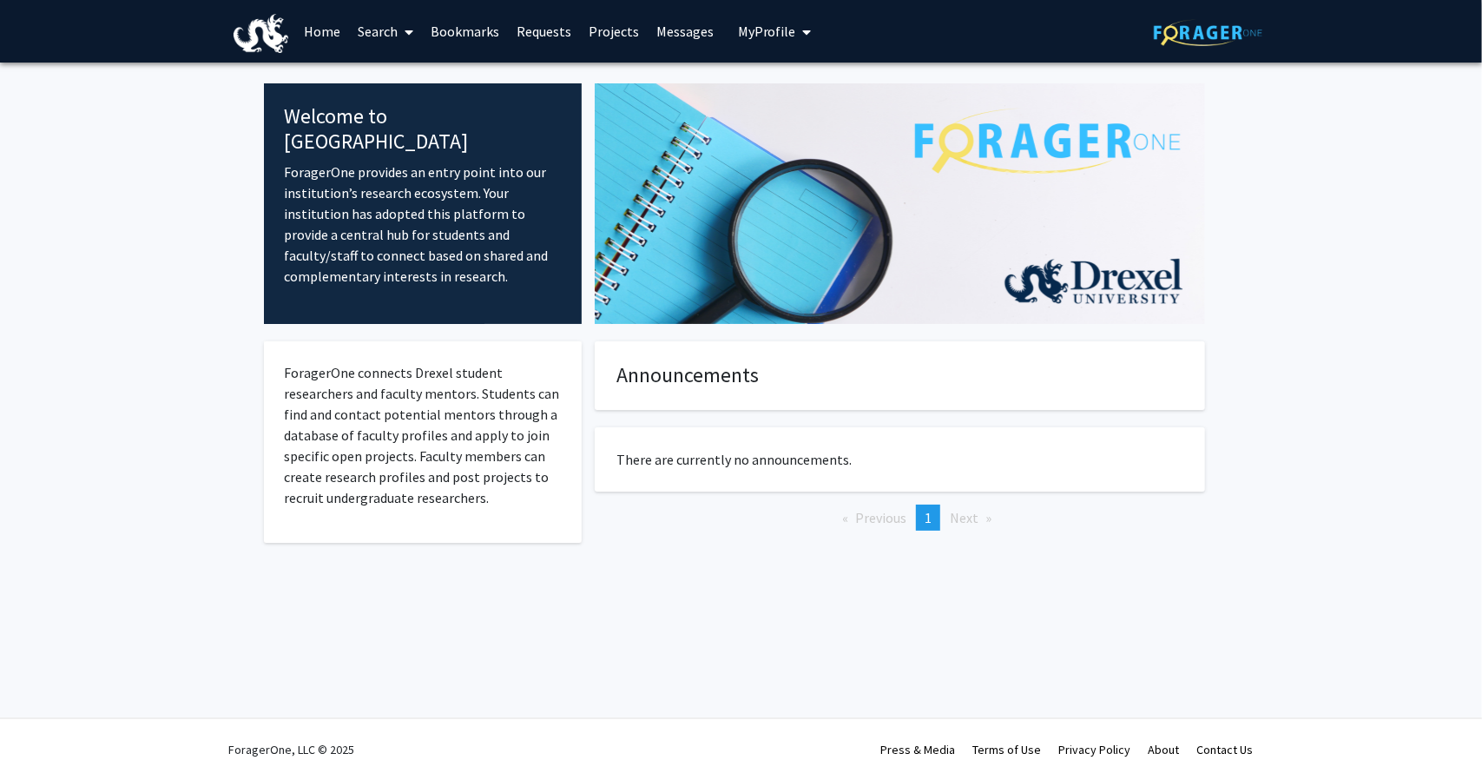
click at [750, 30] on span "My Profile" at bounding box center [767, 31] width 58 height 17
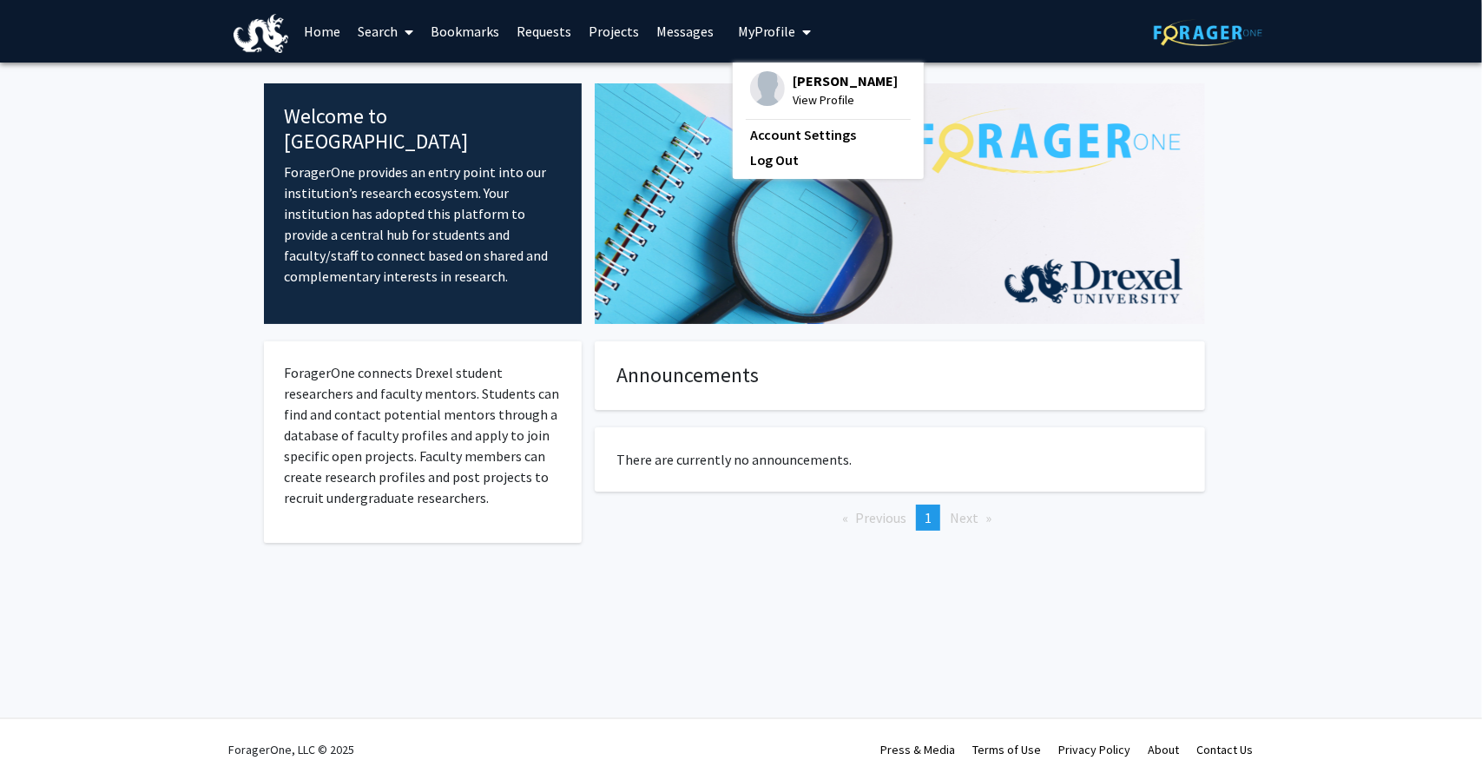
click at [795, 80] on span "[PERSON_NAME]" at bounding box center [846, 80] width 105 height 19
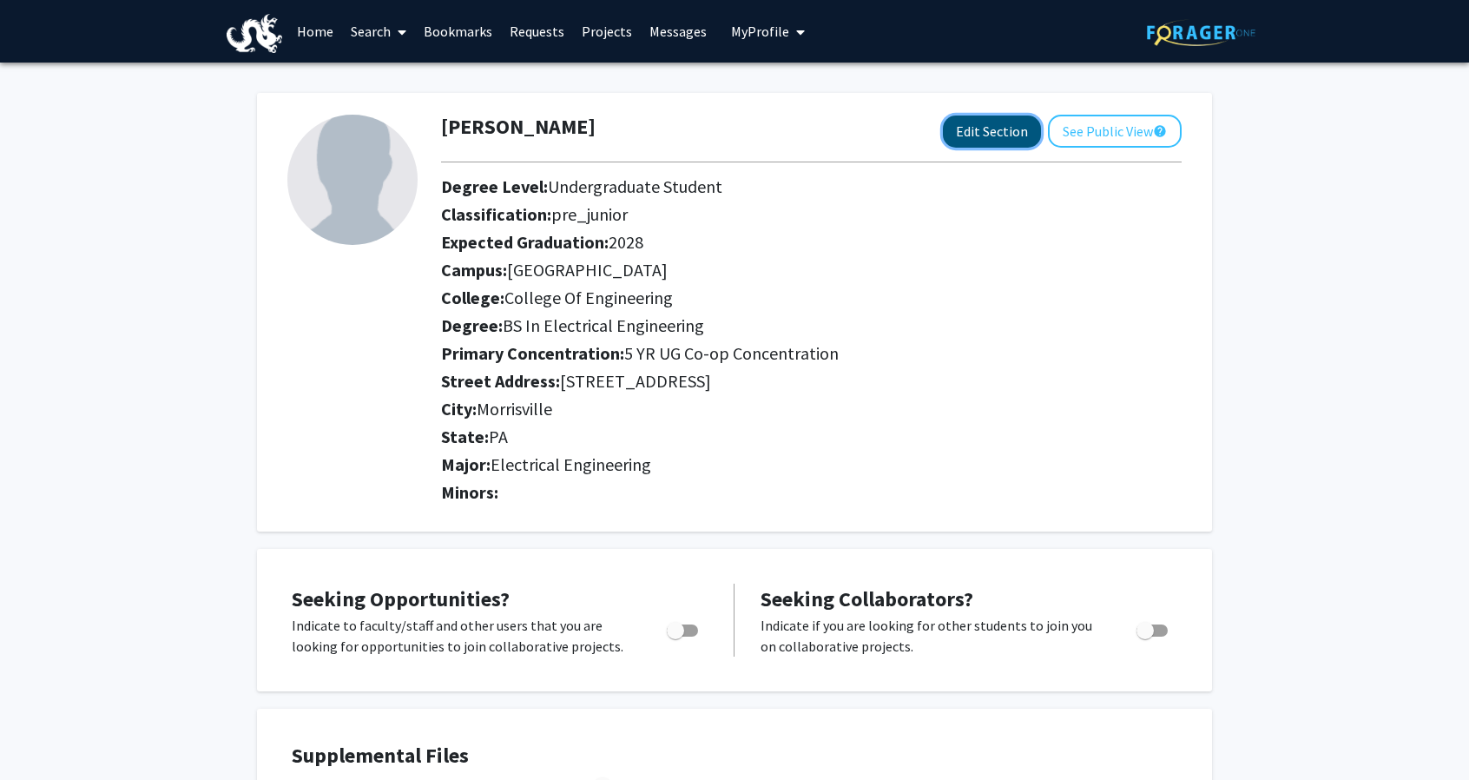
click at [1023, 120] on button "Edit Section" at bounding box center [992, 131] width 98 height 32
select select
select select "[GEOGRAPHIC_DATA]"
select select "College of Engineering"
